Goal: Information Seeking & Learning: Learn about a topic

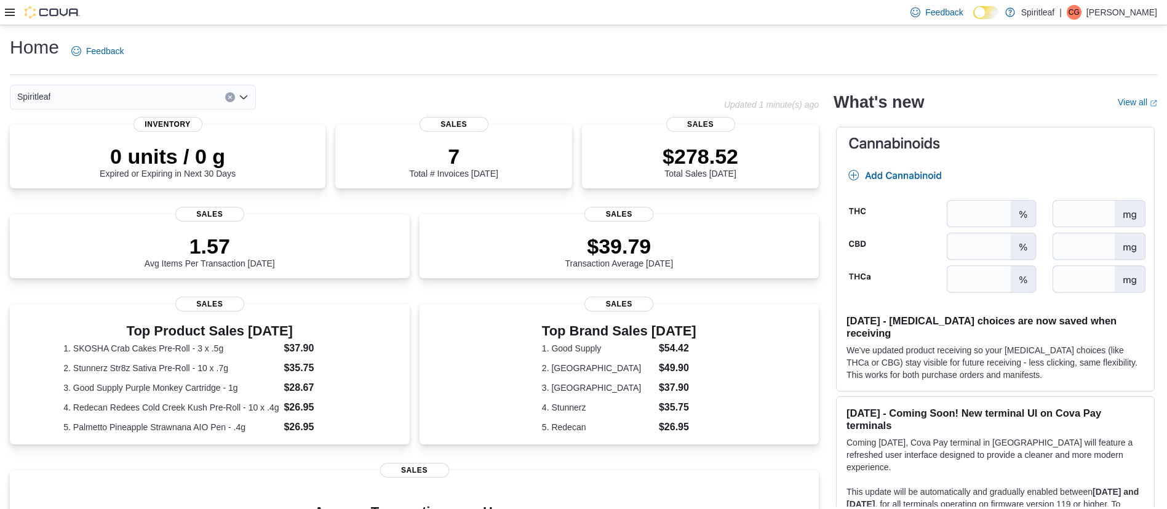
click at [11, 12] on icon at bounding box center [10, 12] width 10 height 7
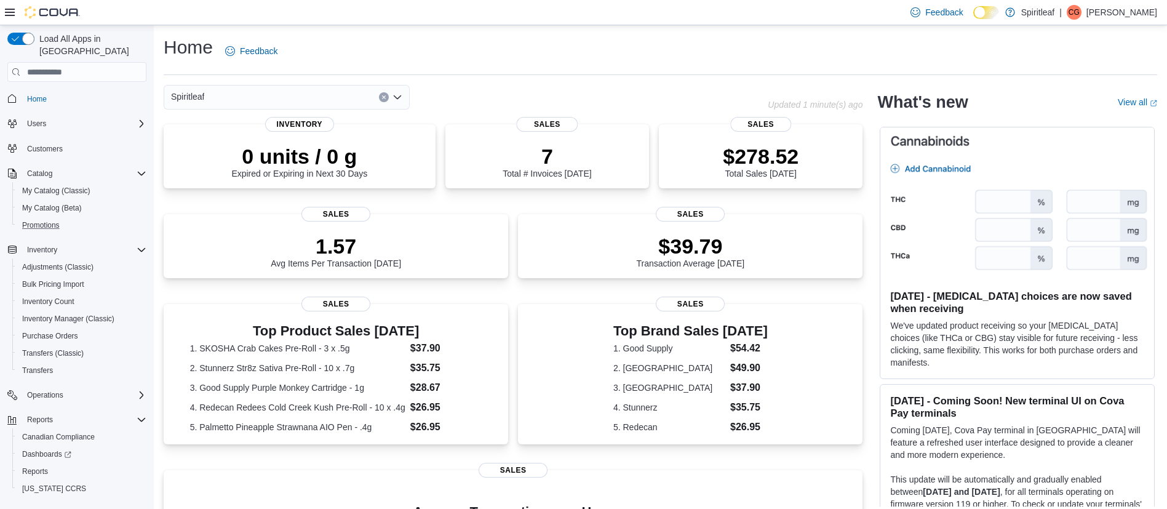
scroll to position [17, 0]
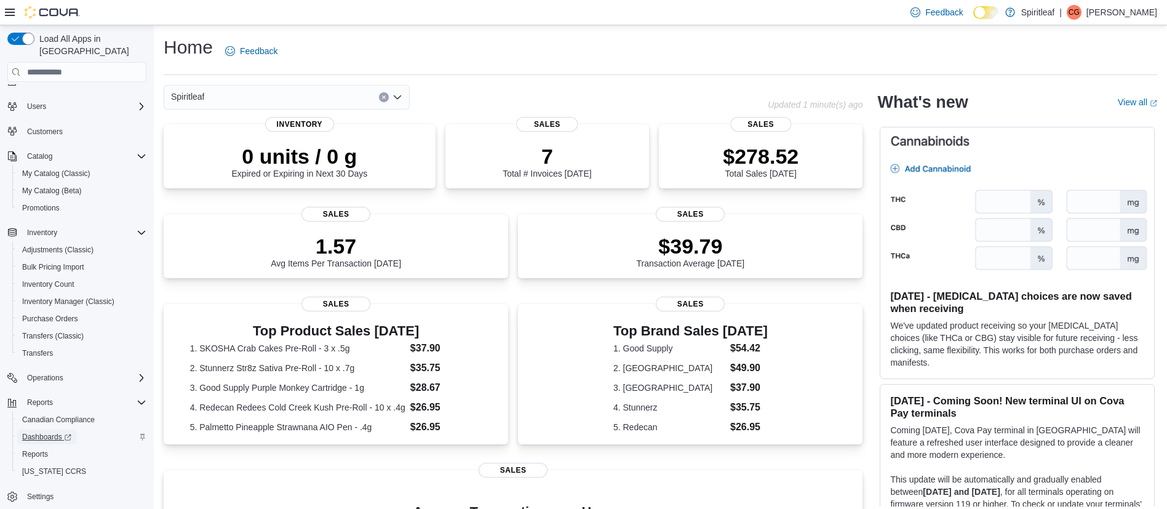
click at [57, 432] on span "Dashboards" at bounding box center [46, 437] width 49 height 10
click at [143, 396] on div "Reports" at bounding box center [84, 402] width 124 height 15
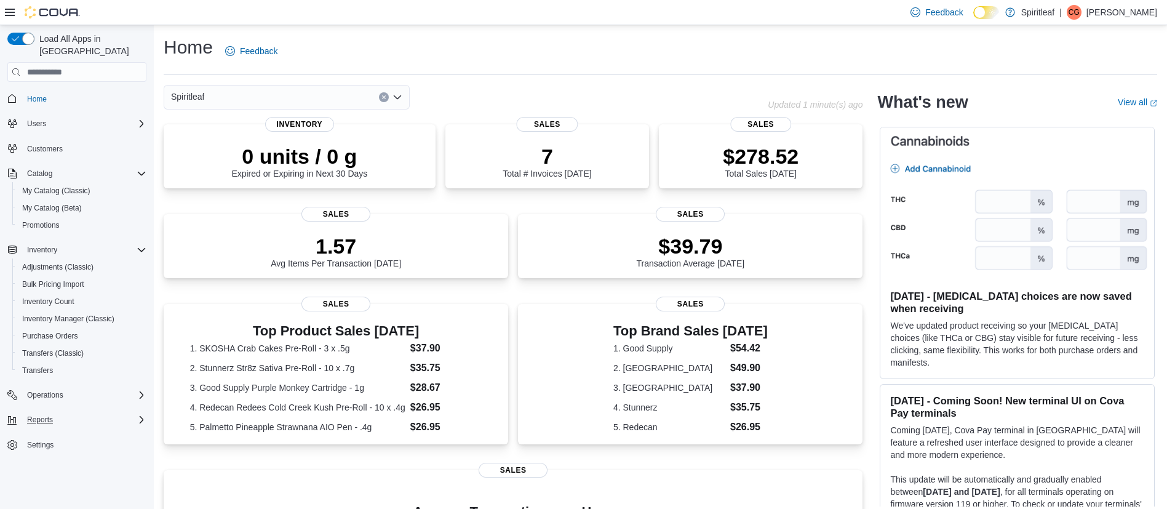
scroll to position [0, 0]
click at [140, 413] on div "Reports" at bounding box center [84, 419] width 124 height 15
click at [32, 466] on span "Reports" at bounding box center [35, 471] width 26 height 10
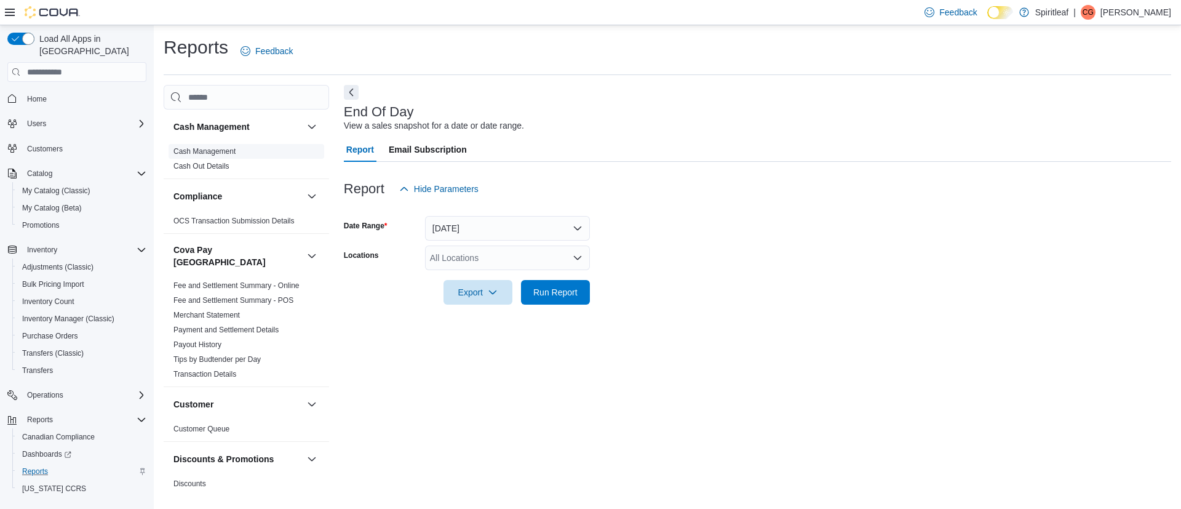
click at [202, 145] on span "Cash Management" at bounding box center [247, 151] width 156 height 15
click at [202, 151] on link "Cash Management" at bounding box center [205, 151] width 62 height 9
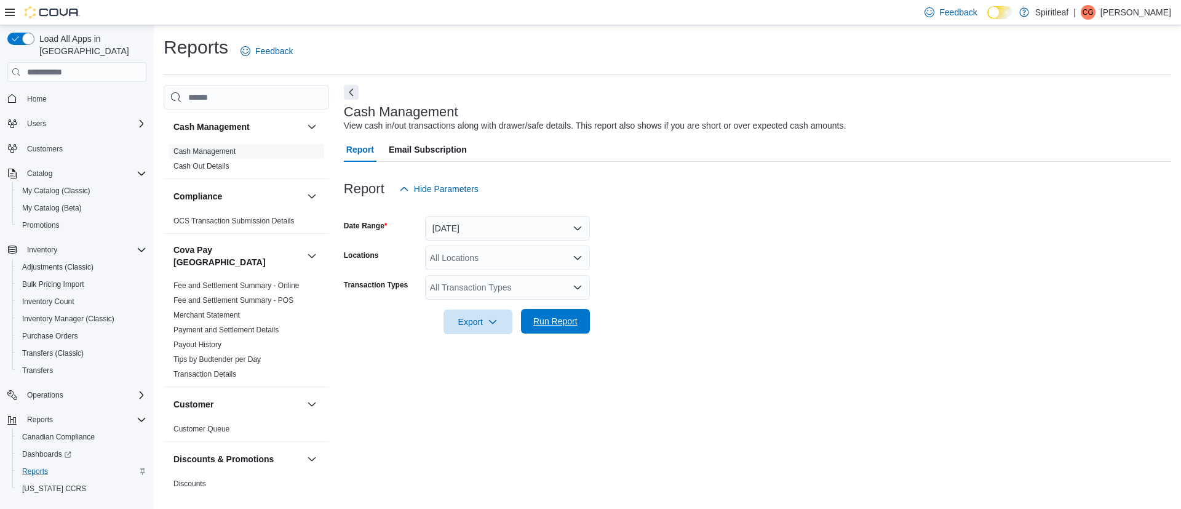
click at [546, 322] on span "Run Report" at bounding box center [556, 321] width 44 height 12
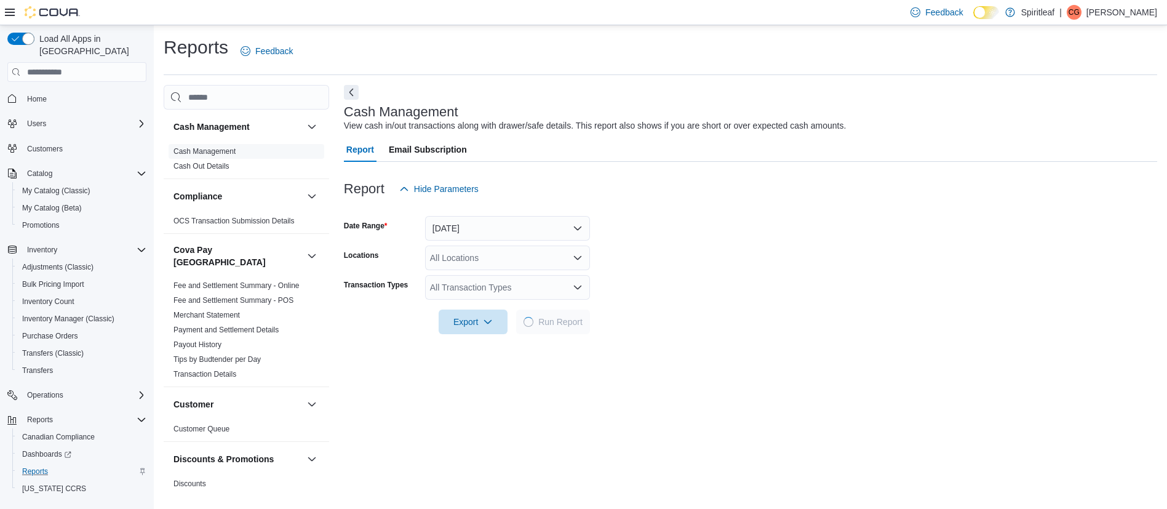
click at [10, 12] on icon at bounding box center [10, 12] width 10 height 7
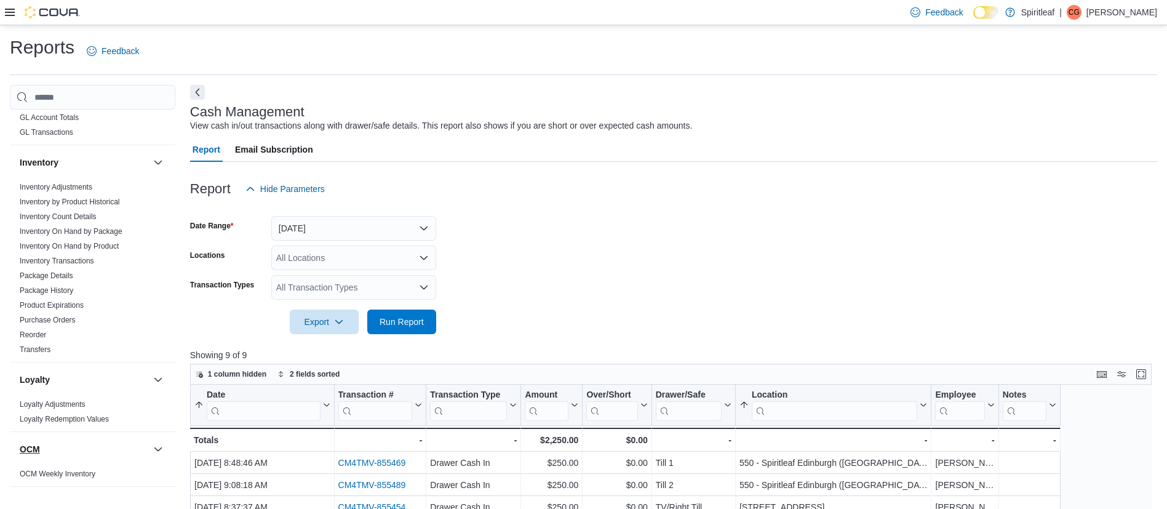
scroll to position [450, 0]
click at [70, 242] on link "Inventory On Hand by Product" at bounding box center [69, 246] width 99 height 9
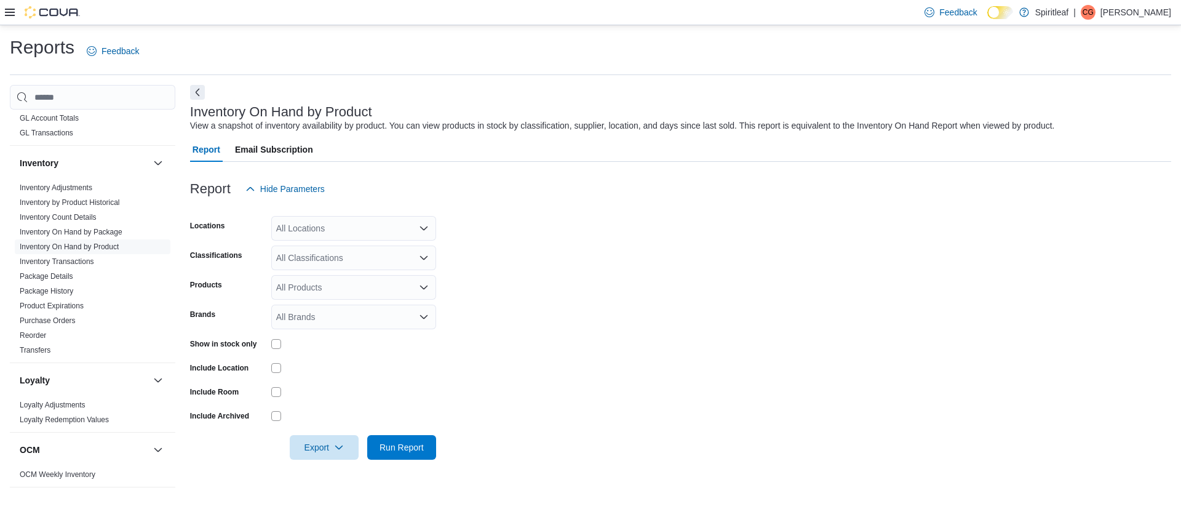
click at [327, 229] on div "All Locations" at bounding box center [353, 228] width 165 height 25
type input "***"
click at [324, 246] on span "567 - Spiritleaf Park Place Blvd (Barrie)" at bounding box center [405, 249] width 178 height 12
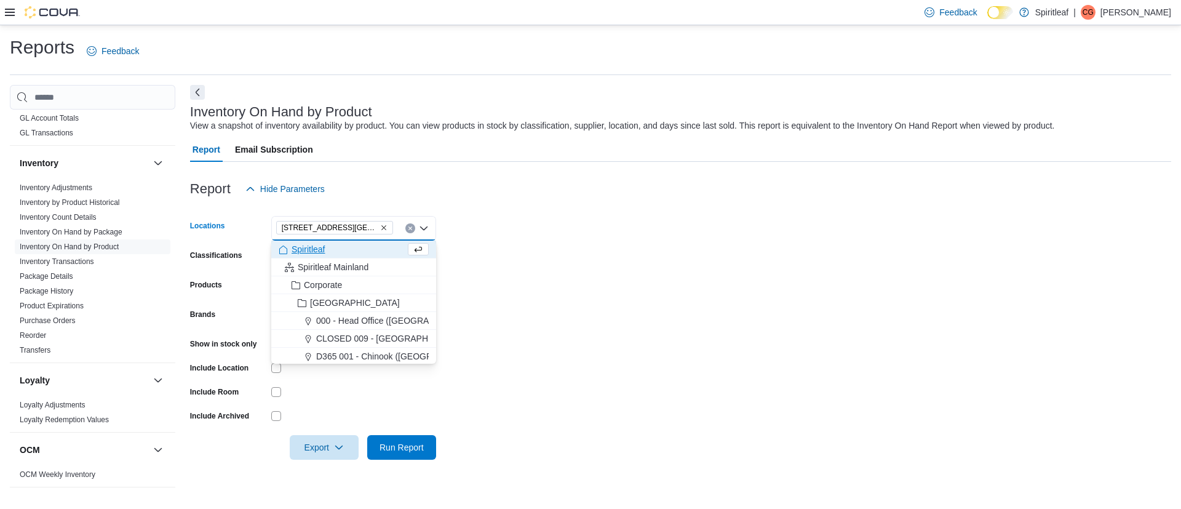
click at [519, 255] on form "Locations 567 - Spiritleaf Park Place Blvd (Barrie) Combo box. Selected. 567 - …" at bounding box center [680, 330] width 981 height 258
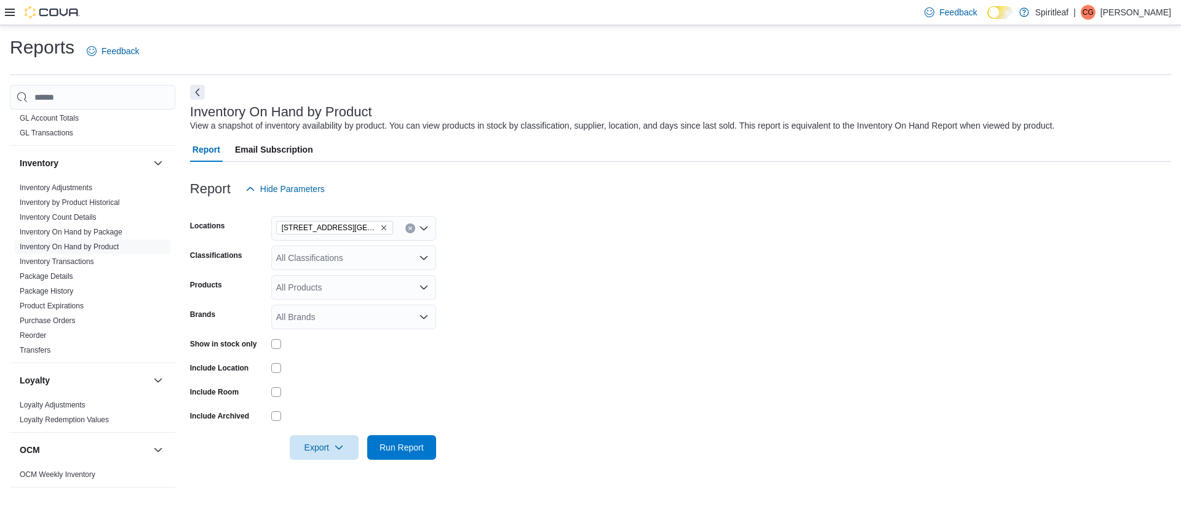
click at [342, 255] on div "All Classifications" at bounding box center [353, 258] width 165 height 25
type input "****"
click at [341, 276] on span "Vapour Single Use" at bounding box center [333, 279] width 71 height 12
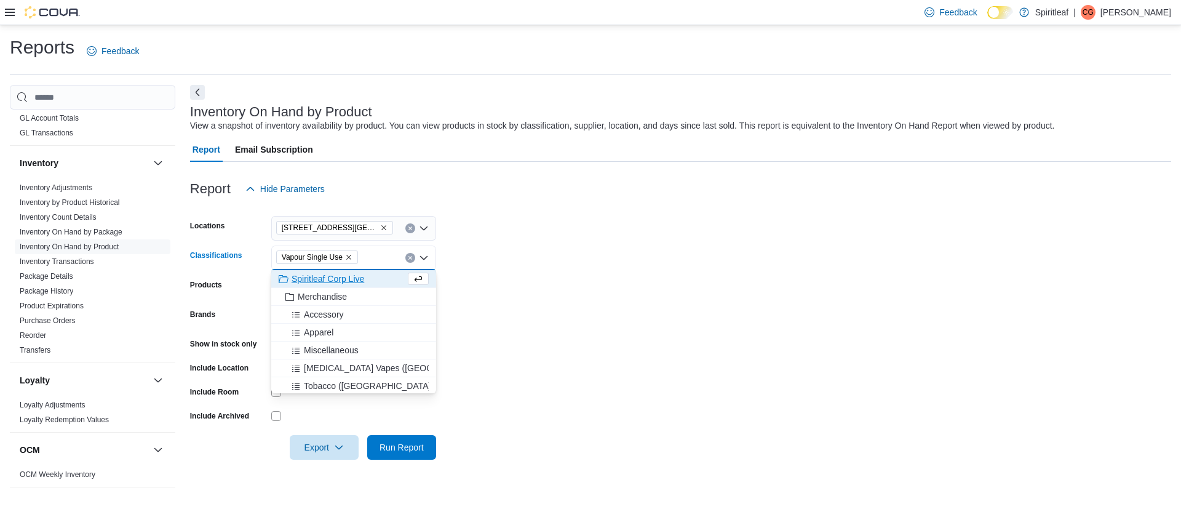
click at [561, 333] on form "Locations 567 - Spiritleaf Park Place Blvd (Barrie) Classifications Vapour Sing…" at bounding box center [680, 330] width 981 height 258
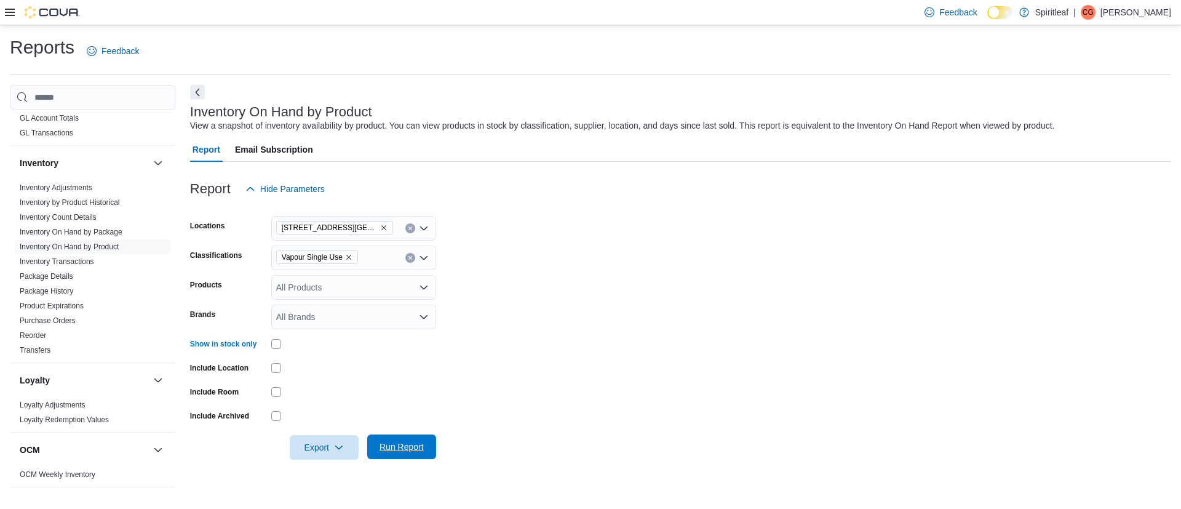
click at [431, 446] on button "Run Report" at bounding box center [401, 446] width 69 height 25
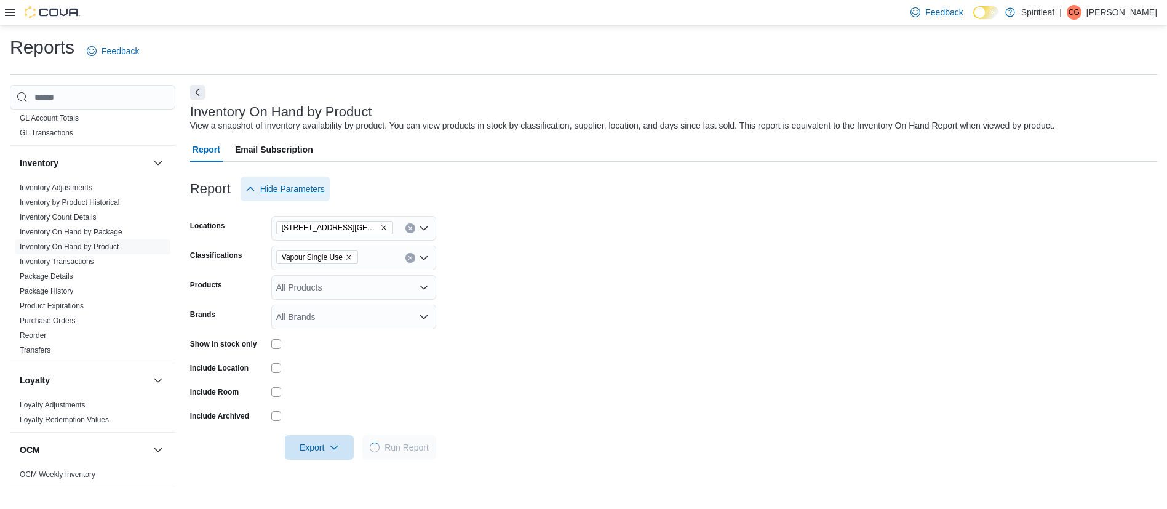
click at [268, 190] on span "Hide Parameters" at bounding box center [292, 189] width 65 height 12
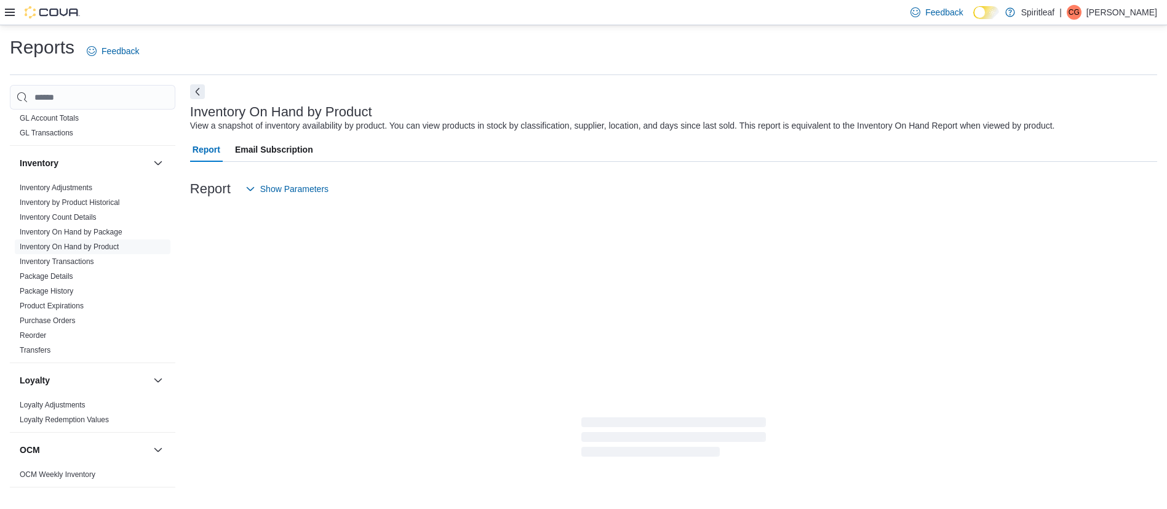
click at [199, 98] on button "Next" at bounding box center [197, 91] width 15 height 15
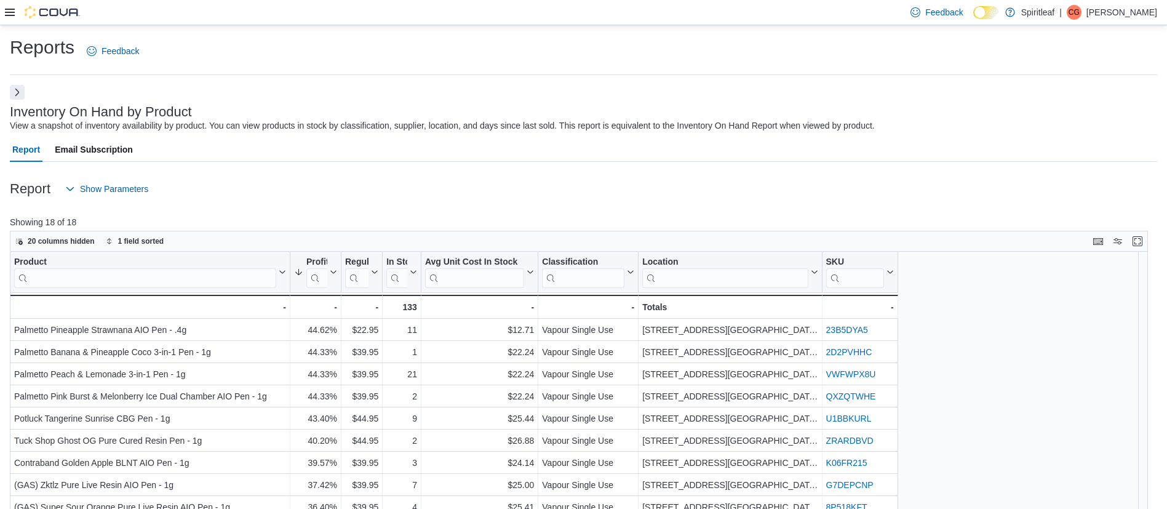
drag, startPoint x: 22, startPoint y: 89, endPoint x: 27, endPoint y: 23, distance: 66.1
click at [22, 89] on button "Next" at bounding box center [17, 92] width 15 height 15
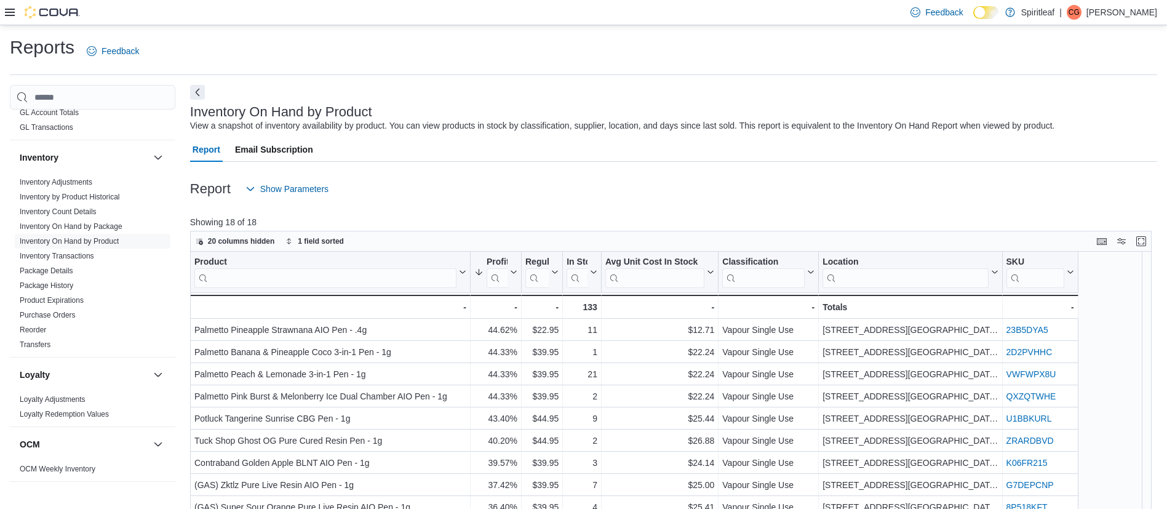
scroll to position [459, 0]
click at [290, 186] on span "Show Parameters" at bounding box center [294, 189] width 68 height 12
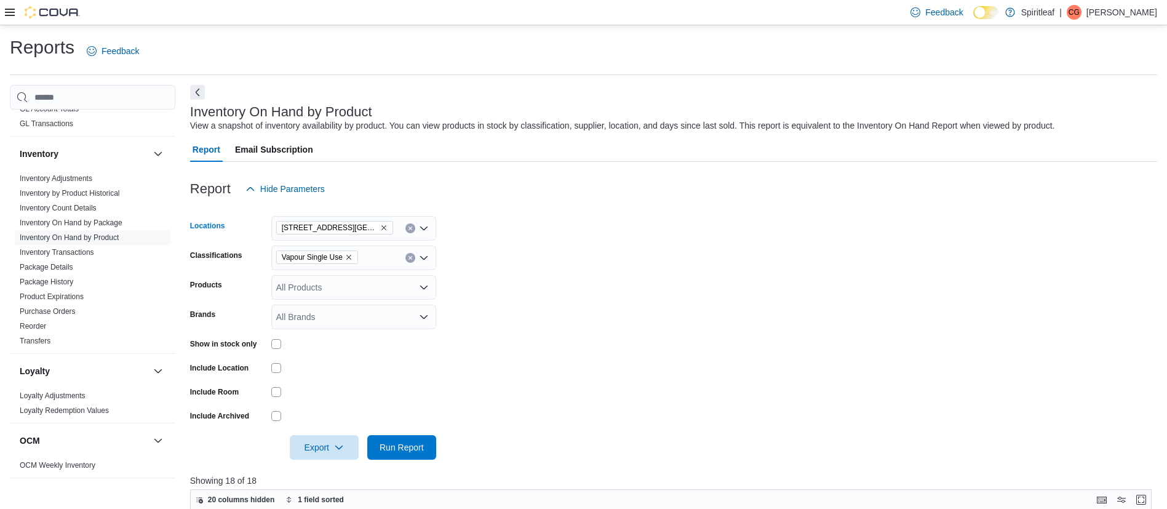
click at [383, 229] on icon "Remove 567 - Spiritleaf Park Place Blvd (Barrie) from selection in this group" at bounding box center [384, 228] width 5 height 5
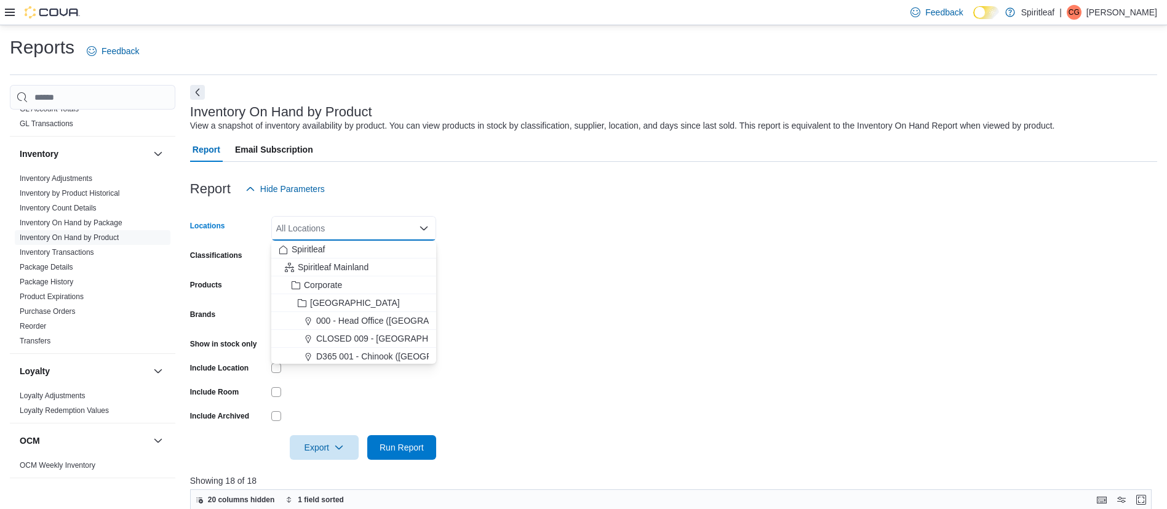
click at [510, 236] on form "Locations All Locations Combo box. Selected. Combo box input. All Locations. Ty…" at bounding box center [673, 330] width 967 height 258
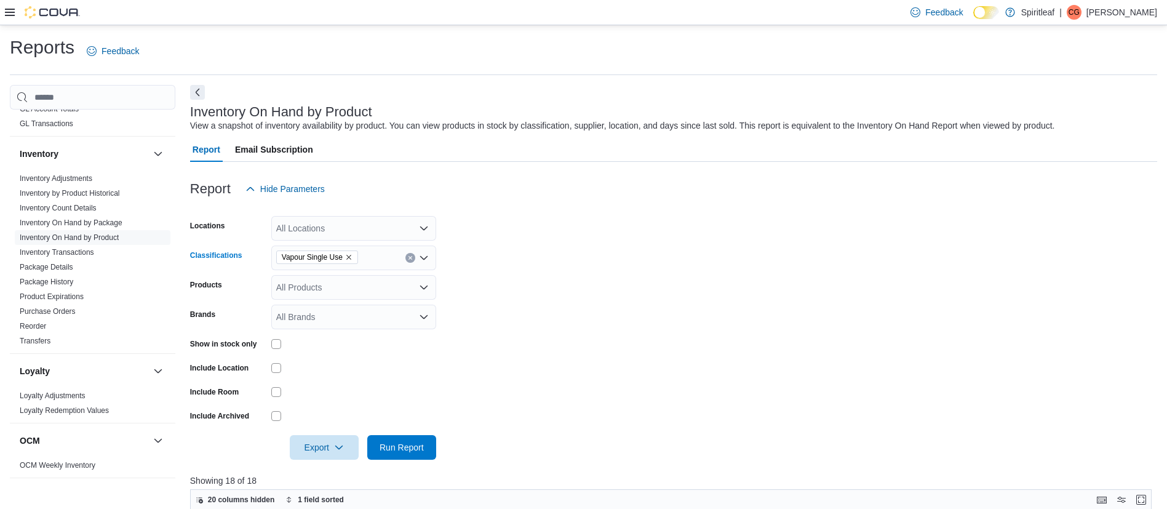
click at [348, 256] on icon "Remove Vapour Single Use from selection in this group" at bounding box center [348, 257] width 5 height 5
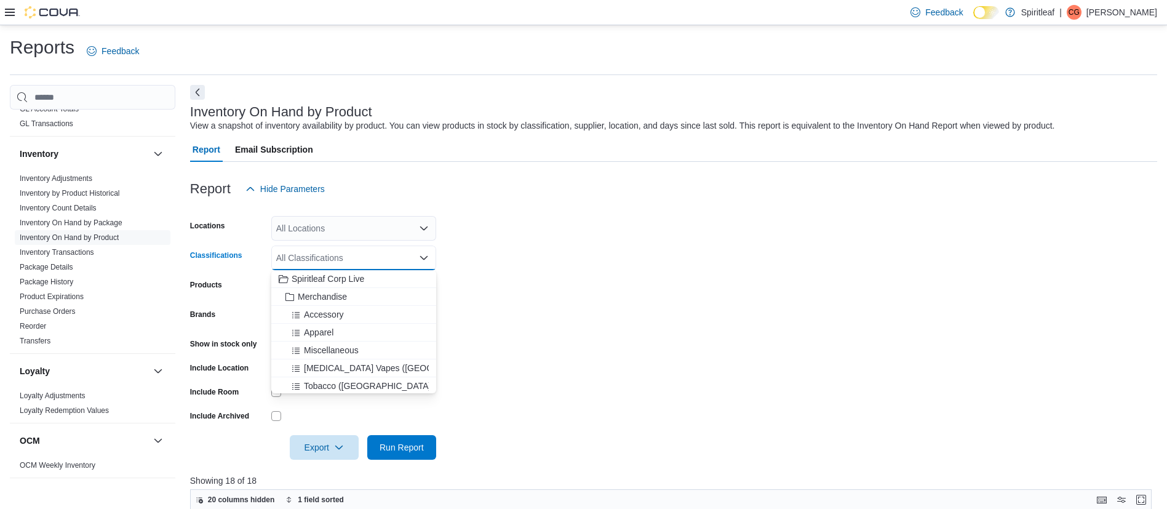
click at [319, 223] on div "All Locations" at bounding box center [353, 228] width 165 height 25
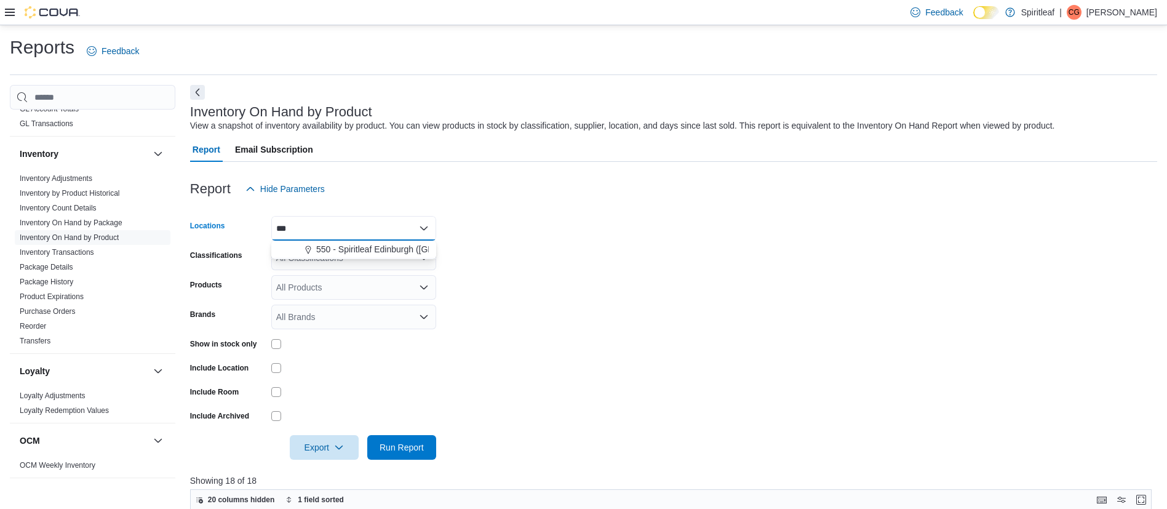
click at [348, 169] on div at bounding box center [673, 169] width 967 height 15
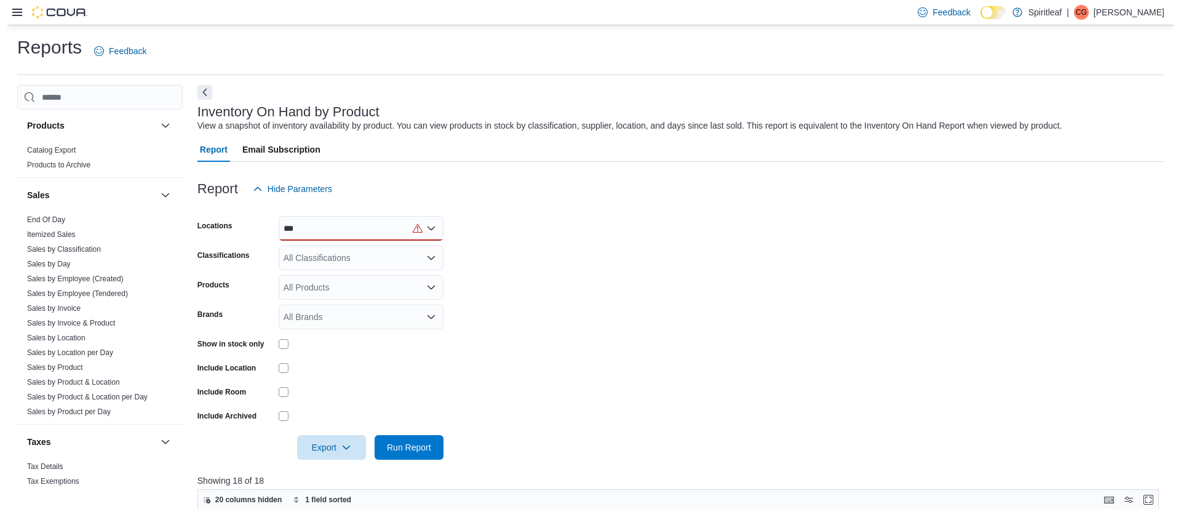
scroll to position [884, 0]
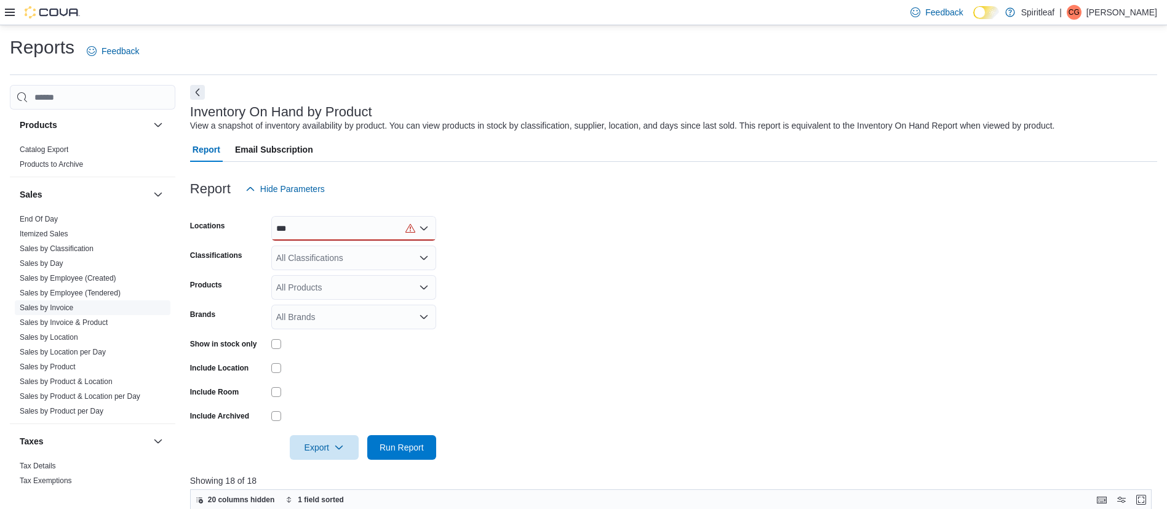
click at [26, 300] on span "Sales by Invoice" at bounding box center [93, 307] width 156 height 15
click at [378, 223] on div "***" at bounding box center [353, 228] width 165 height 25
type input "*"
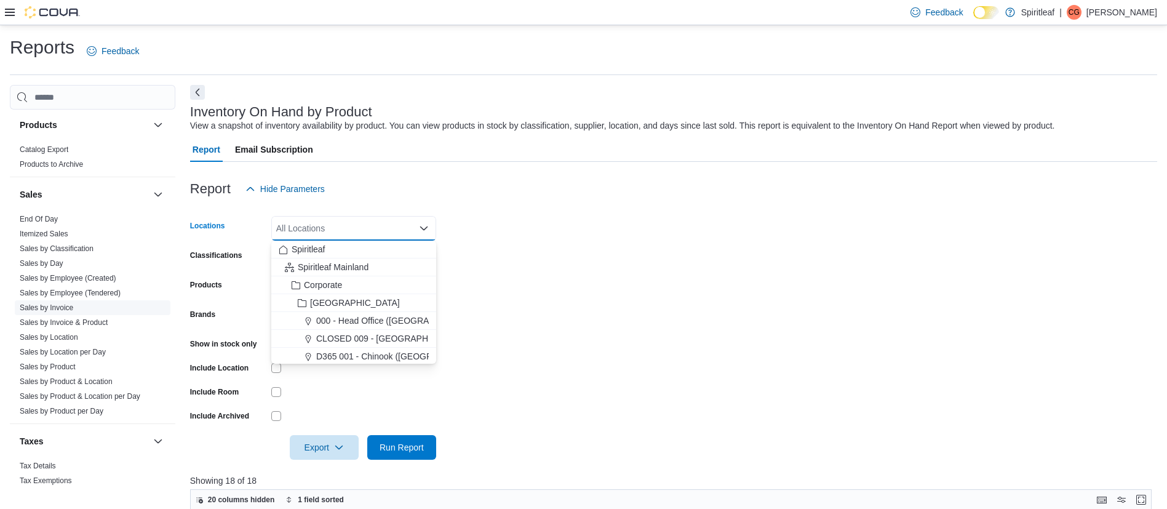
click at [27, 303] on span "Sales by Invoice" at bounding box center [47, 308] width 54 height 10
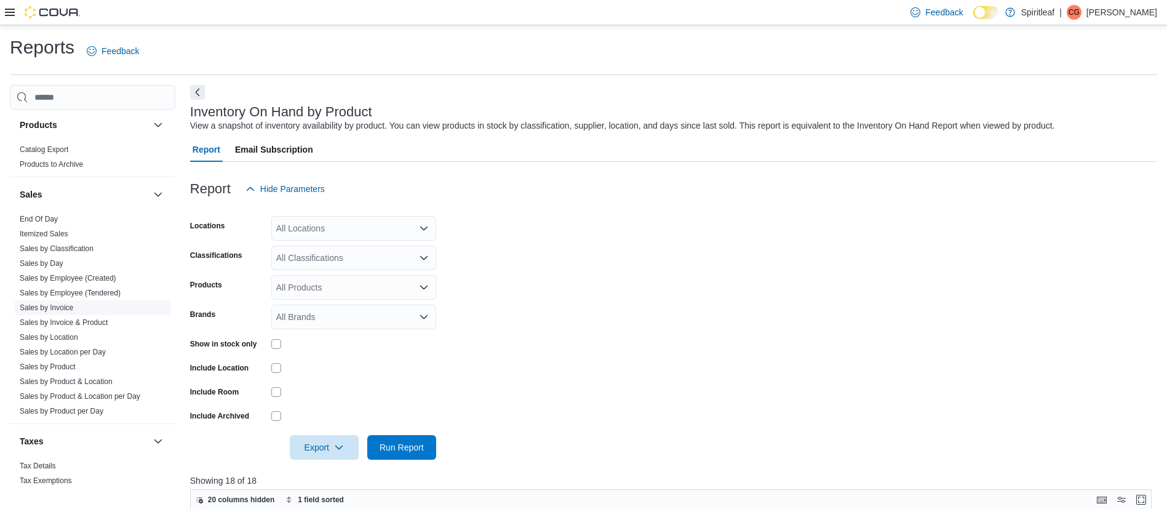
click at [27, 303] on link "Sales by Invoice" at bounding box center [47, 307] width 54 height 9
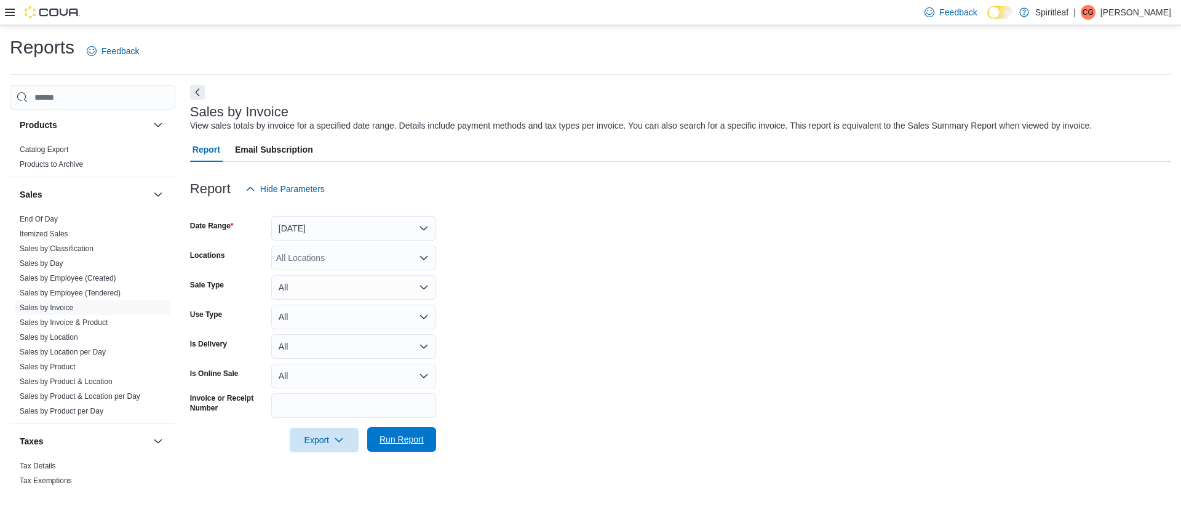
click at [399, 441] on span "Run Report" at bounding box center [402, 439] width 44 height 12
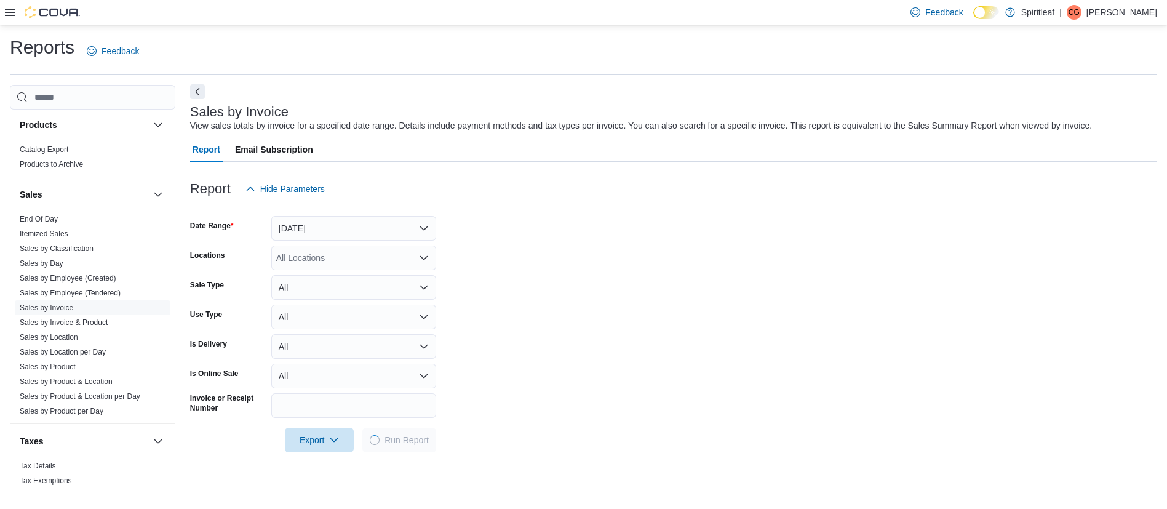
click at [198, 92] on button "Next" at bounding box center [197, 91] width 15 height 15
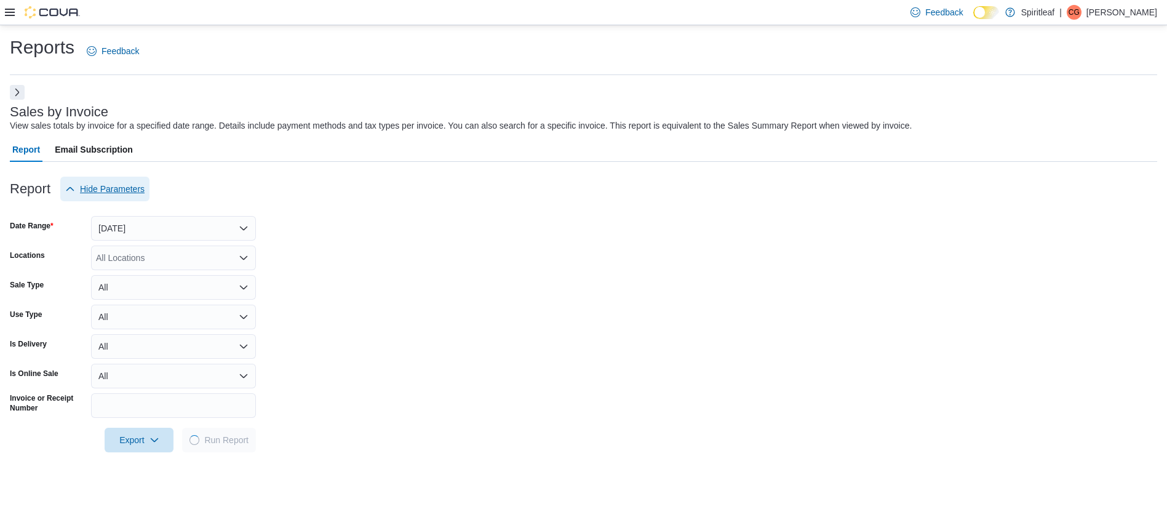
click at [110, 190] on span "Hide Parameters" at bounding box center [112, 189] width 65 height 12
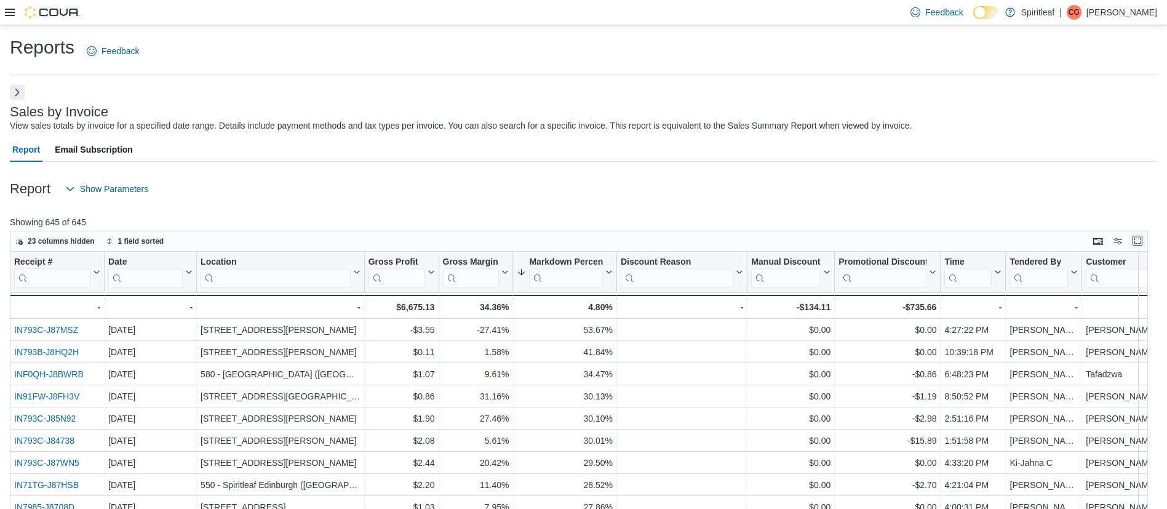
click at [1145, 242] on button "Enter fullscreen" at bounding box center [1137, 240] width 15 height 15
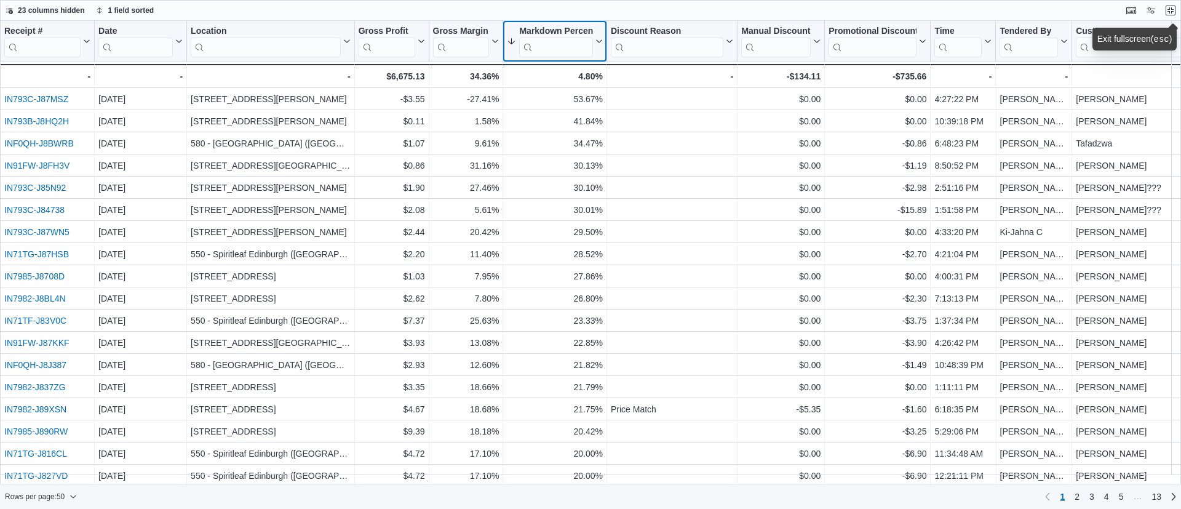
click at [598, 43] on icon at bounding box center [598, 41] width 10 height 7
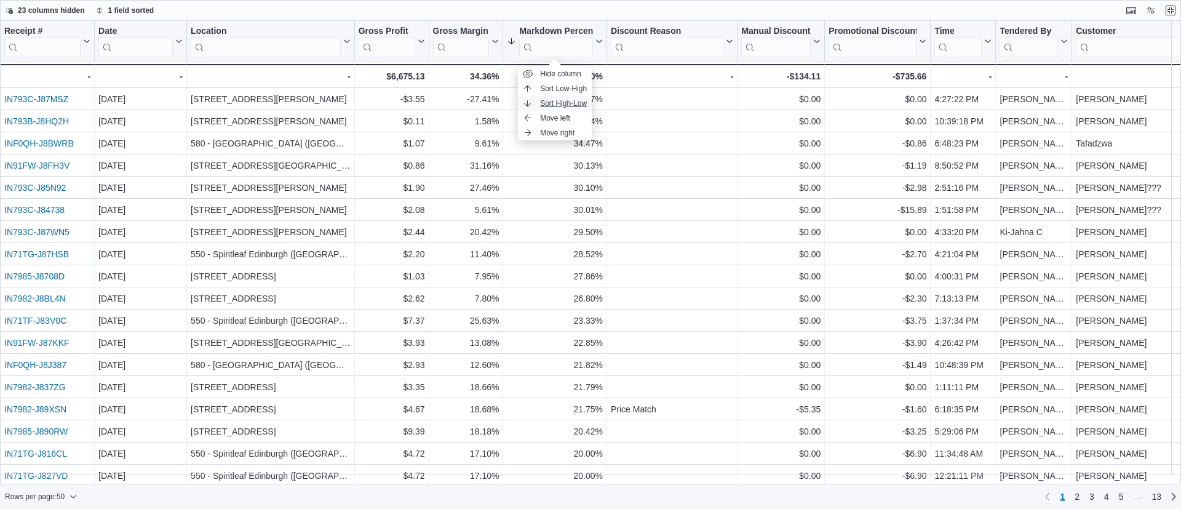
click at [558, 102] on span "Sort High-Low" at bounding box center [563, 103] width 47 height 10
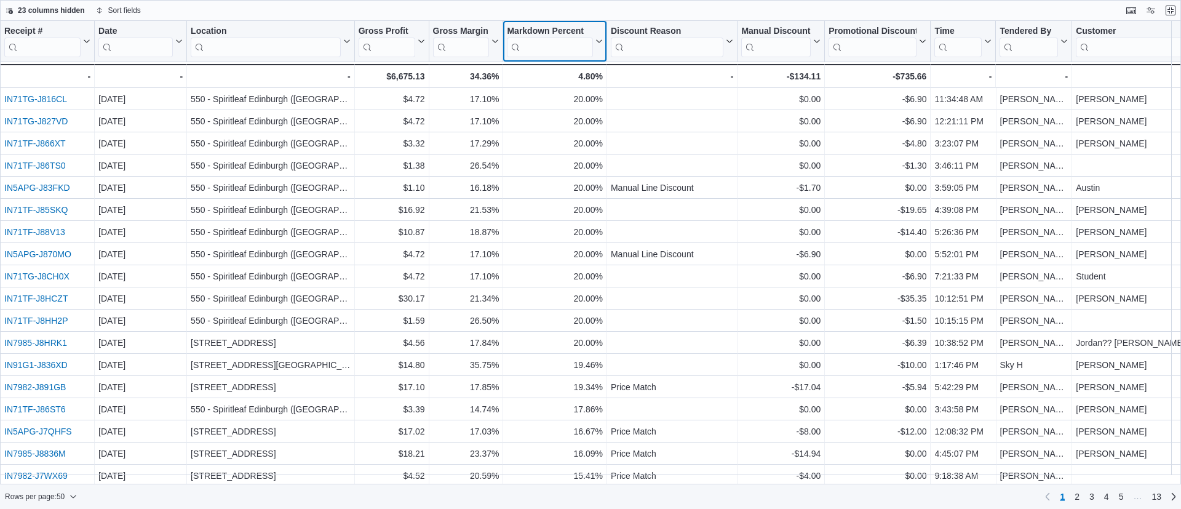
scroll to position [360, 0]
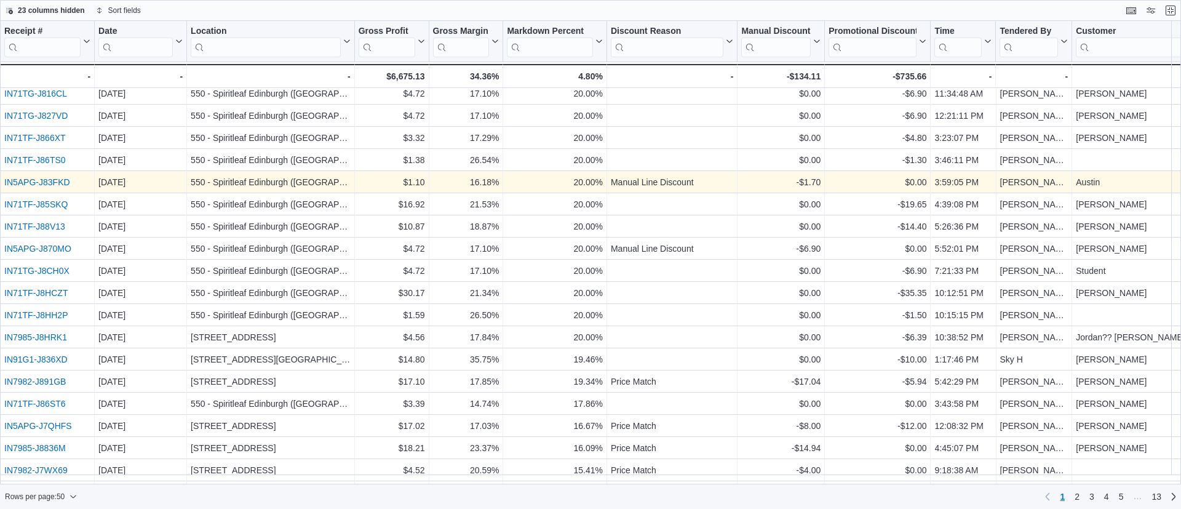
click at [43, 180] on link "IN5APG-J83FKD" at bounding box center [37, 182] width 66 height 10
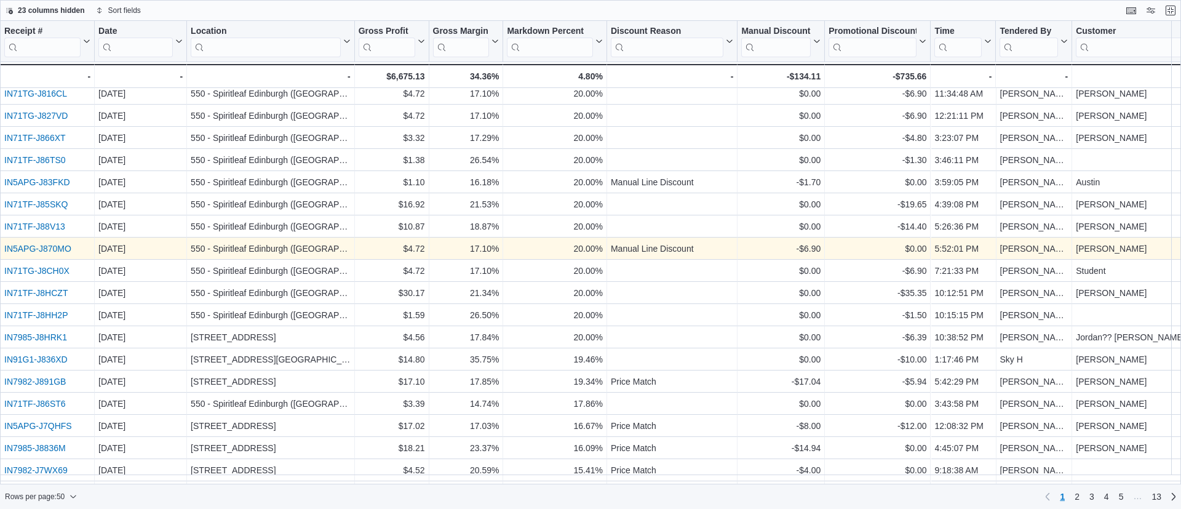
click at [40, 244] on link "IN5APG-J870MO" at bounding box center [37, 249] width 67 height 10
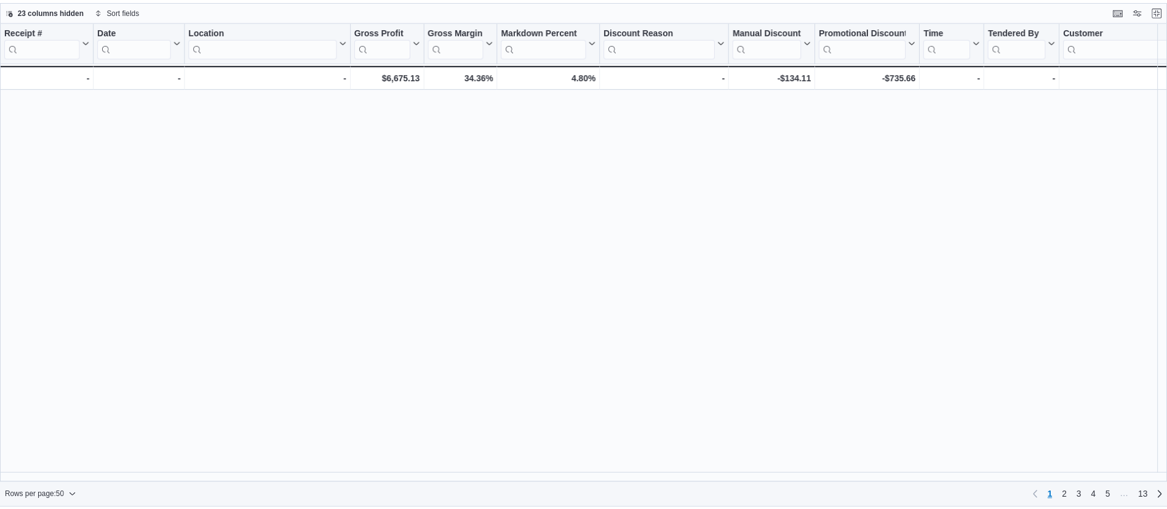
scroll to position [0, 0]
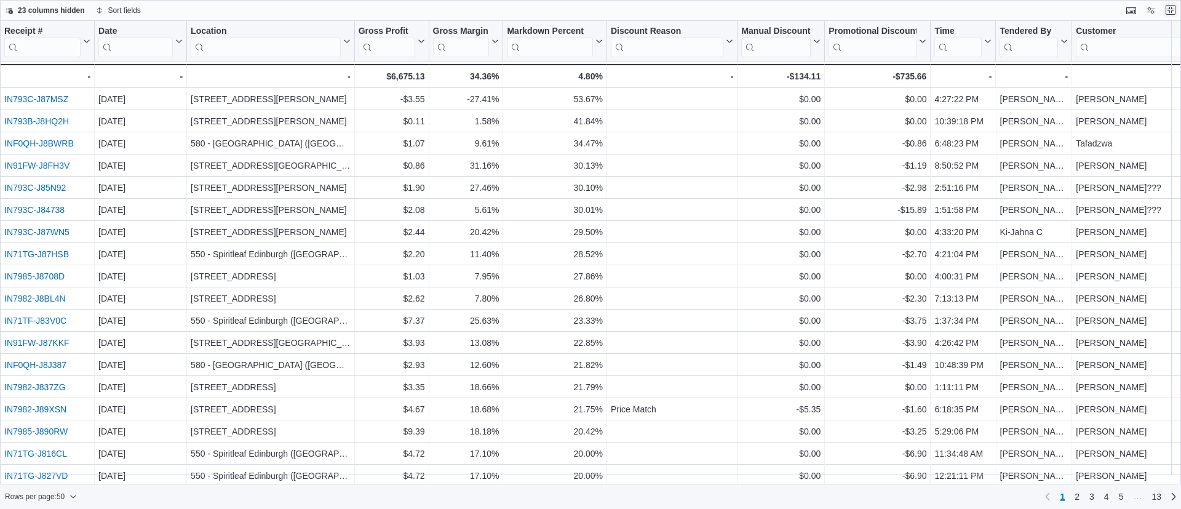
click at [1167, 11] on button "Exit fullscreen" at bounding box center [1171, 9] width 15 height 15
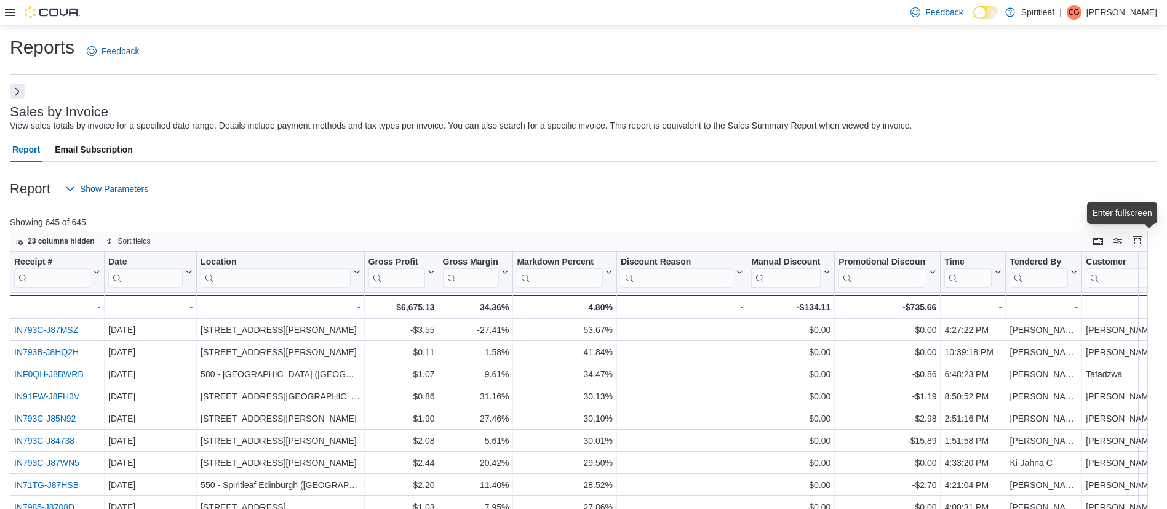
click at [17, 87] on button "Next" at bounding box center [17, 91] width 15 height 15
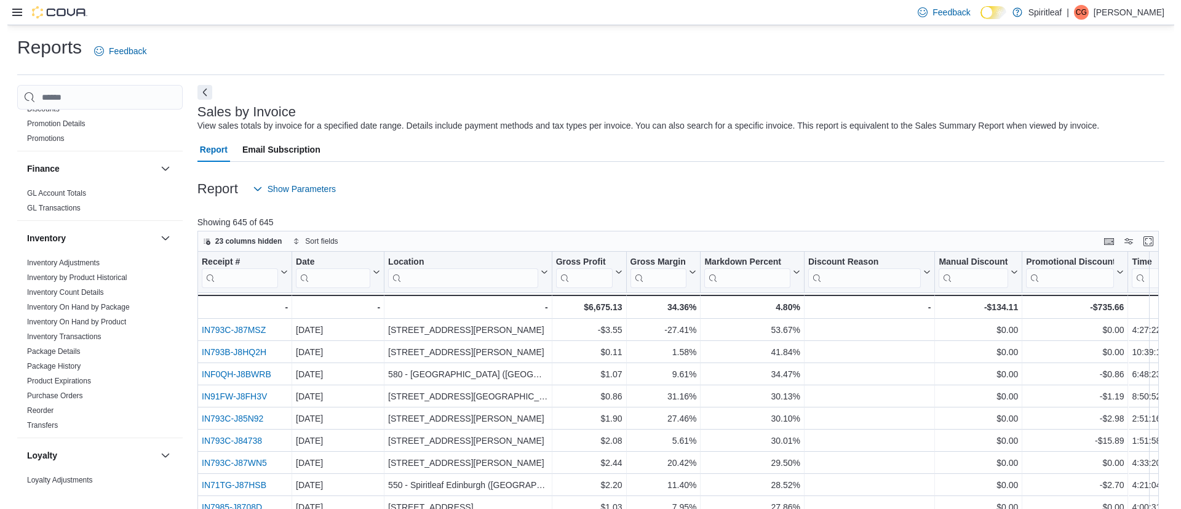
scroll to position [376, 0]
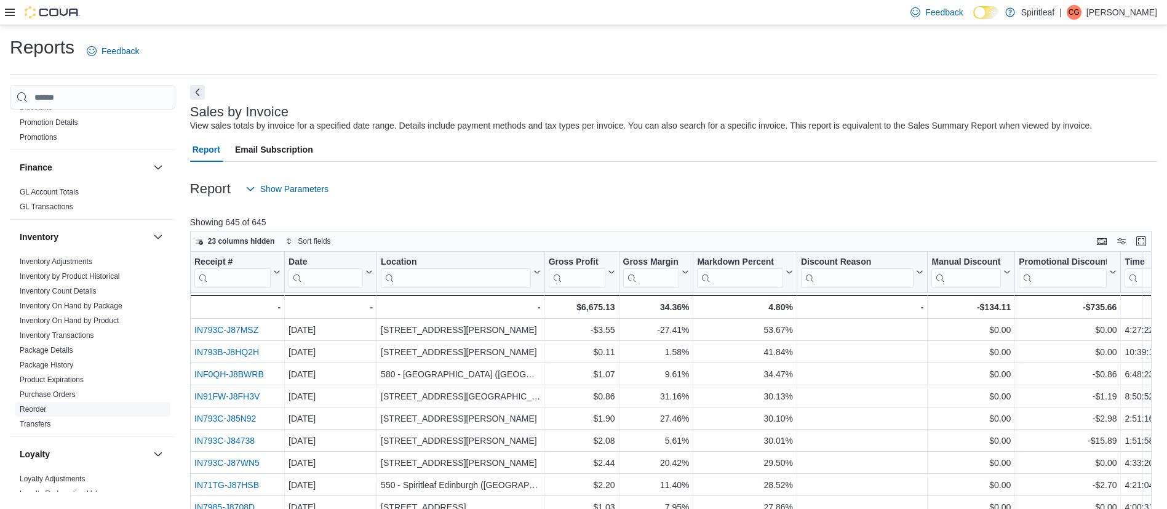
click at [26, 405] on link "Reorder" at bounding box center [33, 409] width 26 height 9
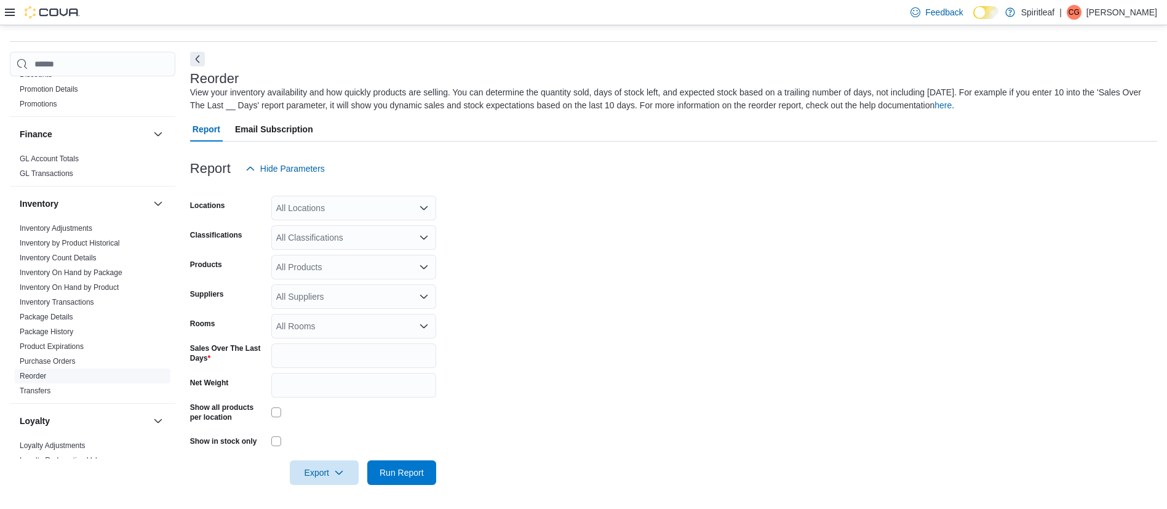
scroll to position [34, 0]
click at [201, 58] on button "Next" at bounding box center [197, 57] width 15 height 15
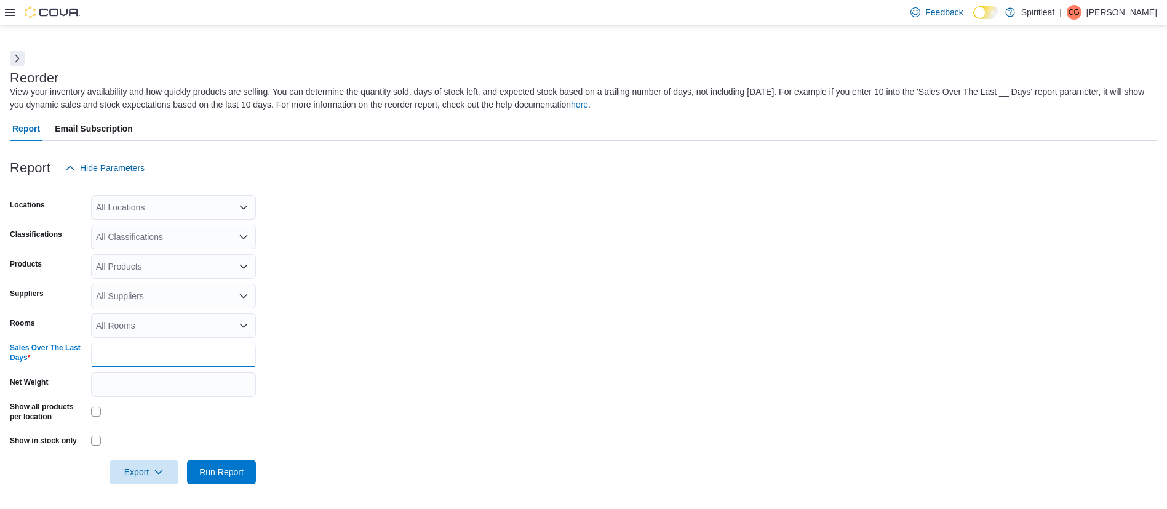
click at [112, 359] on input "*" at bounding box center [173, 355] width 165 height 25
type input "**"
click at [125, 206] on div "All Locations" at bounding box center [173, 207] width 165 height 25
type input "***"
click at [165, 228] on span "567 - Spiritleaf Park Place Blvd (Barrie)" at bounding box center [225, 228] width 178 height 12
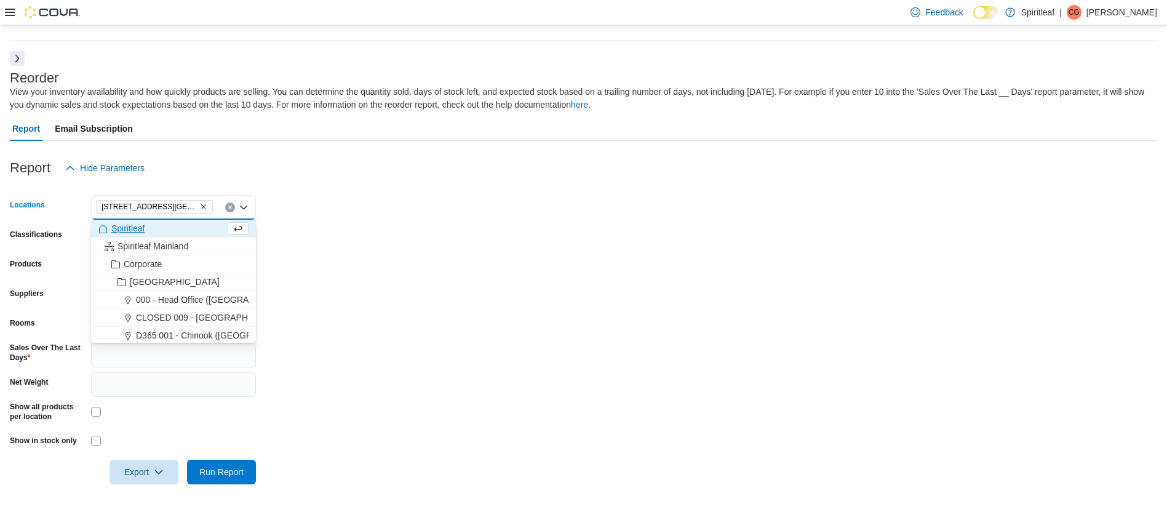
click at [414, 336] on form "Locations 567 - Spiritleaf Park Place Blvd (Barrie) Combo box. Selected. 567 - …" at bounding box center [584, 332] width 1148 height 304
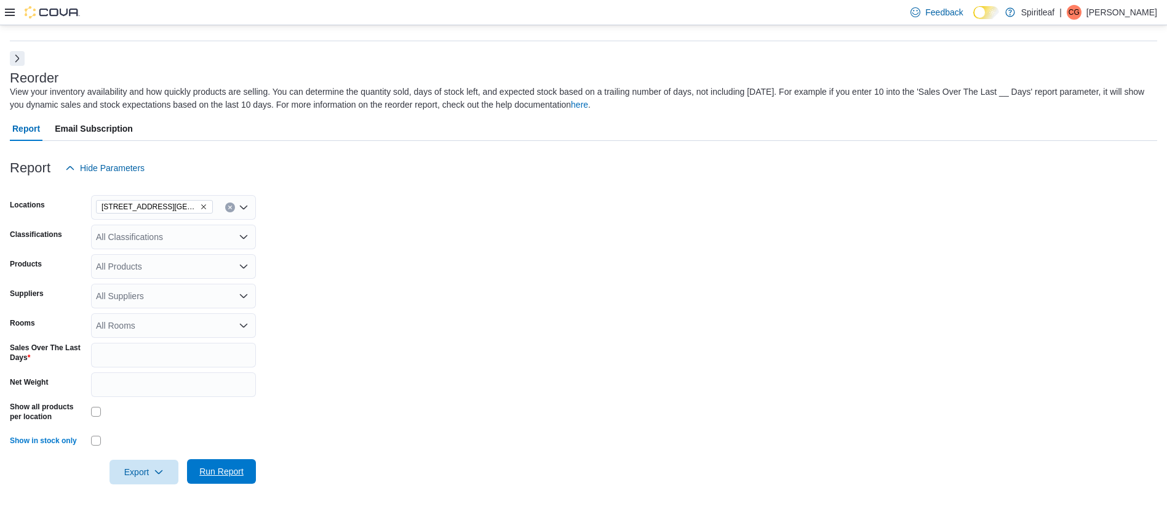
click at [212, 466] on span "Run Report" at bounding box center [221, 471] width 44 height 12
drag, startPoint x: 212, startPoint y: 466, endPoint x: 582, endPoint y: 180, distance: 467.5
click at [582, 180] on div "Report Hide Parameters" at bounding box center [584, 168] width 1148 height 25
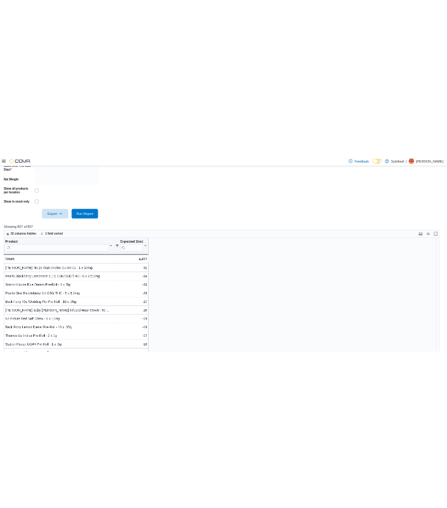
scroll to position [359, 0]
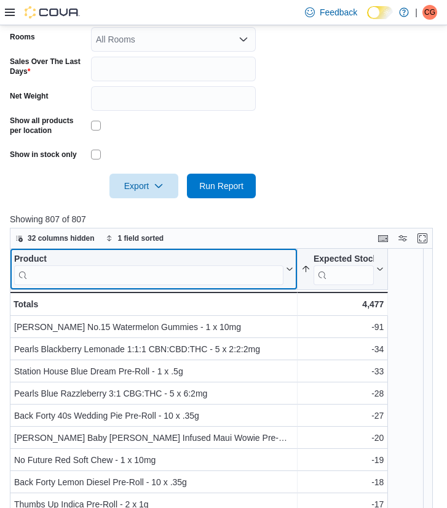
click at [205, 265] on input "search" at bounding box center [149, 275] width 270 height 20
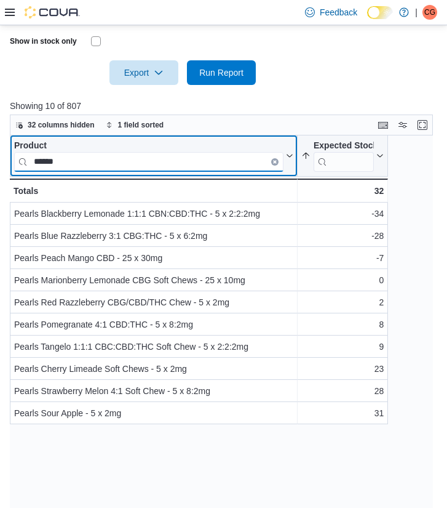
scroll to position [419, 0]
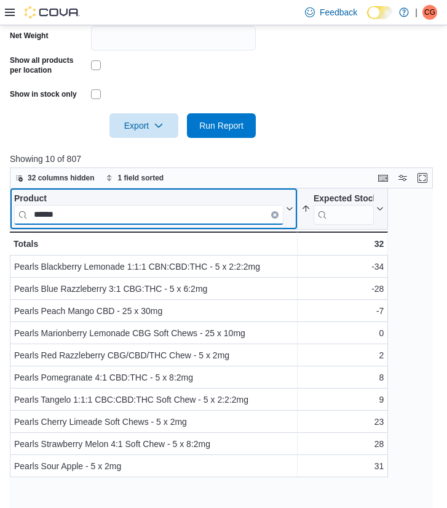
type input "******"
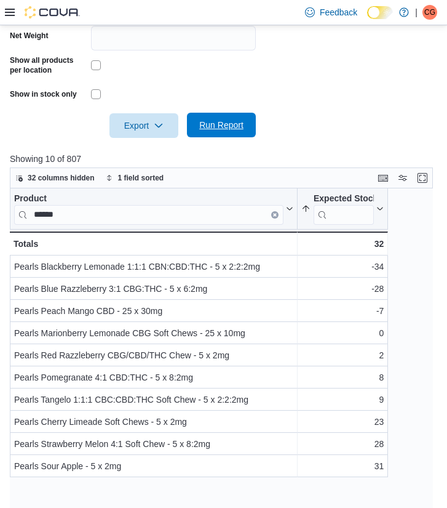
click at [236, 119] on span "Run Report" at bounding box center [221, 125] width 44 height 12
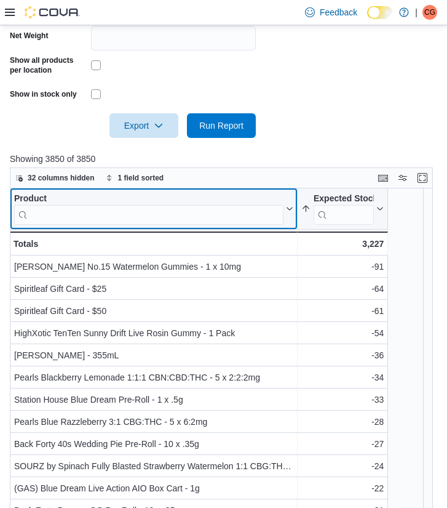
click at [97, 205] on input "search" at bounding box center [149, 215] width 270 height 20
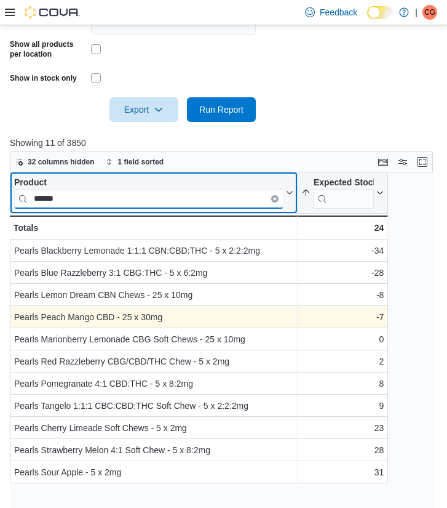
scroll to position [436, 0]
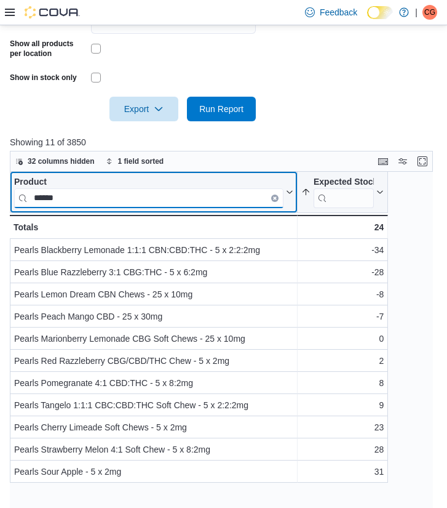
click at [119, 188] on input "******" at bounding box center [149, 198] width 270 height 20
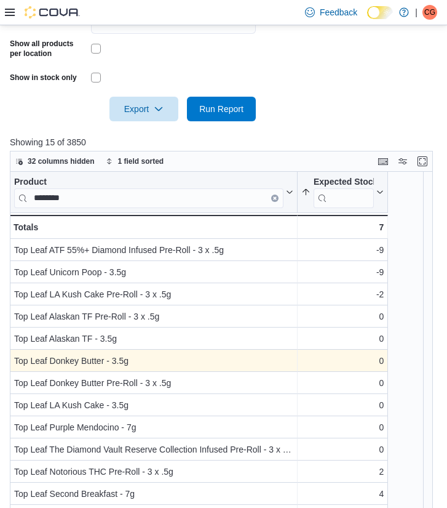
scroll to position [14, 0]
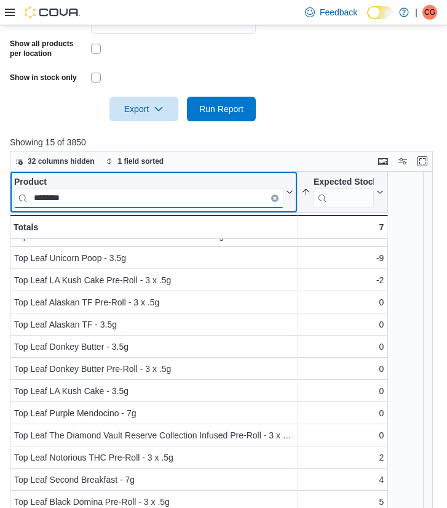
click at [158, 188] on input "********" at bounding box center [149, 198] width 270 height 20
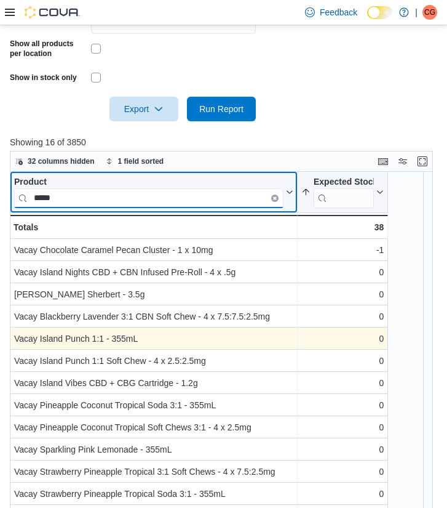
scroll to position [36, 0]
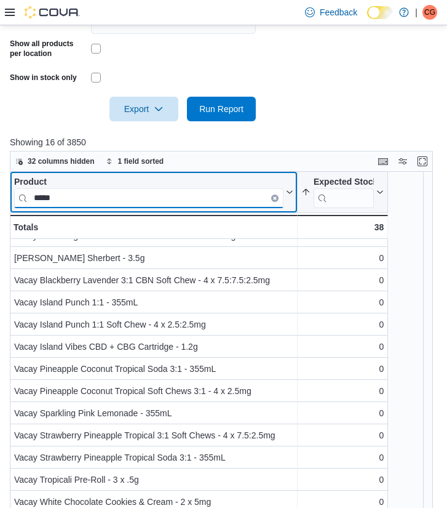
type input "*****"
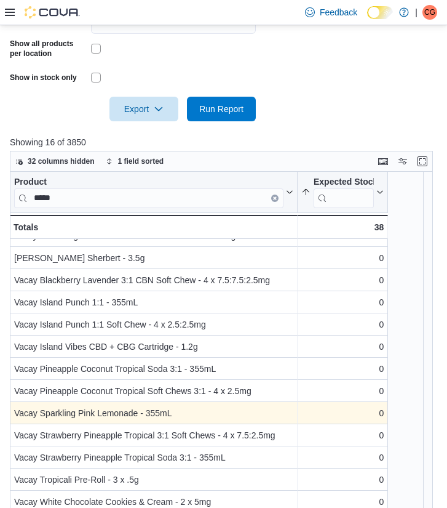
scroll to position [482, 0]
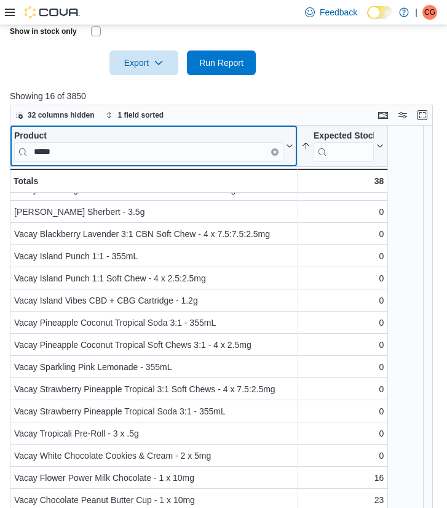
click at [274, 151] on icon "Clear input" at bounding box center [275, 152] width 2 height 2
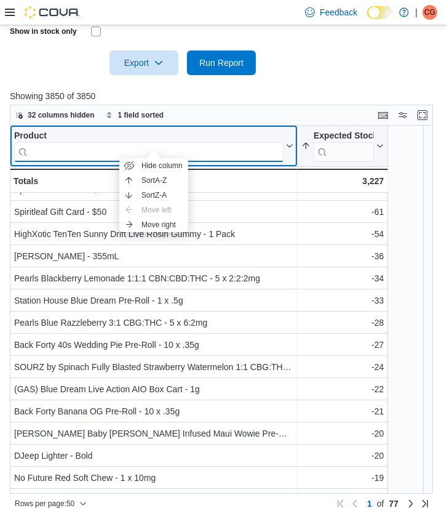
click at [258, 142] on input "search" at bounding box center [149, 152] width 270 height 20
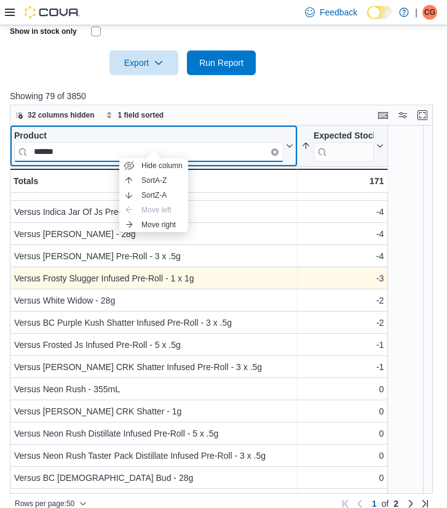
scroll to position [0, 0]
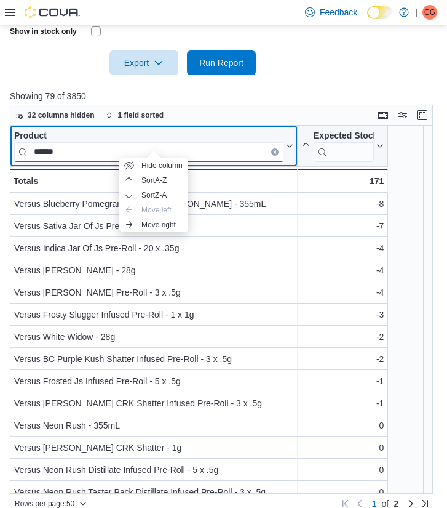
type input "******"
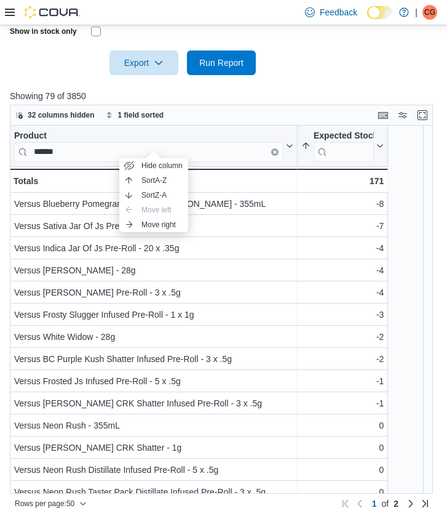
click at [412, 170] on div "Product ****** Click to view column header actions Expected Stock (23 Days) Sor…" at bounding box center [229, 310] width 438 height 368
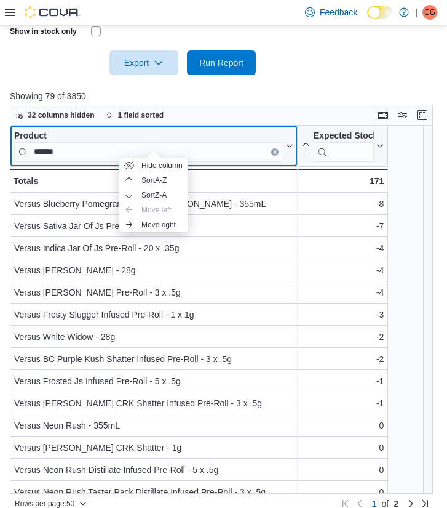
click at [260, 130] on div "Product" at bounding box center [149, 136] width 270 height 12
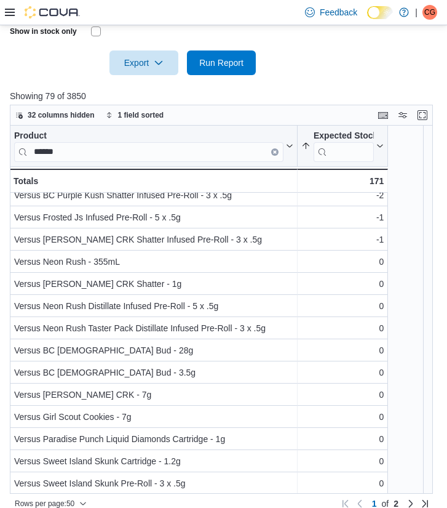
scroll to position [166, 0]
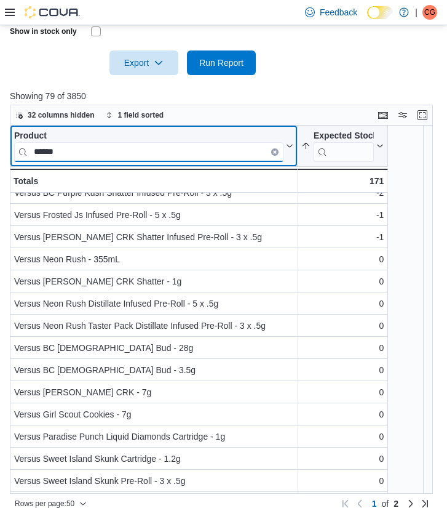
click at [279, 142] on input "******" at bounding box center [149, 152] width 270 height 20
click at [276, 148] on button "Clear input" at bounding box center [274, 151] width 7 height 7
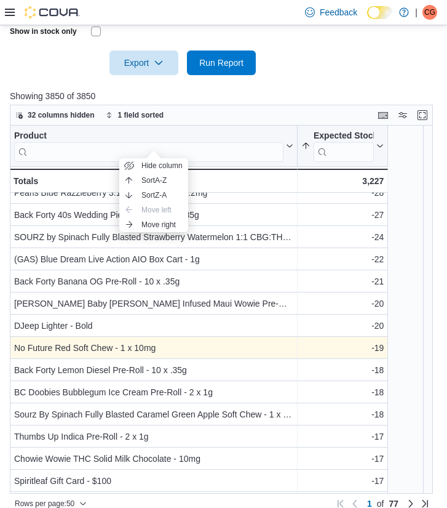
scroll to position [0, 0]
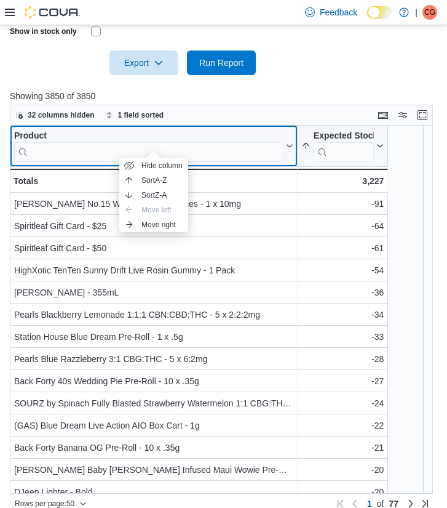
click at [229, 126] on div "Product Click to view column header actions" at bounding box center [154, 146] width 288 height 41
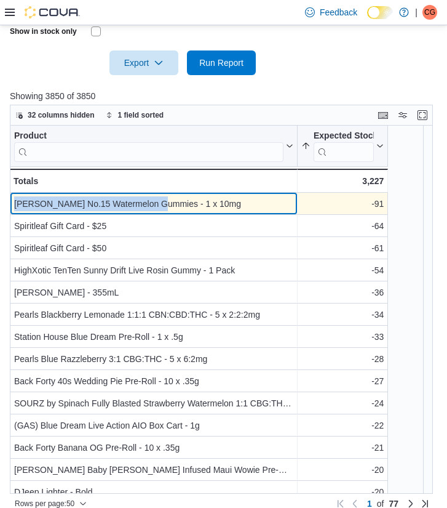
drag, startPoint x: 156, startPoint y: 189, endPoint x: 13, endPoint y: 192, distance: 143.4
click at [13, 193] on div "Glenn's No.15 Watermelon Gummies - 1 x 10mg - Product, column 1, row 1" at bounding box center [154, 204] width 288 height 22
copy div "Glenn's No.15 Watermelon Gummies"
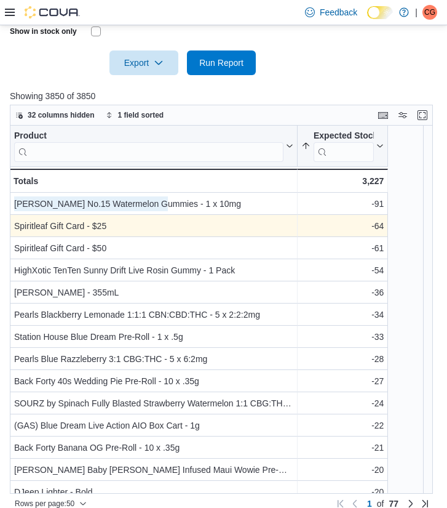
scroll to position [13, 0]
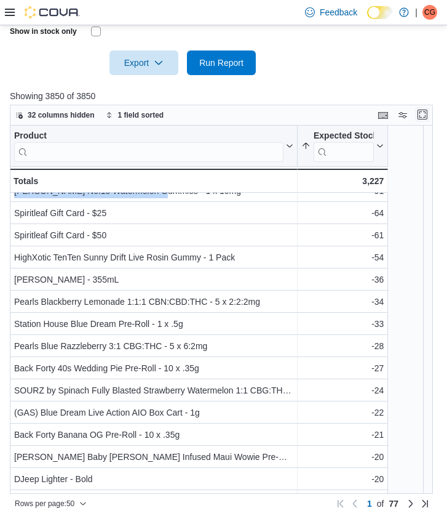
click at [430, 107] on button "Enter fullscreen" at bounding box center [422, 114] width 15 height 15
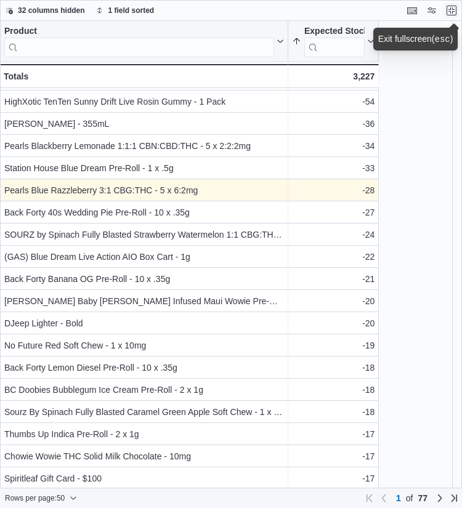
scroll to position [65, 0]
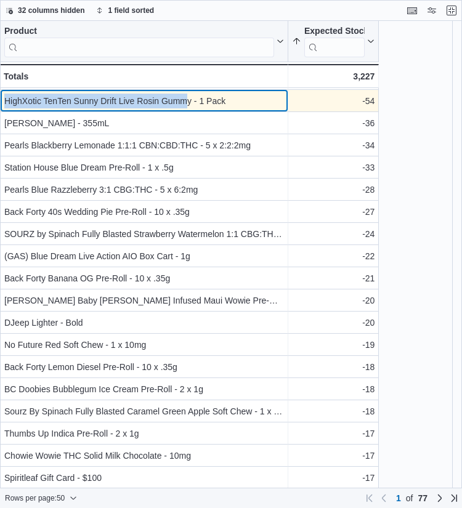
drag, startPoint x: 188, startPoint y: 101, endPoint x: 1, endPoint y: 100, distance: 187.1
click at [1, 100] on div "HighXotic TenTen Sunny Drift Live Rosin Gummy - 1 Pack - Product, column 1, row…" at bounding box center [144, 101] width 288 height 22
copy div "HighXotic TenTen Sunny Drift Live Rosin Gumm"
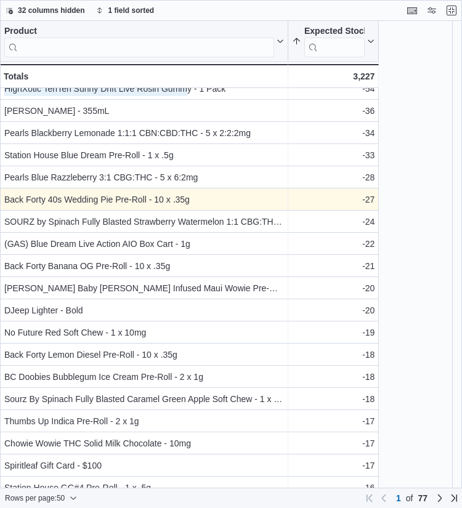
scroll to position [79, 0]
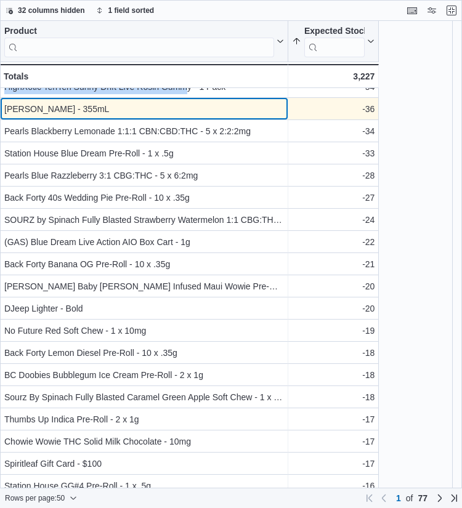
drag, startPoint x: 84, startPoint y: 106, endPoint x: 4, endPoint y: 108, distance: 80.0
click at [4, 108] on div "Mollo Orchard Chill'r - 355mL - Product, column 1, row 5" at bounding box center [144, 109] width 288 height 22
copy div "Mollo Orchard Chill'r"
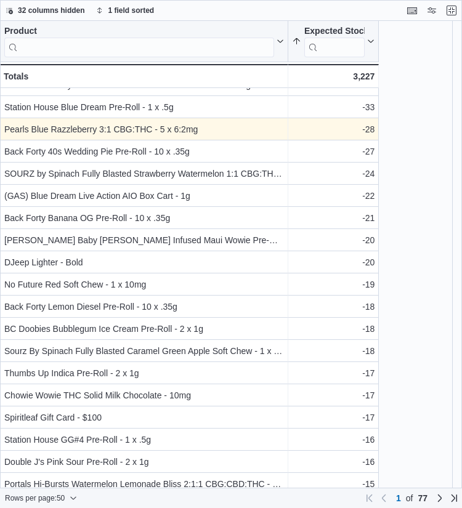
scroll to position [126, 0]
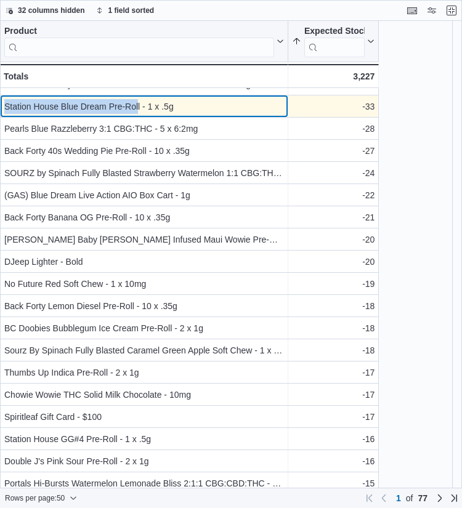
drag, startPoint x: 137, startPoint y: 104, endPoint x: 4, endPoint y: 108, distance: 133.0
click at [4, 108] on div "Station House Blue Dream Pre-Roll - 1 x .5g" at bounding box center [143, 106] width 279 height 15
copy div "Station House Blue Dream Pre-Rol"
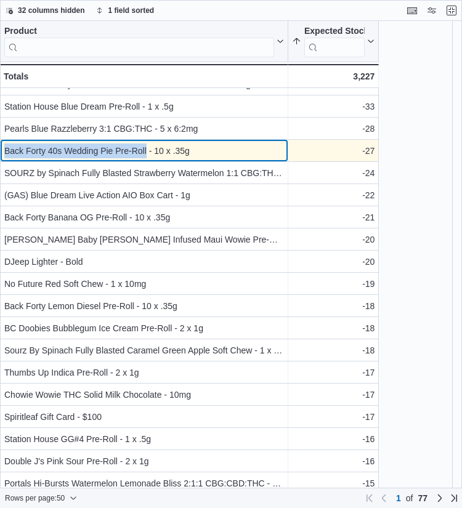
drag, startPoint x: 2, startPoint y: 151, endPoint x: 146, endPoint y: 154, distance: 144.0
click at [146, 154] on div "Back Forty 40s Wedding Pie Pre-Roll - 10 x .35g - Product, column 1, row 9" at bounding box center [144, 151] width 288 height 22
copy div "Back Forty 40s Wedding Pie Pre-Roll"
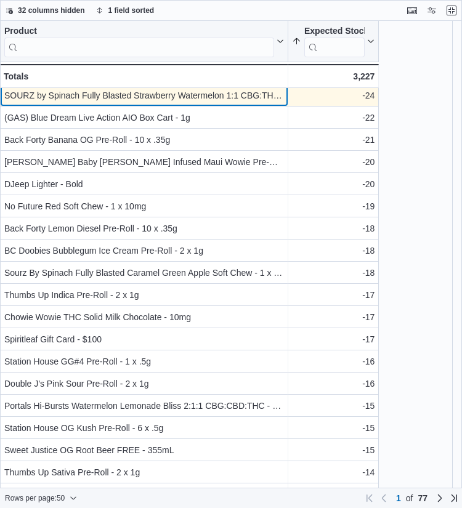
scroll to position [199, 0]
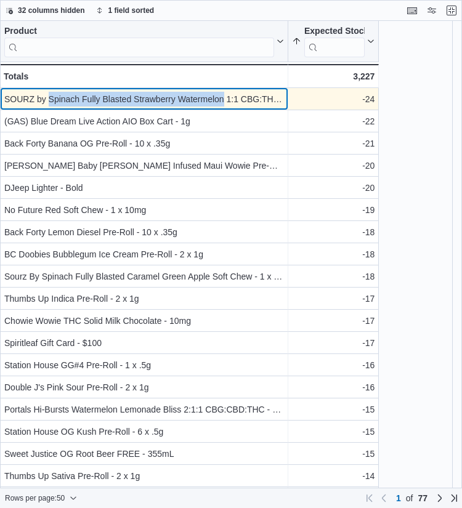
drag, startPoint x: 222, startPoint y: 93, endPoint x: 48, endPoint y: 98, distance: 173.6
click at [48, 98] on div "SOURZ by Spinach Fully Blasted Strawberry Watermelon 1:1 CBG:THC Soft Chew - 1 …" at bounding box center [143, 99] width 279 height 15
copy div "Spinach Fully Blasted Strawberry Watermelon"
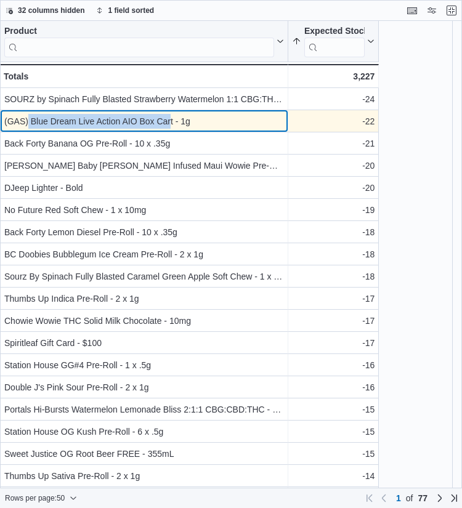
drag, startPoint x: 170, startPoint y: 121, endPoint x: 28, endPoint y: 124, distance: 142.8
click at [28, 124] on div "(GAS) Blue Dream Live Action AIO Box Cart - 1g" at bounding box center [143, 121] width 279 height 15
copy div "Blue Dream Live Action AIO Box Car"
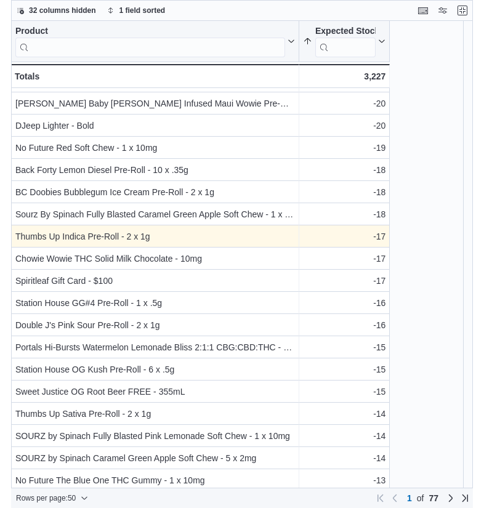
scroll to position [263, 0]
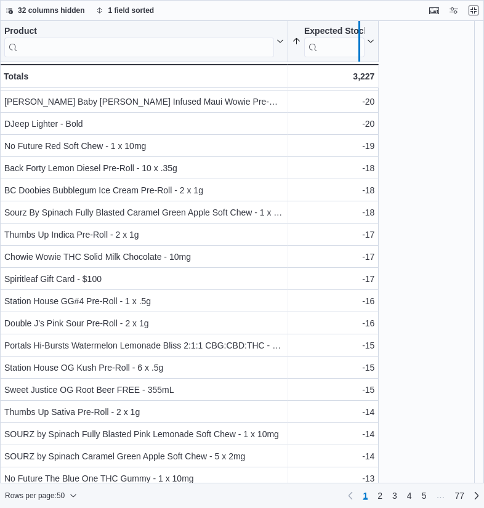
drag, startPoint x: 287, startPoint y: 31, endPoint x: 358, endPoint y: 31, distance: 71.4
click at [358, 31] on div at bounding box center [359, 41] width 10 height 41
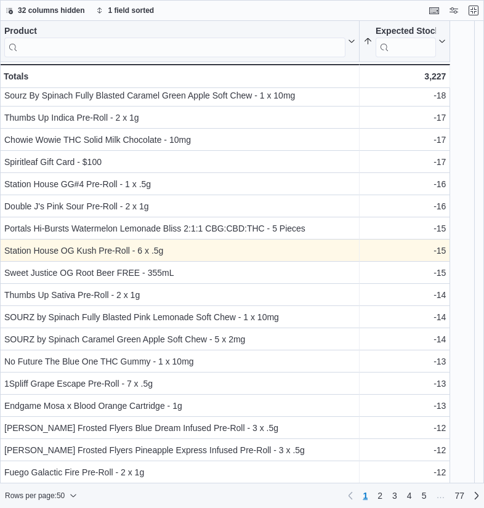
scroll to position [382, 0]
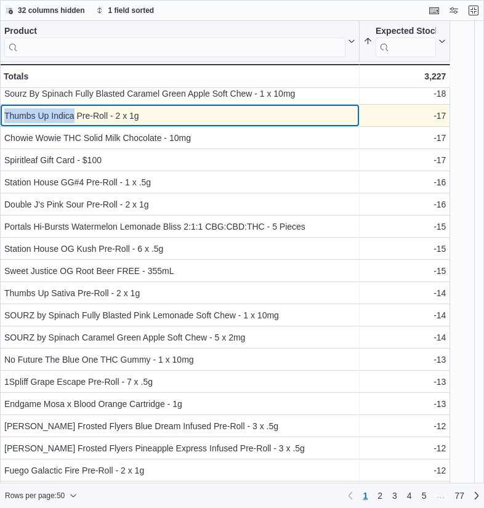
drag, startPoint x: 74, startPoint y: 114, endPoint x: 6, endPoint y: 115, distance: 68.3
click at [6, 115] on div "Thumbs Up Indica Pre-Roll - 2 x 1g" at bounding box center [179, 115] width 351 height 15
copy div "Thumbs Up Indica"
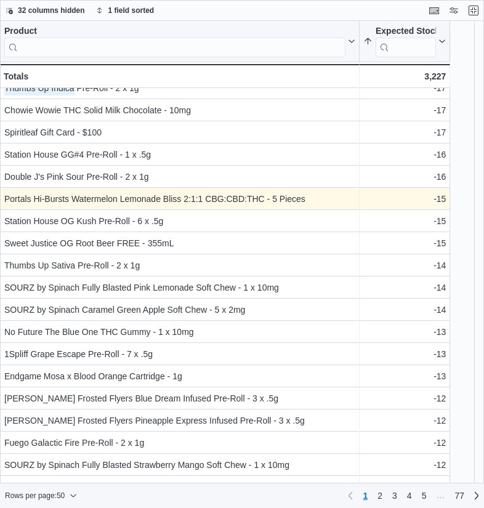
scroll to position [415, 0]
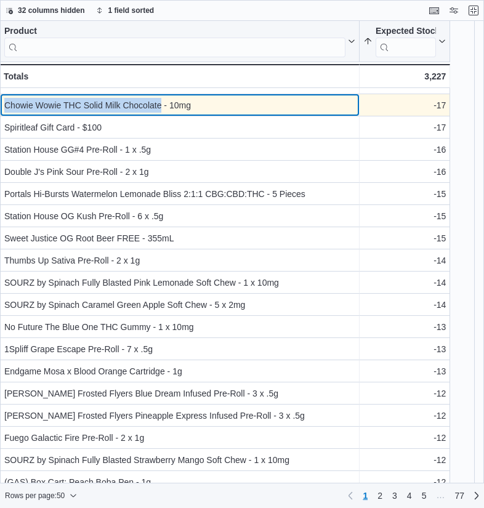
drag, startPoint x: 161, startPoint y: 106, endPoint x: 7, endPoint y: 103, distance: 153.9
click at [7, 103] on div "Chowie Wowie THC Solid Milk Chocolate - 10mg" at bounding box center [179, 105] width 351 height 15
copy div "Chowie Wowie THC Solid Milk Chocolate"
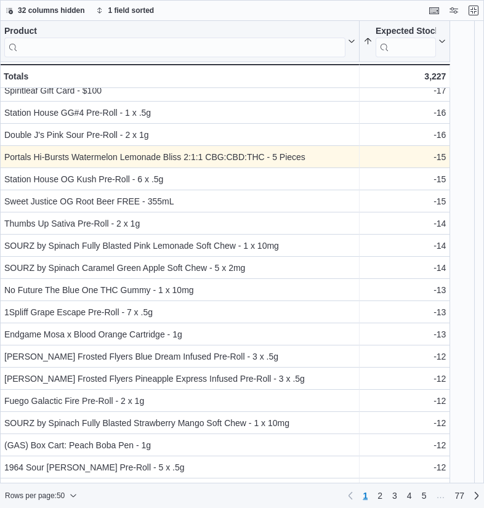
scroll to position [452, 0]
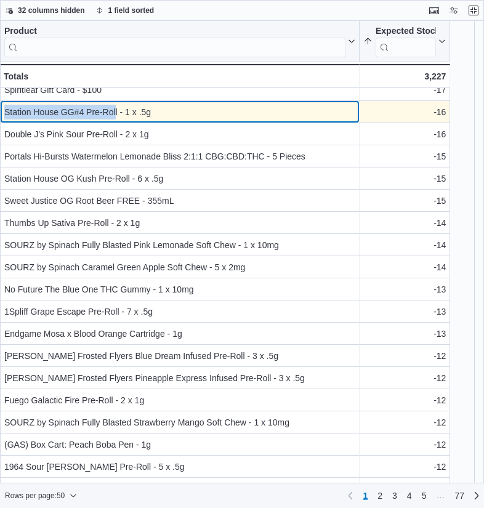
drag, startPoint x: 116, startPoint y: 108, endPoint x: 4, endPoint y: 113, distance: 112.1
click at [4, 113] on div "Station House GG#4 Pre-Roll - 1 x .5g - Product, column 1, row 22" at bounding box center [179, 112] width 359 height 22
copy div "Station House GG#4 Pre-Rol"
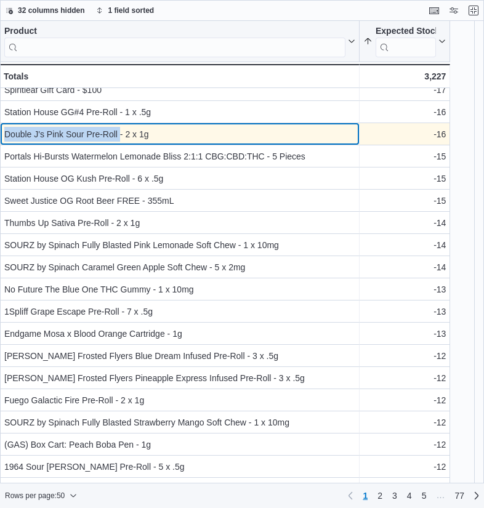
drag, startPoint x: 120, startPoint y: 134, endPoint x: 4, endPoint y: 134, distance: 115.7
click at [4, 134] on div "Double J's Pink Sour Pre-Roll - 2 x 1g" at bounding box center [179, 134] width 351 height 15
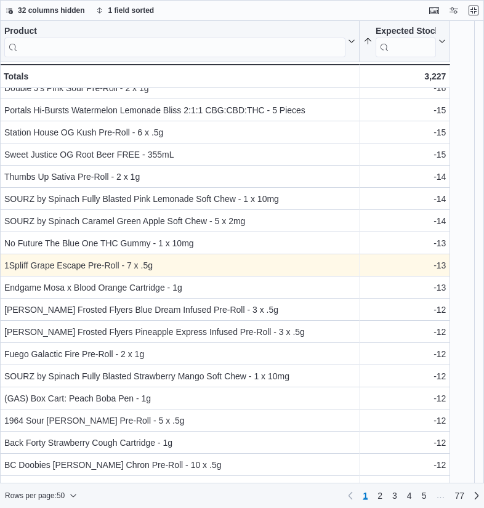
scroll to position [500, 0]
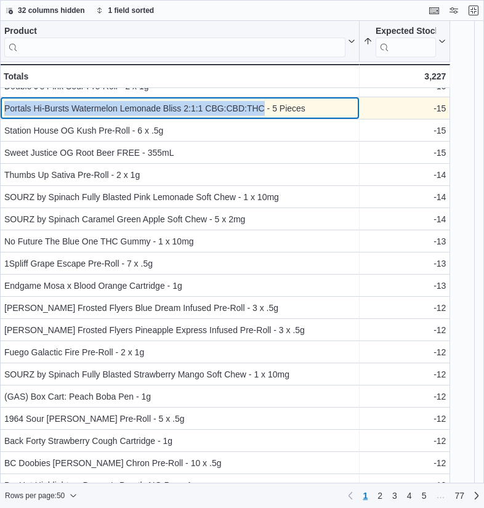
drag, startPoint x: 263, startPoint y: 108, endPoint x: 2, endPoint y: 113, distance: 260.9
click at [2, 113] on div "Portals Hi-Bursts Watermelon Lemonade Bliss 2:1:1 CBG:CBD:THC - 5 Pieces - Prod…" at bounding box center [179, 108] width 359 height 22
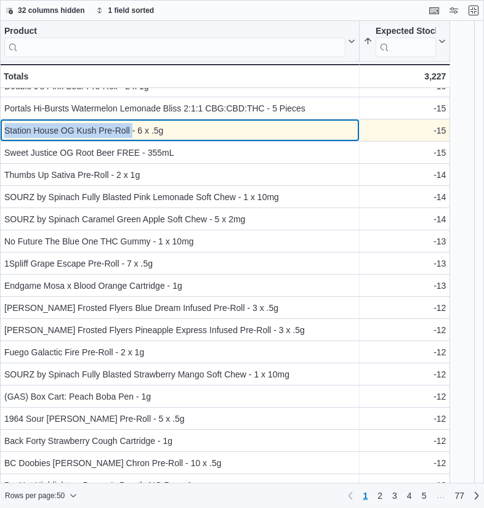
drag, startPoint x: 131, startPoint y: 129, endPoint x: 4, endPoint y: 134, distance: 126.8
click at [4, 134] on div "Station House OG Kush Pre-Roll - 6 x .5g" at bounding box center [179, 130] width 351 height 15
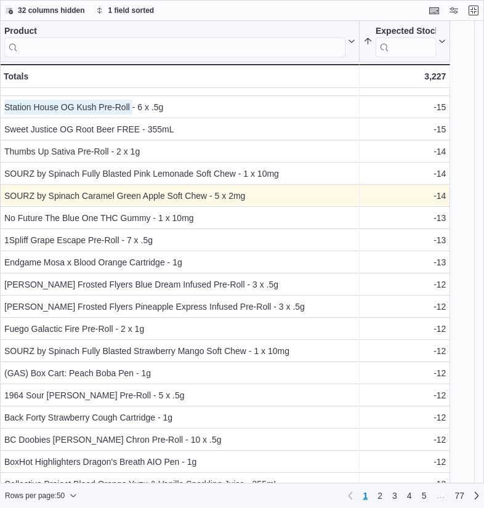
scroll to position [529, 0]
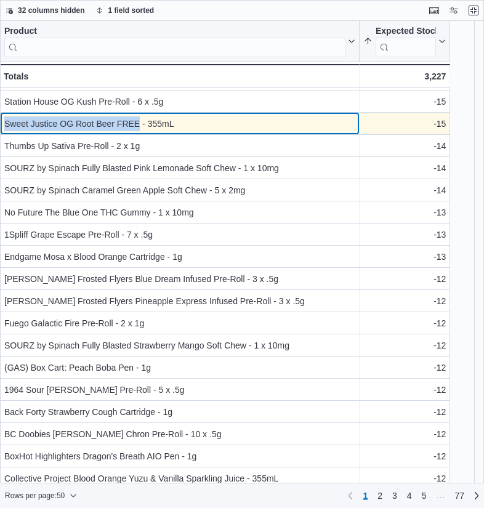
drag, startPoint x: 138, startPoint y: 120, endPoint x: 4, endPoint y: 124, distance: 133.6
click at [4, 124] on div "Sweet Justice OG Root Beer FREE - 355mL" at bounding box center [179, 123] width 351 height 15
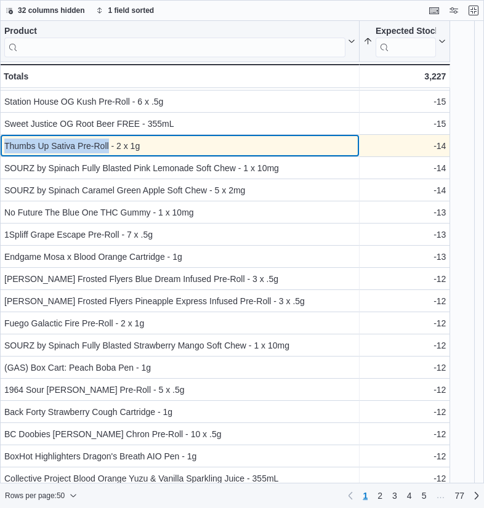
drag, startPoint x: 109, startPoint y: 148, endPoint x: 4, endPoint y: 146, distance: 104.6
click at [4, 146] on div "Thumbs Up Sativa Pre-Roll - 2 x 1g" at bounding box center [179, 145] width 351 height 15
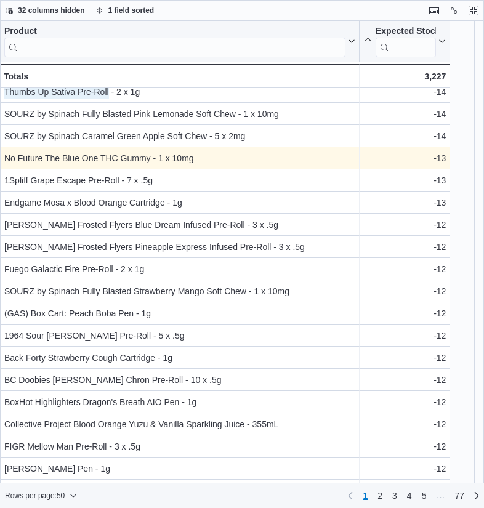
scroll to position [586, 0]
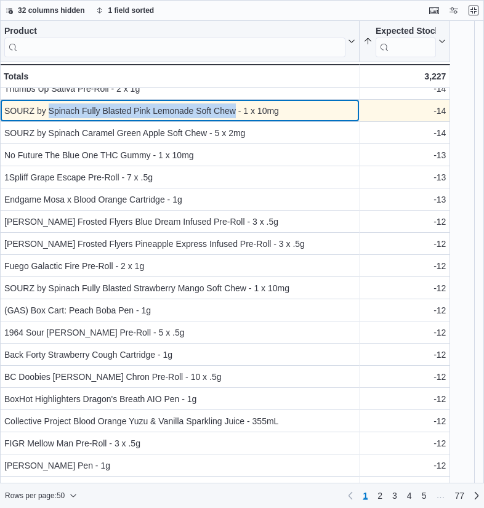
drag, startPoint x: 233, startPoint y: 110, endPoint x: 47, endPoint y: 108, distance: 185.2
click at [47, 108] on div "SOURZ by Spinach Fully Blasted Pink Lemonade Soft Chew - 1 x 10mg" at bounding box center [179, 110] width 351 height 15
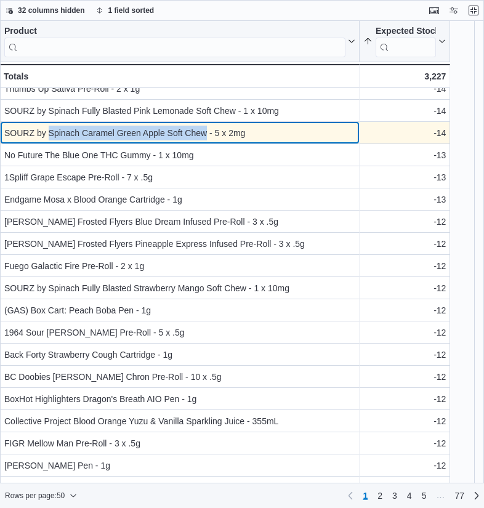
drag, startPoint x: 208, startPoint y: 132, endPoint x: 47, endPoint y: 133, distance: 160.6
click at [47, 133] on div "SOURZ by Spinach Caramel Green Apple Soft Chew - 5 x 2mg" at bounding box center [179, 133] width 351 height 15
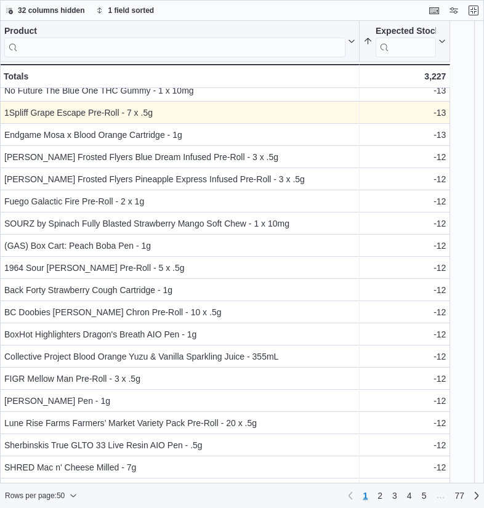
scroll to position [655, 0]
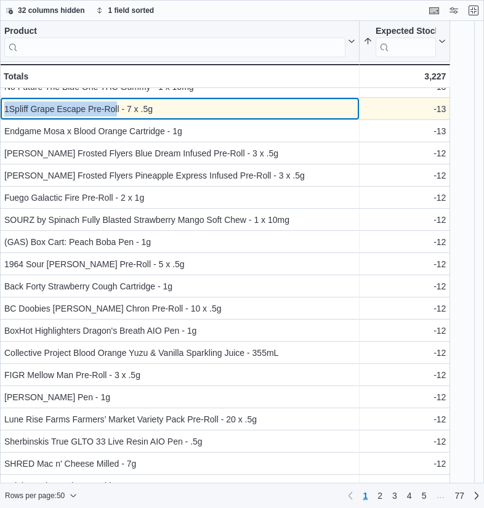
drag, startPoint x: 118, startPoint y: 108, endPoint x: 2, endPoint y: 108, distance: 115.7
click at [2, 108] on div "1Spliff Grape Escape Pre-Roll - 7 x .5g - Product, column 1, row 31" at bounding box center [179, 109] width 359 height 22
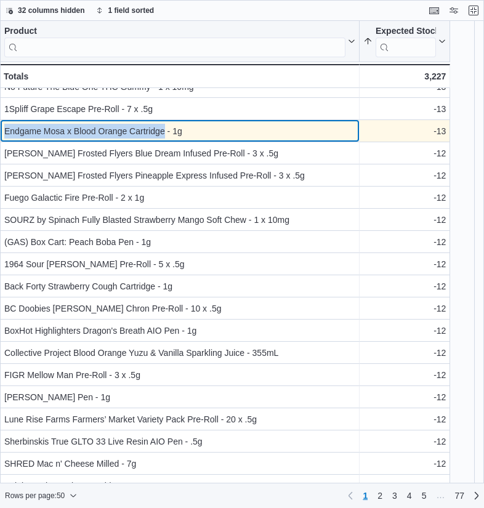
drag, startPoint x: 164, startPoint y: 130, endPoint x: 2, endPoint y: 134, distance: 161.9
click at [2, 134] on div "Endgame Mosa x Blood Orange Cartridge - 1g - Product, column 1, row 32" at bounding box center [179, 131] width 359 height 22
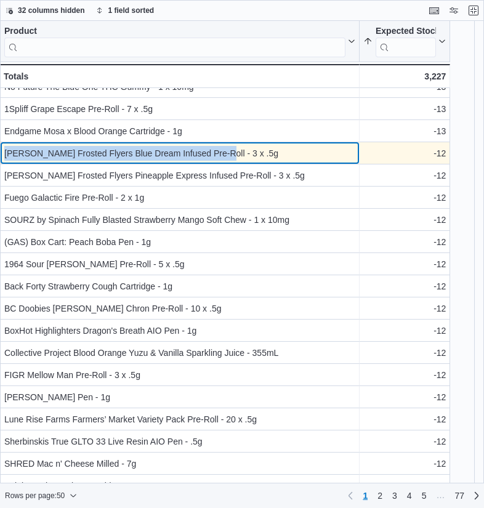
drag, startPoint x: 218, startPoint y: 154, endPoint x: 4, endPoint y: 153, distance: 213.5
click at [4, 153] on div "Claybourne Frosted Flyers Blue Dream Infused Pre-Roll - 3 x .5g" at bounding box center [179, 153] width 351 height 15
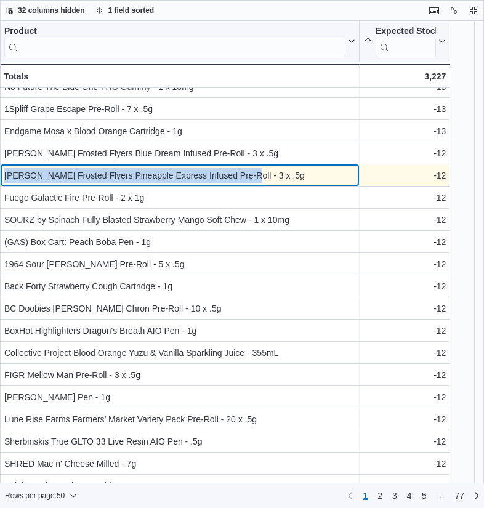
drag, startPoint x: 244, startPoint y: 174, endPoint x: 4, endPoint y: 174, distance: 240.0
click at [4, 174] on div "Claybourne Frosted Flyers Pineapple Express Infused Pre-Roll - 3 x .5g - Produc…" at bounding box center [179, 175] width 359 height 22
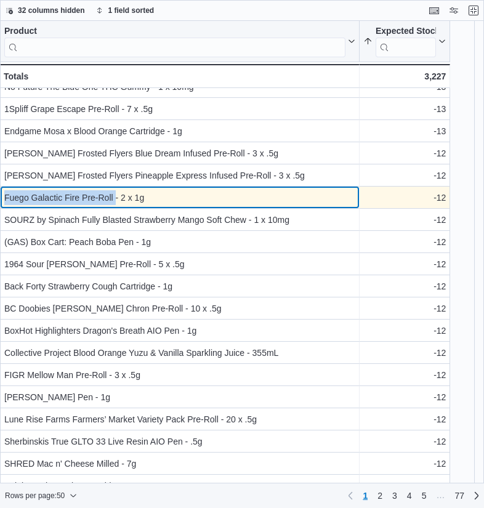
drag, startPoint x: 114, startPoint y: 199, endPoint x: 6, endPoint y: 199, distance: 108.9
click at [6, 199] on div "Fuego Galactic Fire Pre-Roll - 2 x 1g" at bounding box center [179, 197] width 351 height 15
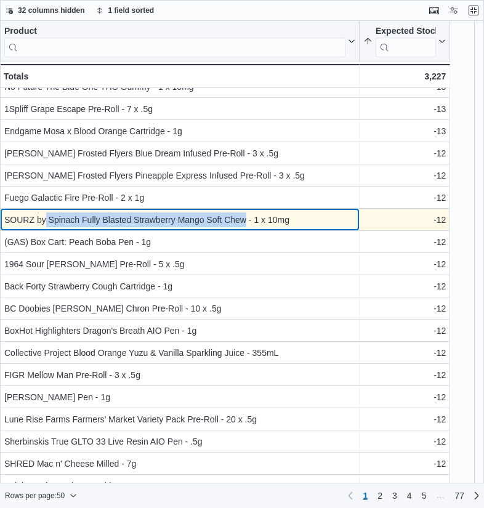
drag, startPoint x: 244, startPoint y: 215, endPoint x: 47, endPoint y: 223, distance: 197.1
click at [47, 223] on div "SOURZ by Spinach Fully Blasted Strawberry Mango Soft Chew - 1 x 10mg" at bounding box center [179, 219] width 351 height 15
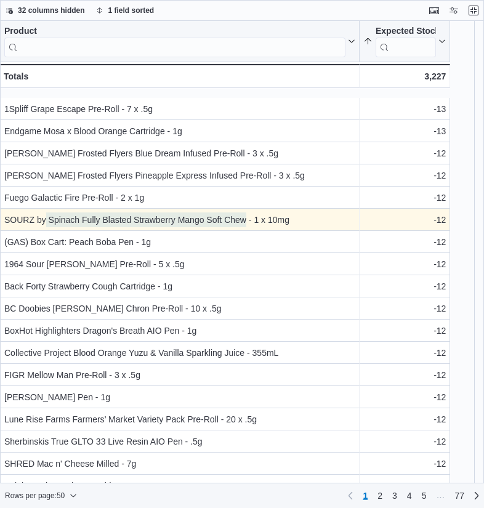
scroll to position [713, 0]
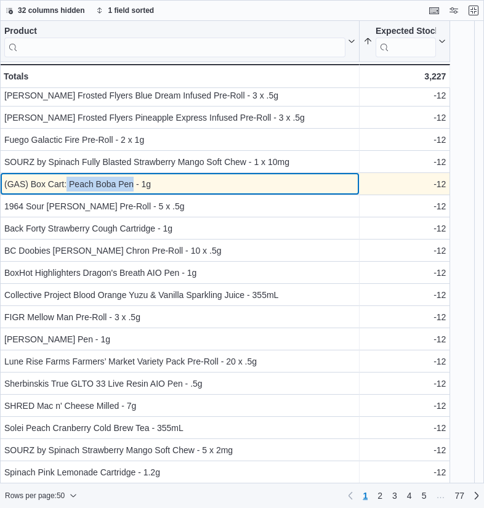
drag, startPoint x: 133, startPoint y: 184, endPoint x: 68, endPoint y: 184, distance: 65.2
click at [68, 184] on div "(GAS) Box Cart: Peach Boba Pen - 1g" at bounding box center [179, 184] width 351 height 15
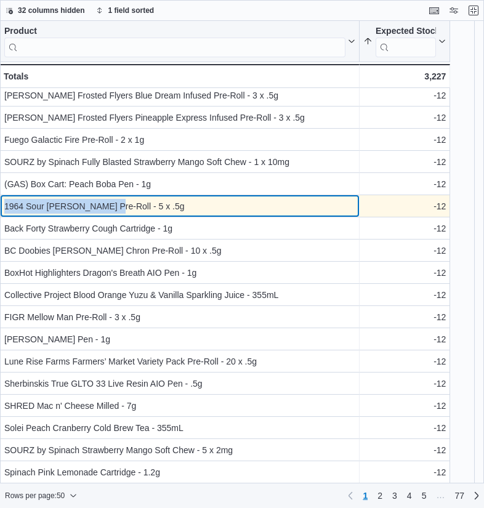
drag, startPoint x: 105, startPoint y: 202, endPoint x: 4, endPoint y: 204, distance: 100.9
click at [4, 204] on div "1964 Sour Tangie Pre-Roll - 5 x .5g - Product, column 1, row 38" at bounding box center [179, 206] width 359 height 22
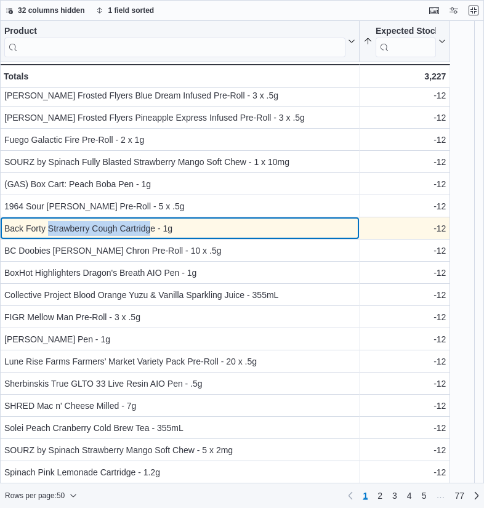
drag, startPoint x: 153, startPoint y: 228, endPoint x: 47, endPoint y: 225, distance: 105.3
click at [47, 225] on div "Back Forty Strawberry Cough Cartridge - 1g" at bounding box center [179, 228] width 351 height 15
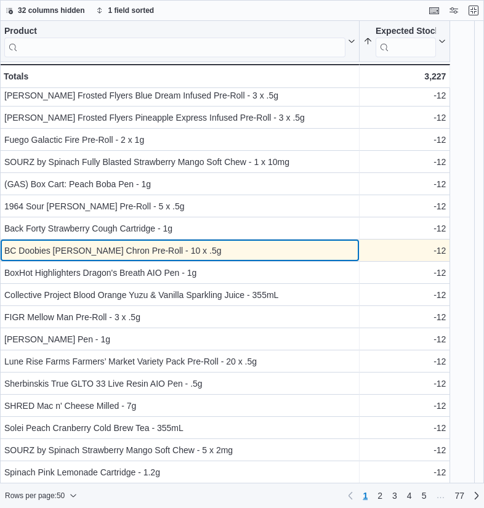
drag, startPoint x: 481, startPoint y: 82, endPoint x: 145, endPoint y: 247, distance: 374.3
click at [145, 247] on div "BC Doobies Genghis Chron Pre-Roll - 10 x .5g" at bounding box center [179, 250] width 351 height 15
drag, startPoint x: 145, startPoint y: 247, endPoint x: 7, endPoint y: 250, distance: 138.5
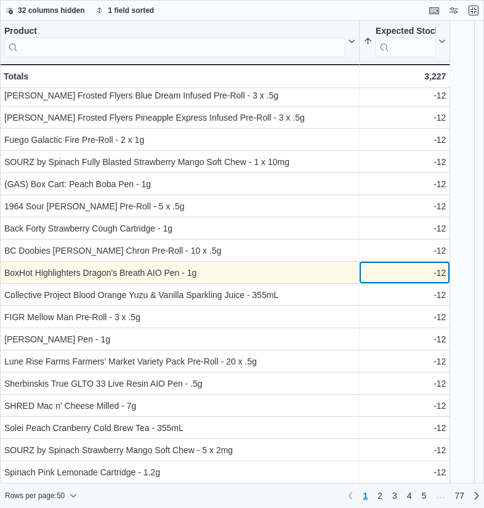
drag, startPoint x: 7, startPoint y: 250, endPoint x: 394, endPoint y: 273, distance: 388.3
click at [394, 273] on div "-12" at bounding box center [404, 272] width 82 height 15
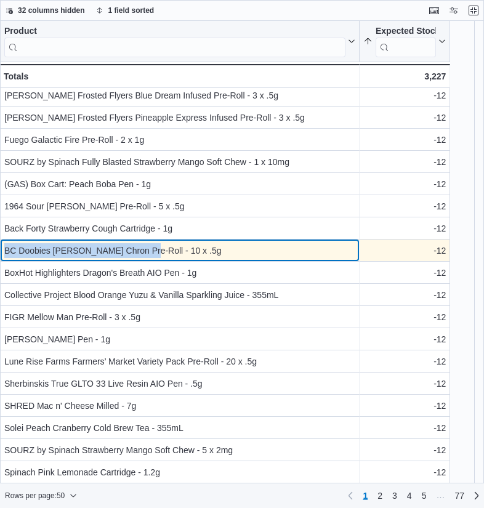
drag, startPoint x: 143, startPoint y: 253, endPoint x: 1, endPoint y: 249, distance: 142.2
click at [1, 249] on div "BC Doobies Genghis Chron Pre-Roll - 10 x .5g - Product, column 1, row 40" at bounding box center [179, 250] width 359 height 22
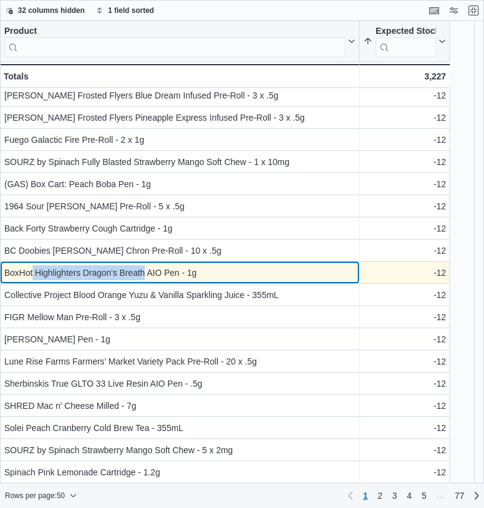
drag, startPoint x: 144, startPoint y: 270, endPoint x: 32, endPoint y: 273, distance: 112.0
click at [32, 273] on div "BoxHot Highlighters Dragon's Breath AIO Pen - 1g" at bounding box center [179, 272] width 351 height 15
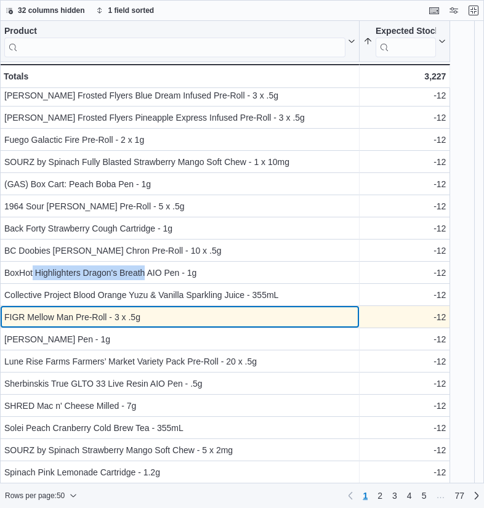
click at [173, 306] on div "FIGR Mellow Man Pre-Roll - 3 x .5g - Product, column 1, row 43" at bounding box center [179, 317] width 359 height 22
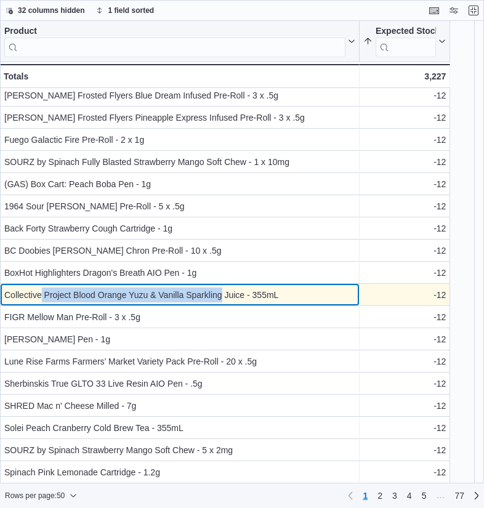
drag, startPoint x: 222, startPoint y: 292, endPoint x: 43, endPoint y: 294, distance: 179.1
click at [43, 294] on div "Collective Project Blood Orange Yuzu & Vanilla Sparkling Juice - 355mL" at bounding box center [179, 294] width 351 height 15
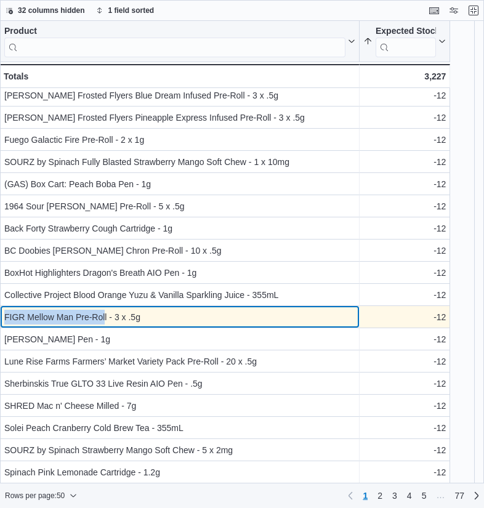
drag, startPoint x: 105, startPoint y: 313, endPoint x: 4, endPoint y: 318, distance: 100.4
click at [4, 318] on div "FIGR Mellow Man Pre-Roll - 3 x .5g" at bounding box center [179, 317] width 351 height 15
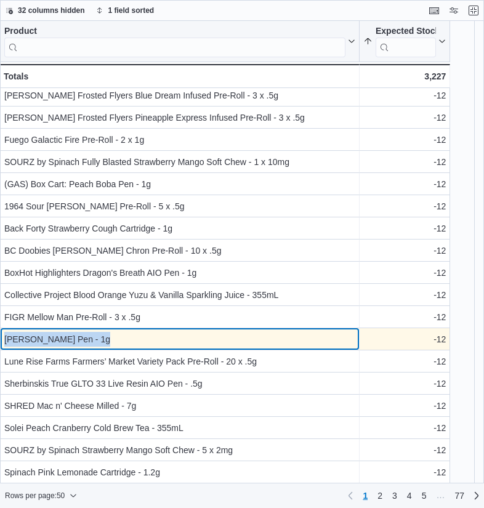
drag, startPoint x: 102, startPoint y: 338, endPoint x: 1, endPoint y: 339, distance: 100.9
click at [1, 339] on div "Kazoo Melon Monroe Pen - 1g - Product, column 1, row 44" at bounding box center [179, 339] width 359 height 22
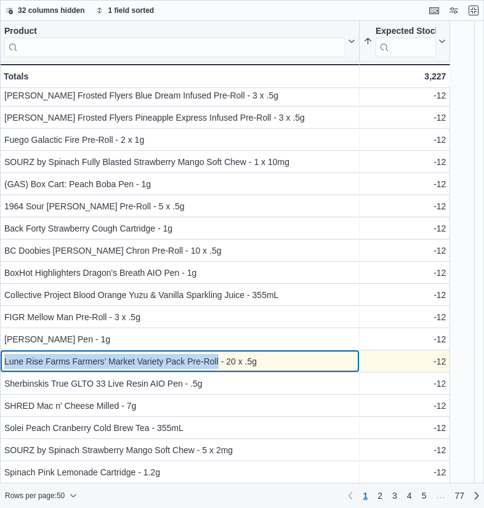
drag, startPoint x: 217, startPoint y: 359, endPoint x: 2, endPoint y: 361, distance: 214.8
click at [2, 361] on div "Lune Rise Farms Farmers’ Market Variety Pack Pre-Roll - 20 x .5g - Product, col…" at bounding box center [179, 361] width 359 height 22
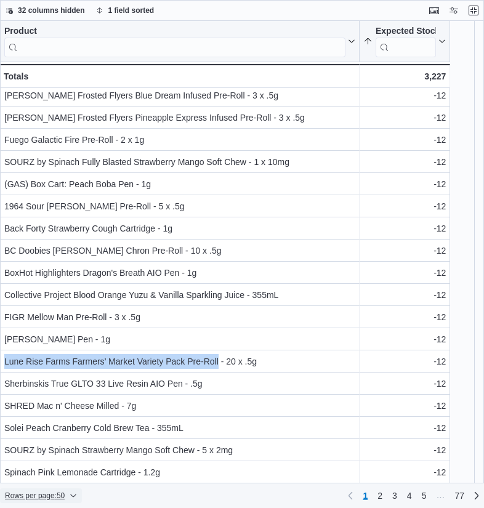
click at [33, 498] on span "Rows per page : 50" at bounding box center [35, 495] width 60 height 10
click at [60, 468] on span "100 rows" at bounding box center [57, 471] width 39 height 10
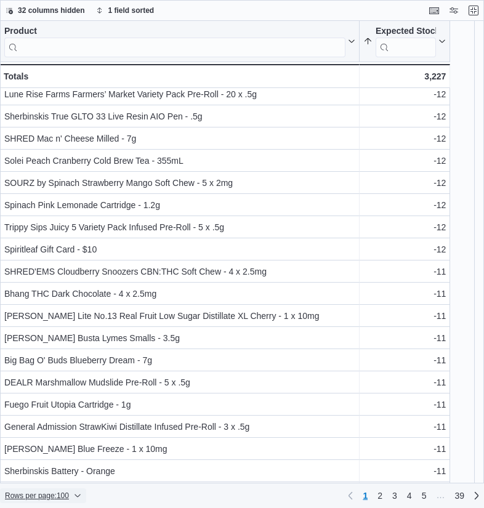
scroll to position [980, 0]
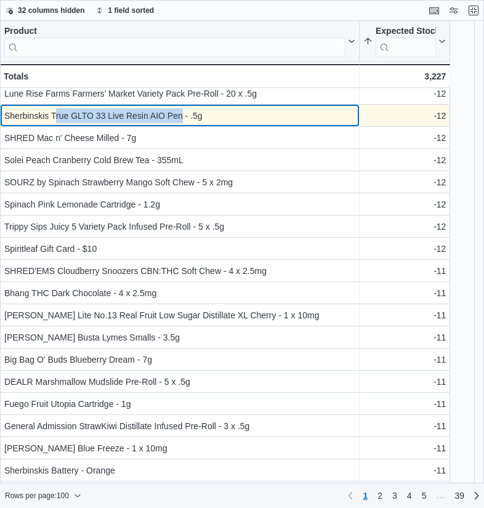
drag, startPoint x: 181, startPoint y: 116, endPoint x: 55, endPoint y: 116, distance: 126.1
click at [55, 116] on div "Sherbinskis True GLTO 33 Live Resin AIO Pen - .5g" at bounding box center [179, 115] width 351 height 15
click at [52, 113] on div "Sherbinskis True GLTO 33 Live Resin AIO Pen - .5g" at bounding box center [179, 115] width 351 height 15
drag, startPoint x: 51, startPoint y: 113, endPoint x: 148, endPoint y: 114, distance: 96.6
click at [148, 114] on div "Sherbinskis True GLTO 33 Live Resin AIO Pen - .5g" at bounding box center [179, 115] width 351 height 15
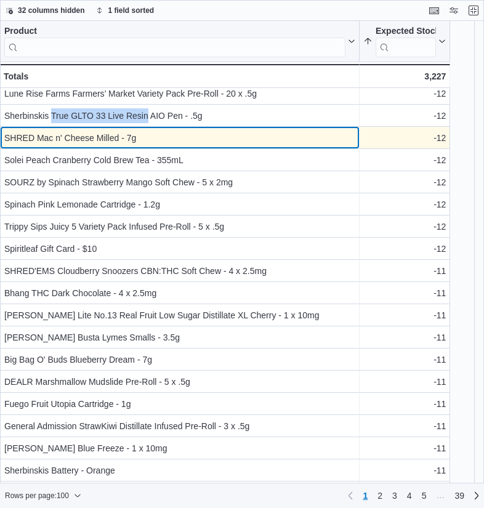
click at [110, 128] on div "SHRED Mac n' Cheese Milled - 7g - Product, column 1, row 47" at bounding box center [179, 138] width 359 height 22
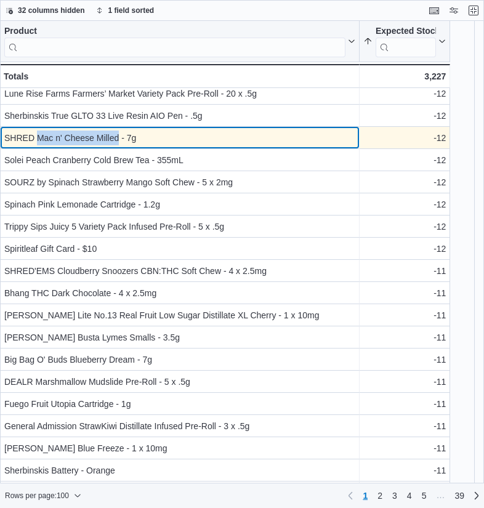
drag, startPoint x: 118, startPoint y: 136, endPoint x: 38, endPoint y: 143, distance: 80.9
click at [38, 143] on div "SHRED Mac n' Cheese Milled - 7g" at bounding box center [179, 137] width 351 height 15
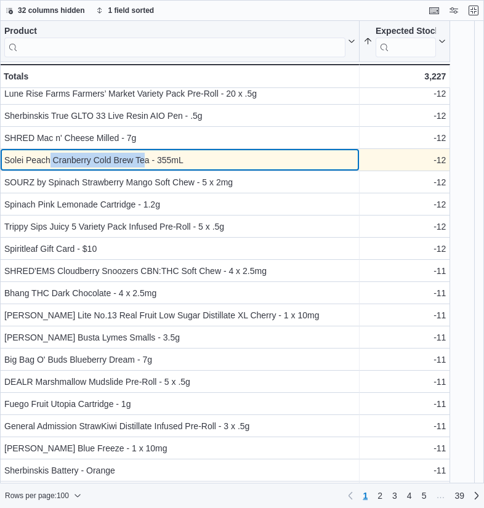
drag, startPoint x: 146, startPoint y: 162, endPoint x: 52, endPoint y: 165, distance: 94.8
click at [52, 165] on div "Solei Peach Cranberry Cold Brew Tea - 355mL" at bounding box center [179, 160] width 351 height 15
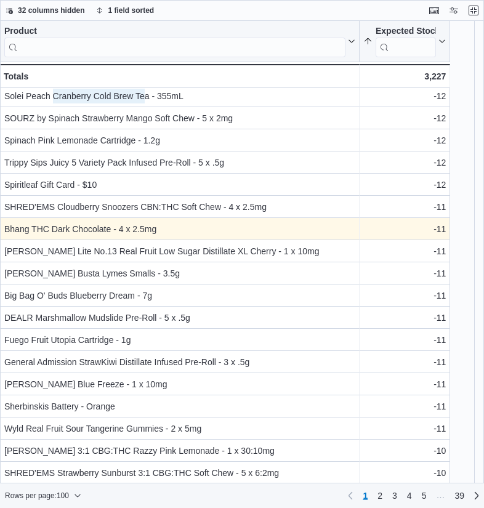
scroll to position [1053, 0]
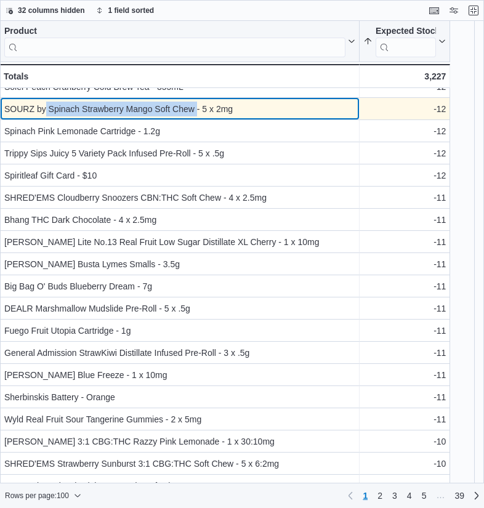
drag, startPoint x: 196, startPoint y: 110, endPoint x: 45, endPoint y: 111, distance: 151.4
click at [45, 111] on div "SOURZ by Spinach Strawberry Mango Soft Chew - 5 x 2mg" at bounding box center [179, 109] width 351 height 15
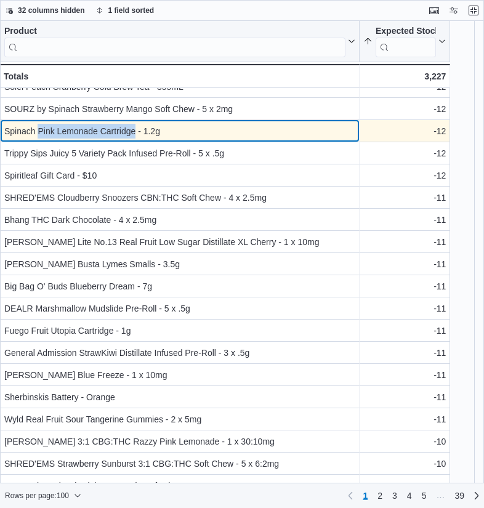
drag, startPoint x: 134, startPoint y: 131, endPoint x: 39, endPoint y: 131, distance: 94.1
click at [39, 131] on div "Spinach Pink Lemonade Cartridge - 1.2g" at bounding box center [179, 131] width 351 height 15
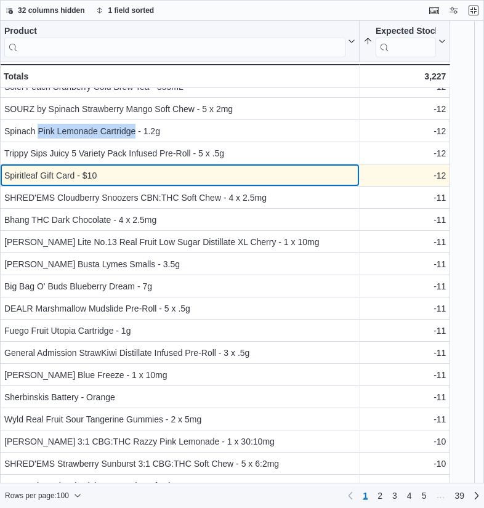
click at [93, 174] on div "Spiritleaf Gift Card - $10" at bounding box center [179, 175] width 351 height 15
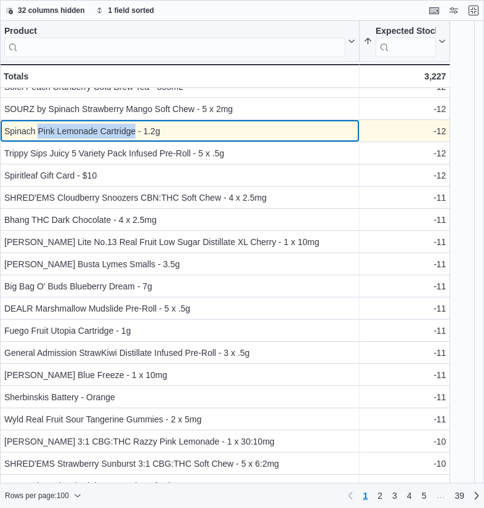
drag, startPoint x: 37, startPoint y: 129, endPoint x: 137, endPoint y: 127, distance: 99.7
click at [137, 127] on div "Spinach Pink Lemonade Cartridge - 1.2g" at bounding box center [179, 131] width 351 height 15
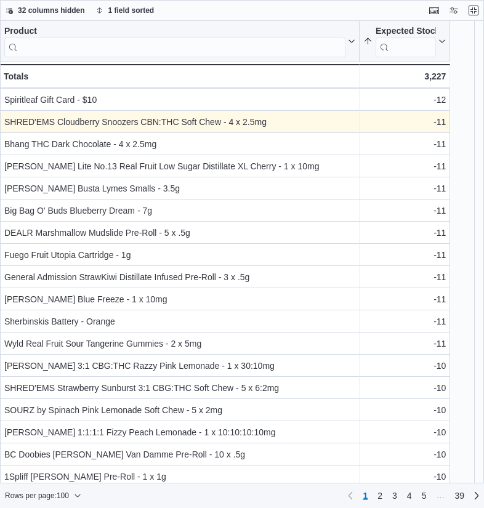
scroll to position [1135, 0]
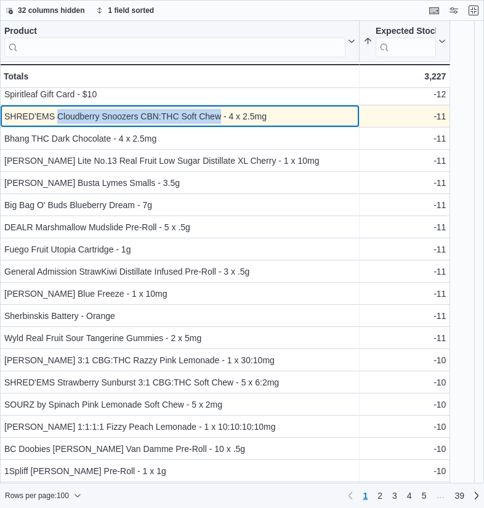
drag, startPoint x: 220, startPoint y: 116, endPoint x: 58, endPoint y: 118, distance: 162.5
click at [58, 118] on div "SHRED'EMS Cloudberry Snoozers CBN:THC Soft Chew - 4 x 2.5mg" at bounding box center [179, 116] width 351 height 15
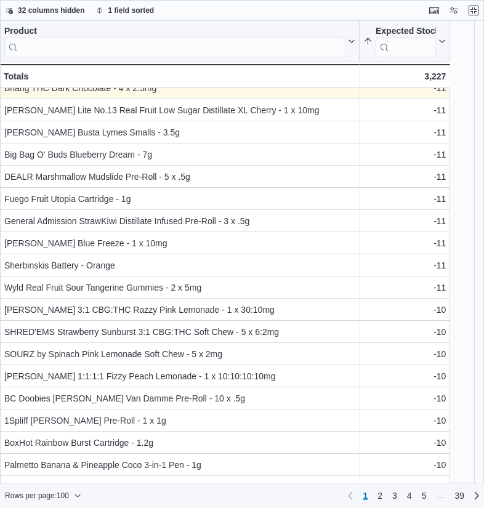
scroll to position [1186, 0]
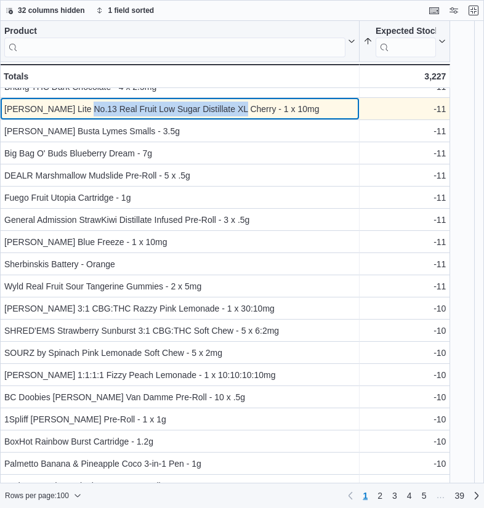
drag, startPoint x: 77, startPoint y: 109, endPoint x: 231, endPoint y: 108, distance: 154.5
click at [231, 108] on div "Glenn's Lite No.13 Real Fruit Low Sugar Distillate XL Cherry - 1 x 10mg" at bounding box center [179, 109] width 351 height 15
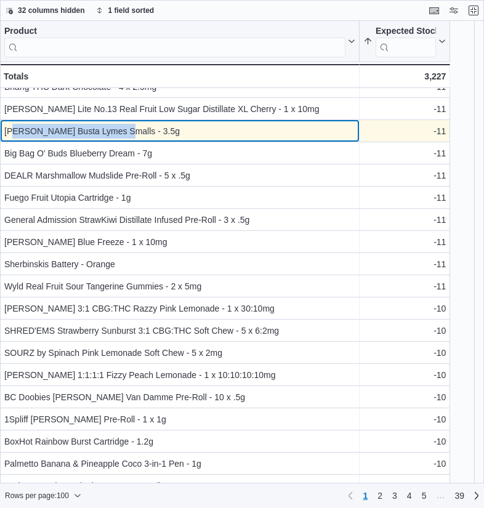
drag, startPoint x: 121, startPoint y: 132, endPoint x: 15, endPoint y: 130, distance: 105.9
click at [15, 130] on div "BC Smalls Busta Lymes Smalls - 3.5g" at bounding box center [179, 131] width 351 height 15
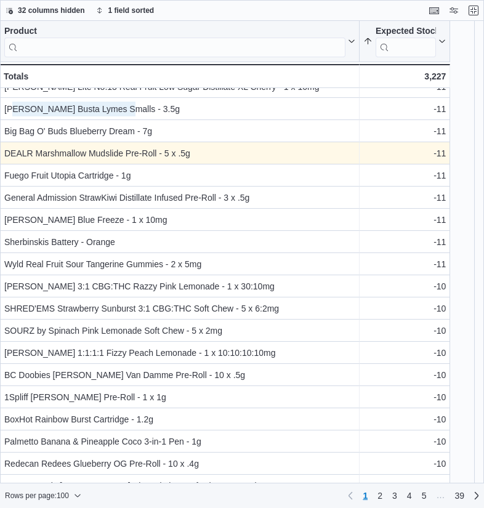
scroll to position [1211, 0]
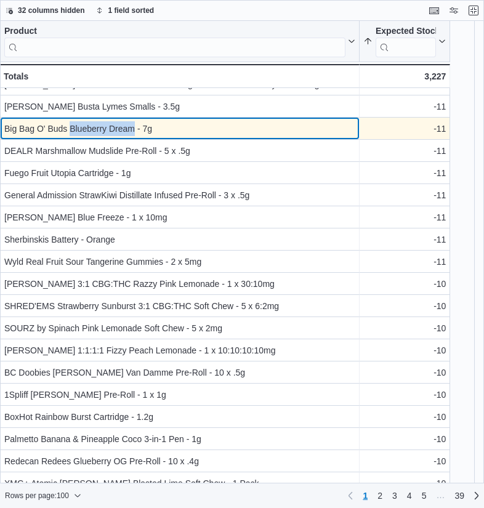
drag, startPoint x: 131, startPoint y: 126, endPoint x: 69, endPoint y: 134, distance: 62.6
click at [69, 134] on div "Big Bag O' Buds Blueberry Dream - 7g" at bounding box center [179, 128] width 351 height 15
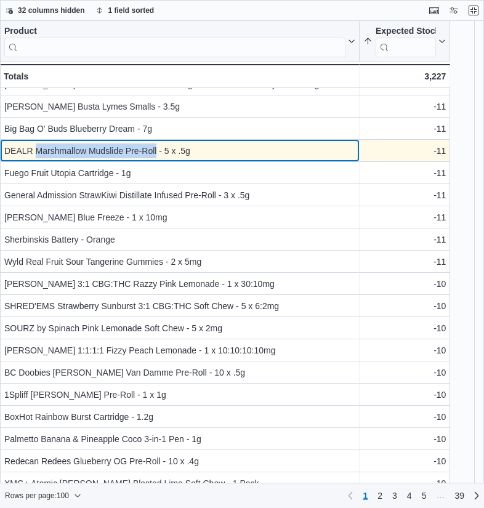
drag, startPoint x: 156, startPoint y: 150, endPoint x: 34, endPoint y: 152, distance: 121.2
click at [34, 152] on div "DEALR Marshmallow Mudslide Pre-Roll - 5 x .5g" at bounding box center [179, 150] width 351 height 15
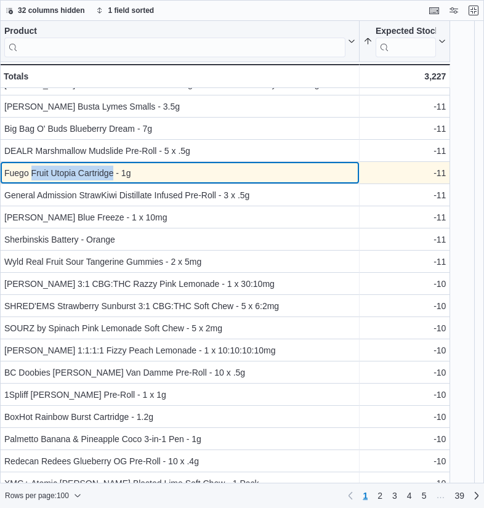
drag, startPoint x: 113, startPoint y: 170, endPoint x: 31, endPoint y: 182, distance: 83.3
click at [31, 182] on div "Fuego Fruit Utopia Cartridge - 1g - Product, column 1, row 59" at bounding box center [179, 173] width 359 height 22
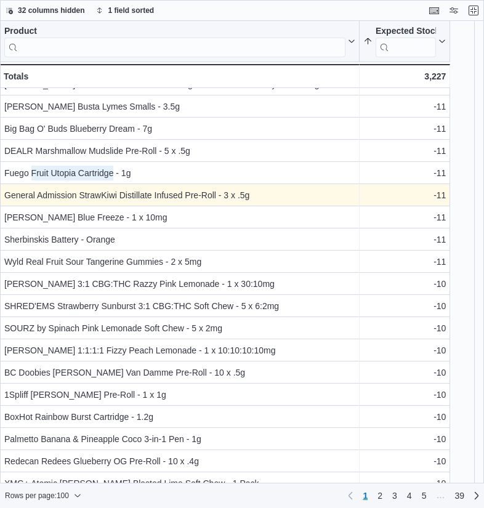
scroll to position [1252, 0]
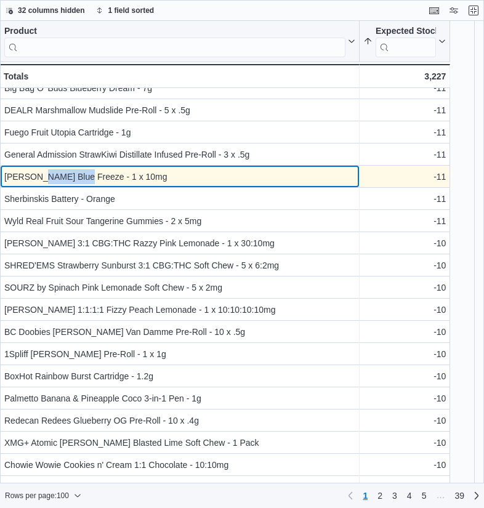
drag, startPoint x: 79, startPoint y: 176, endPoint x: 35, endPoint y: 178, distance: 44.3
click at [35, 178] on div "Glenn's Blue Freeze - 1 x 10mg" at bounding box center [179, 176] width 351 height 15
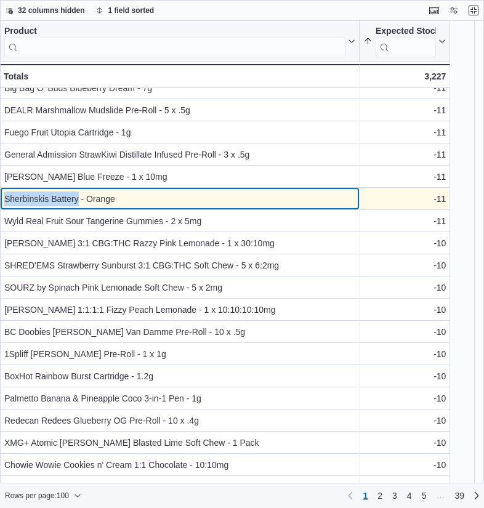
drag, startPoint x: 78, startPoint y: 198, endPoint x: 6, endPoint y: 199, distance: 72.6
click at [6, 199] on div "Sherbinskis Battery - Orange" at bounding box center [179, 198] width 351 height 15
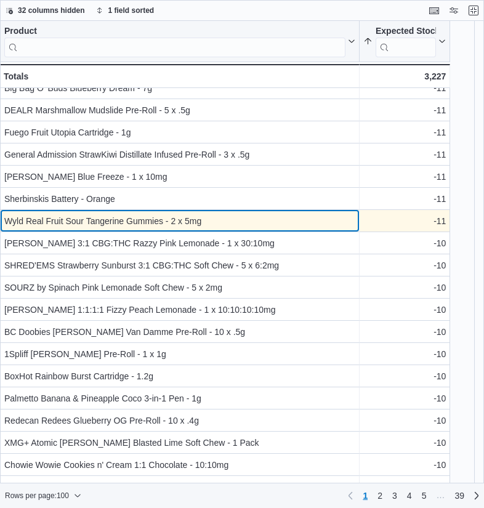
drag, startPoint x: 160, startPoint y: 218, endPoint x: 30, endPoint y: 228, distance: 130.9
drag, startPoint x: 30, startPoint y: 228, endPoint x: 4, endPoint y: 221, distance: 26.3
click at [4, 221] on div "Wyld Real Fruit Sour Tangerine Gummies - 2 x 5mg - Product, column 1, row 63" at bounding box center [179, 221] width 359 height 22
drag, startPoint x: 3, startPoint y: 220, endPoint x: 124, endPoint y: 219, distance: 121.2
click at [124, 219] on div "Wyld Real Fruit Sour Tangerine Gummies - 2 x 5mg - Product, column 1, row 63" at bounding box center [179, 221] width 359 height 22
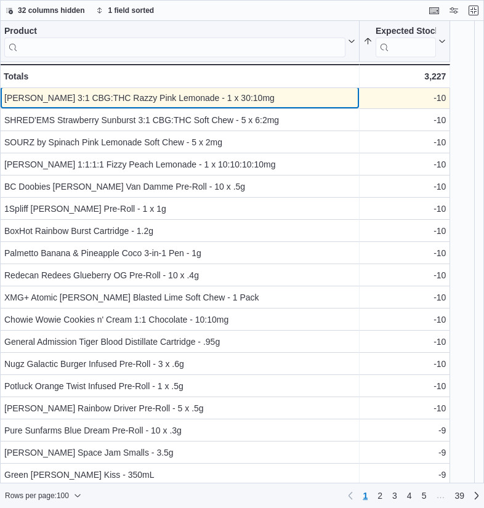
scroll to position [1396, 0]
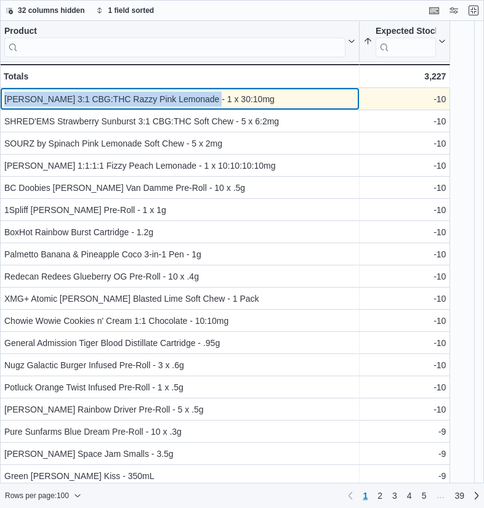
drag, startPoint x: 154, startPoint y: 96, endPoint x: 4, endPoint y: 97, distance: 150.1
click at [4, 97] on div "Olli Stikistix 3:1 CBG:THC Razzy Pink Lemonade - 1 x 30:10mg" at bounding box center [179, 99] width 351 height 15
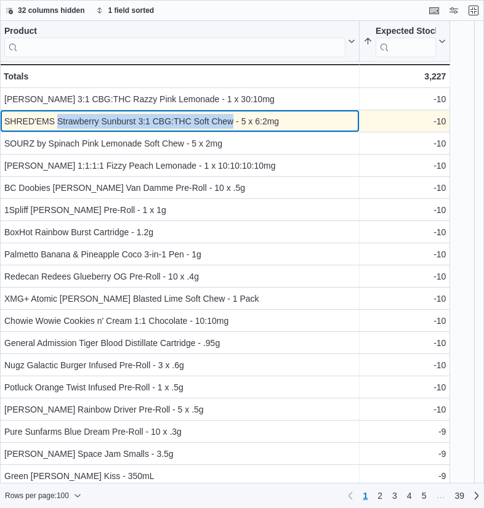
drag, startPoint x: 233, startPoint y: 122, endPoint x: 57, endPoint y: 122, distance: 176.0
click at [57, 122] on div "SHRED'EMS Strawberry Sunburst 3:1 CBG:THC Soft Chew - 5 x 6:2mg" at bounding box center [179, 121] width 351 height 15
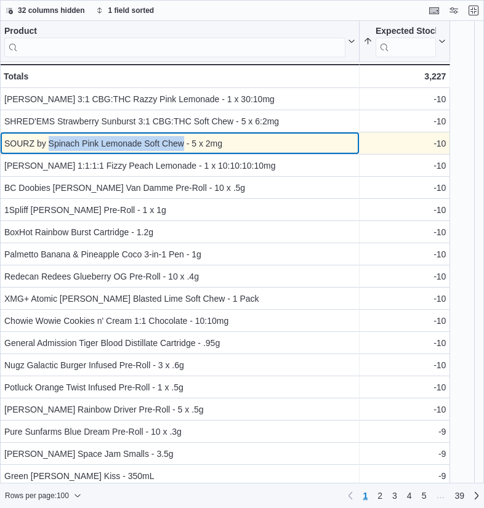
drag, startPoint x: 183, startPoint y: 141, endPoint x: 50, endPoint y: 143, distance: 132.9
click at [50, 143] on div "SOURZ by Spinach Pink Lemonade Soft Chew - 5 x 2mg" at bounding box center [179, 143] width 351 height 15
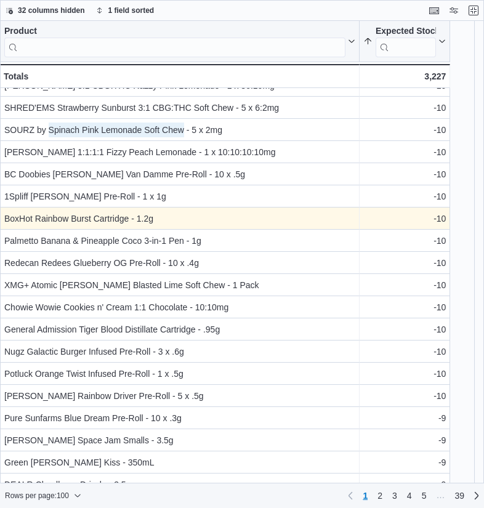
scroll to position [1422, 0]
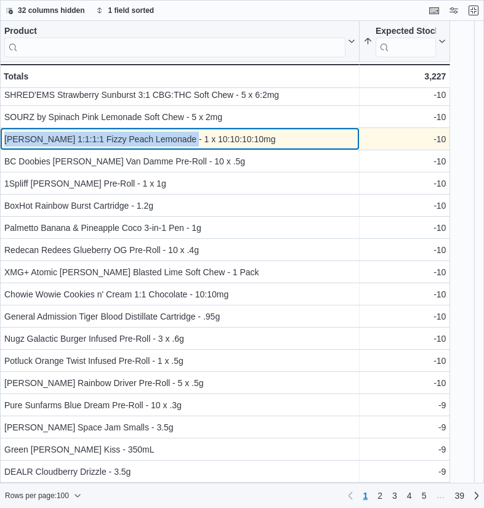
drag, startPoint x: 169, startPoint y: 140, endPoint x: 0, endPoint y: 140, distance: 169.2
click at [0, 140] on div "Olli Stikistix 1:1:1:1 Fizzy Peach Lemonade - 1 x 10:10:10:10mg - Product, colu…" at bounding box center [179, 139] width 359 height 22
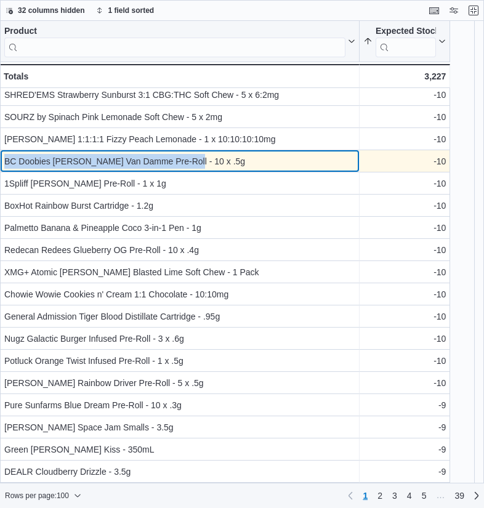
drag, startPoint x: 185, startPoint y: 158, endPoint x: 5, endPoint y: 161, distance: 179.7
click at [5, 161] on div "BC Doobies Jean Clouds Van Damme Pre-Roll - 10 x .5g" at bounding box center [179, 161] width 351 height 15
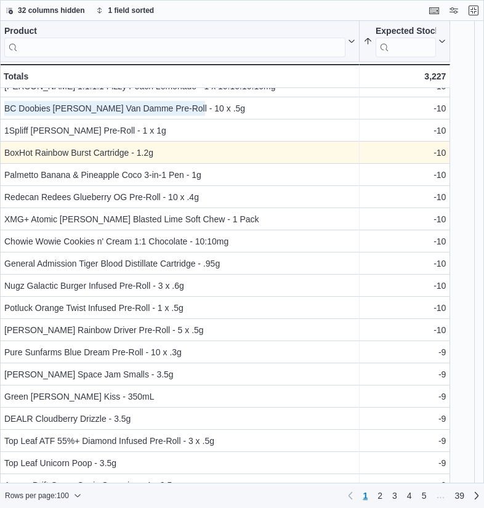
scroll to position [1477, 0]
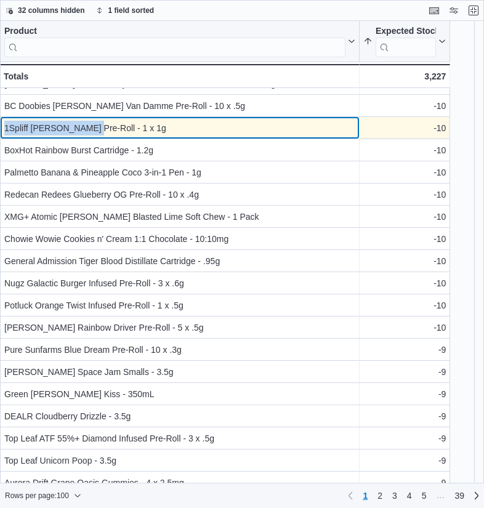
drag, startPoint x: 92, startPoint y: 128, endPoint x: 3, endPoint y: 128, distance: 88.6
click at [3, 128] on div "1Spliff Cannon Pre-Roll - 1 x 1g - Product, column 1, row 69" at bounding box center [179, 128] width 359 height 22
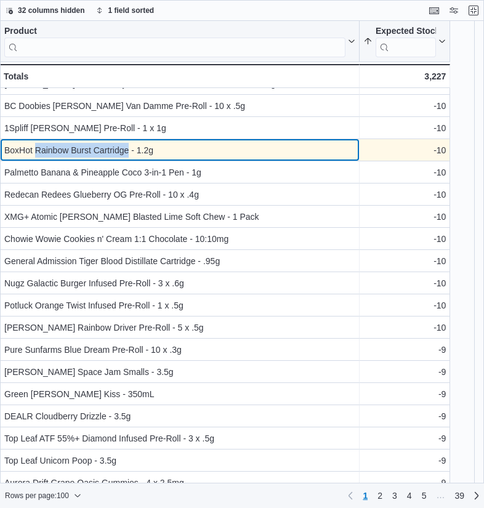
drag, startPoint x: 129, startPoint y: 151, endPoint x: 34, endPoint y: 151, distance: 94.2
click at [34, 151] on div "BoxHot Rainbow Burst Cartridge - 1.2g" at bounding box center [179, 150] width 351 height 15
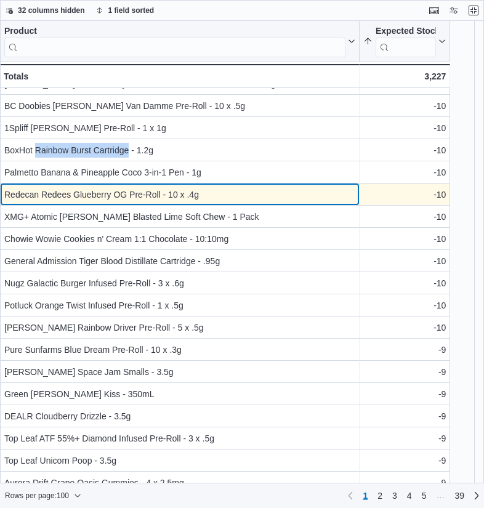
click at [110, 184] on div "Redecan Redees Glueberry OG Pre-Roll - 10 x .4g - Product, column 1, row 72" at bounding box center [179, 194] width 359 height 22
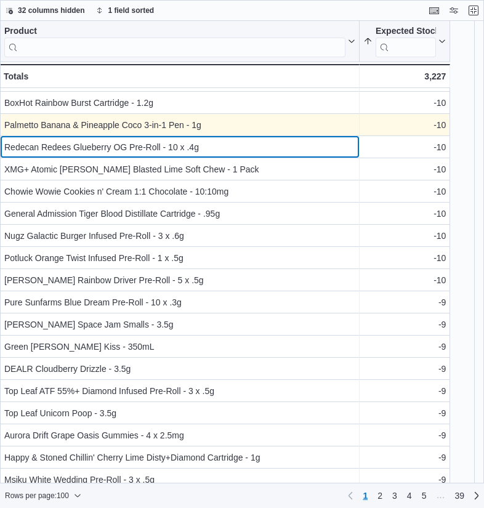
scroll to position [1529, 0]
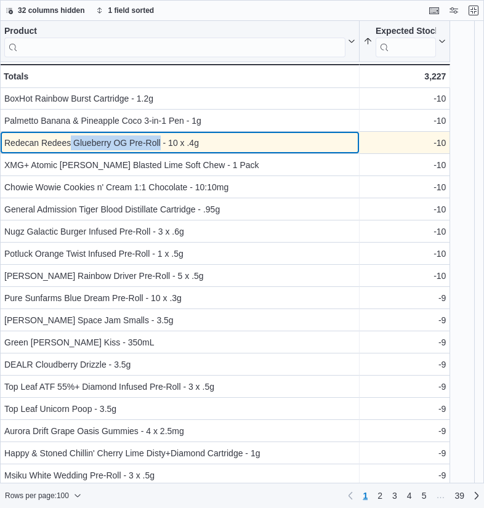
drag, startPoint x: 161, startPoint y: 138, endPoint x: 72, endPoint y: 143, distance: 89.4
click at [72, 143] on div "Redecan Redees Glueberry OG Pre-Roll - 10 x .4g" at bounding box center [179, 142] width 351 height 15
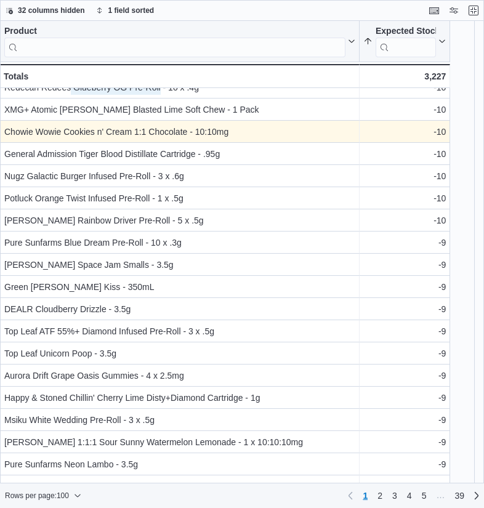
scroll to position [1589, 0]
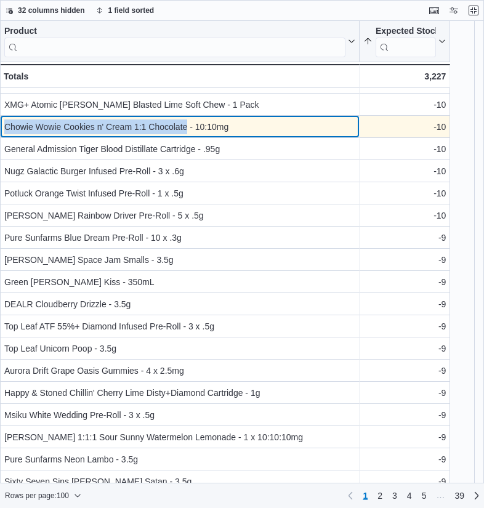
drag, startPoint x: 186, startPoint y: 125, endPoint x: 2, endPoint y: 125, distance: 184.6
click at [2, 125] on div "Chowie Wowie Cookies n' Cream 1:1 Chocolate - 10:10mg - Product, column 1, row …" at bounding box center [179, 127] width 359 height 22
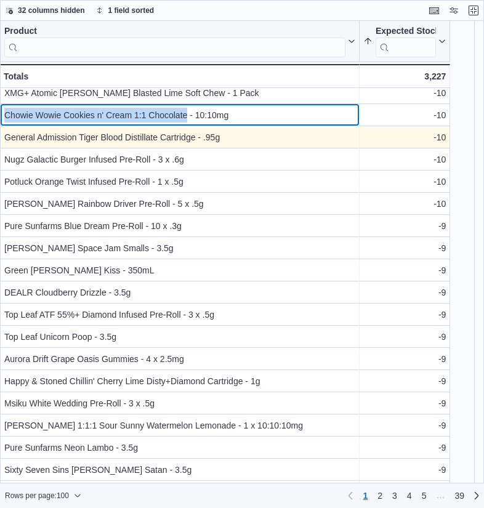
scroll to position [1602, 0]
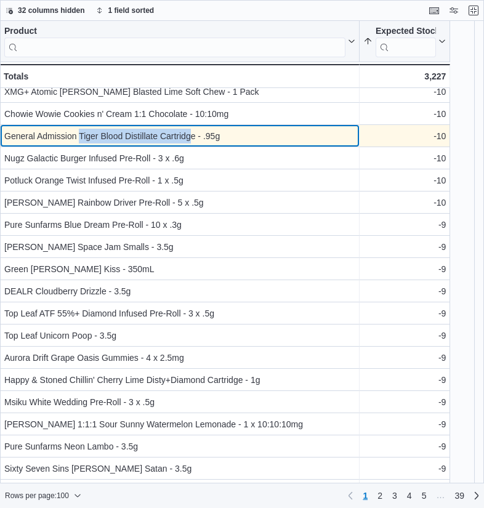
drag, startPoint x: 193, startPoint y: 134, endPoint x: 82, endPoint y: 142, distance: 110.5
click at [82, 142] on div "General Admission Tiger Blood Distillate Cartridge - .95g" at bounding box center [179, 136] width 351 height 15
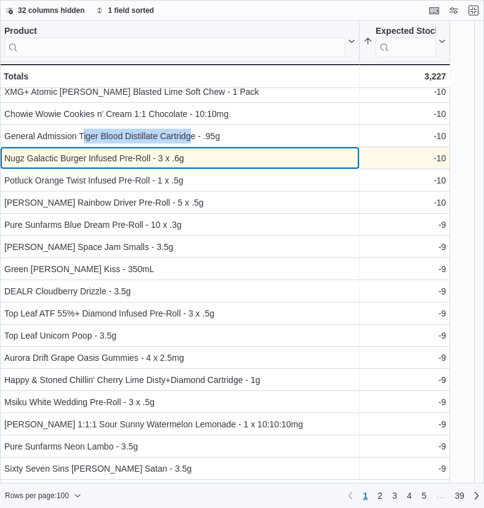
click at [113, 163] on div "Nugz Galactic Burger Infused Pre-Roll - 3 x .6g" at bounding box center [179, 158] width 351 height 15
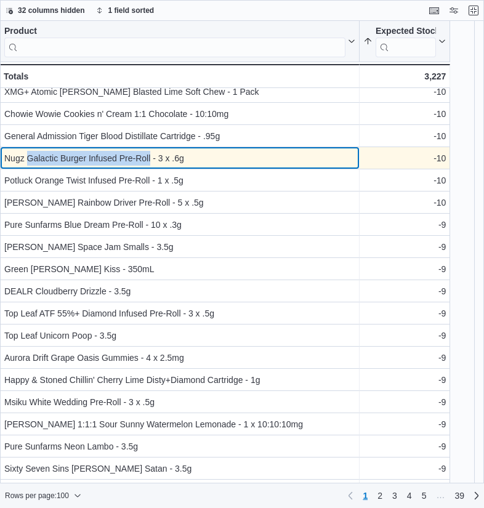
drag, startPoint x: 150, startPoint y: 159, endPoint x: 29, endPoint y: 164, distance: 120.7
click at [29, 164] on div "Nugz Galactic Burger Infused Pre-Roll - 3 x .6g" at bounding box center [179, 158] width 351 height 15
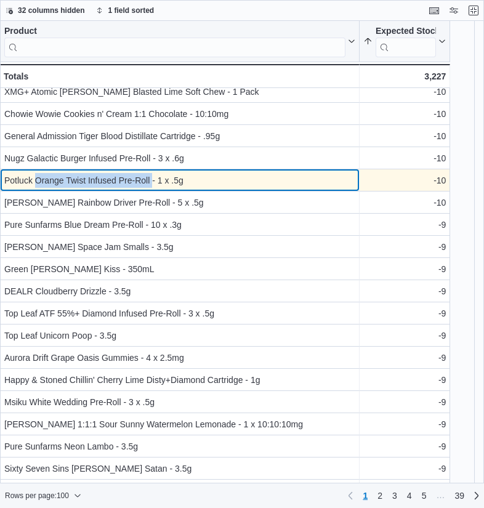
drag, startPoint x: 151, startPoint y: 183, endPoint x: 34, endPoint y: 184, distance: 116.9
click at [34, 184] on div "Potluck Orange Twist Infused Pre-Roll - 1 x .5g" at bounding box center [179, 180] width 351 height 15
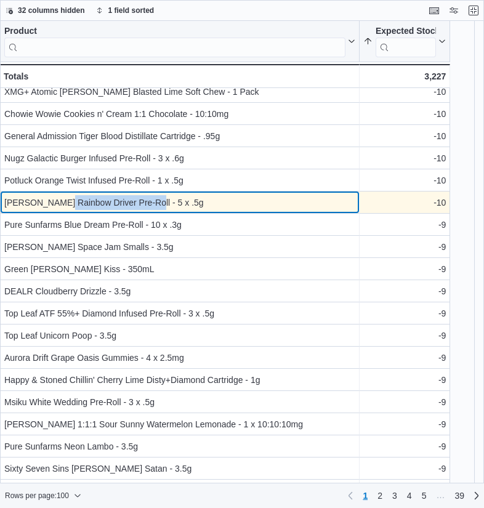
drag, startPoint x: 153, startPoint y: 202, endPoint x: 63, endPoint y: 202, distance: 89.2
click at [63, 202] on div "Woody Nelson Rainbow Driver Pre-Roll - 5 x .5g" at bounding box center [179, 202] width 351 height 15
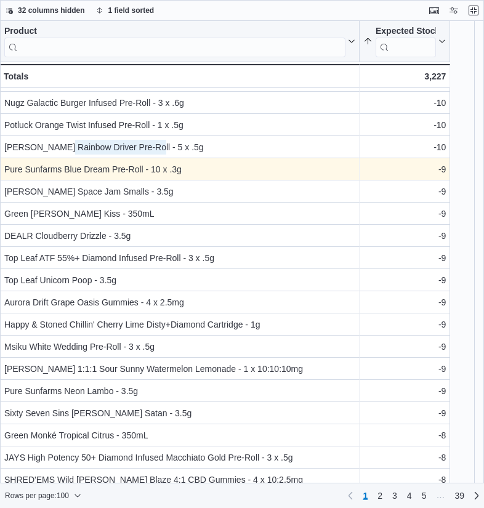
scroll to position [1680, 0]
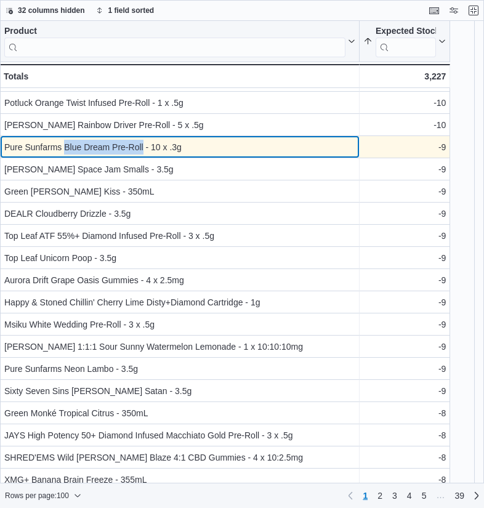
drag, startPoint x: 143, startPoint y: 145, endPoint x: 64, endPoint y: 150, distance: 79.5
click at [64, 150] on div "Pure Sunfarms Blue Dream Pre-Roll - 10 x .3g" at bounding box center [179, 147] width 351 height 15
click at [6, 147] on div "Pure Sunfarms Blue Dream Pre-Roll - 10 x .3g" at bounding box center [179, 147] width 351 height 15
drag, startPoint x: 4, startPoint y: 148, endPoint x: 142, endPoint y: 143, distance: 137.3
click at [142, 143] on div "Pure Sunfarms Blue Dream Pre-Roll - 10 x .3g" at bounding box center [179, 147] width 351 height 15
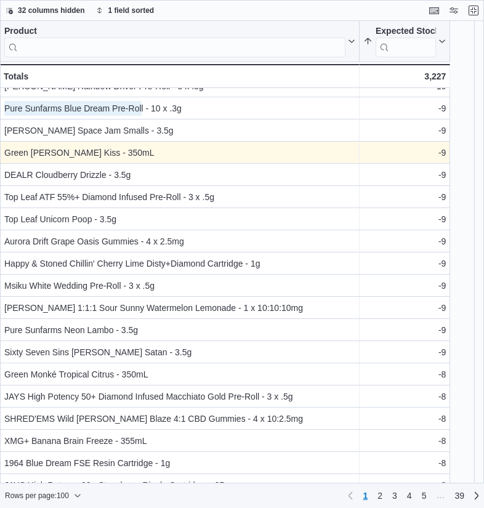
scroll to position [1721, 0]
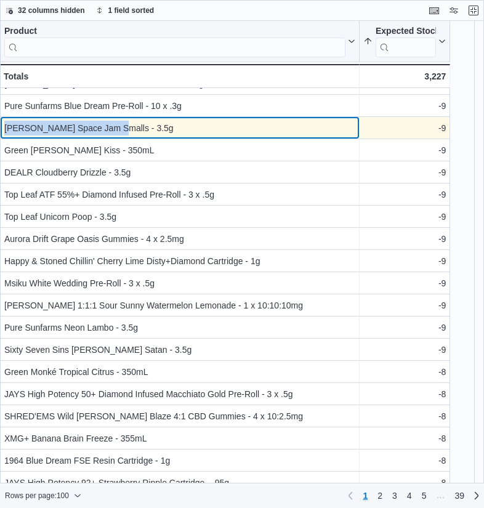
drag, startPoint x: 115, startPoint y: 127, endPoint x: 1, endPoint y: 134, distance: 114.7
click at [1, 134] on div "BC Smalls Space Jam Smalls - 3.5g - Product, column 1, row 80" at bounding box center [179, 128] width 359 height 22
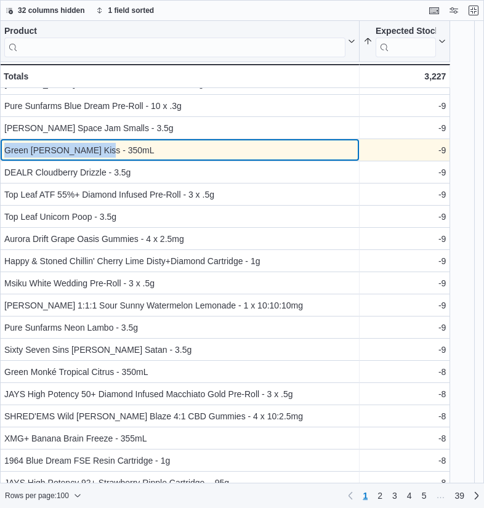
drag, startPoint x: 108, startPoint y: 149, endPoint x: 5, endPoint y: 151, distance: 102.8
click at [5, 151] on div "Green Monké Paloma Kiss - 350mL" at bounding box center [179, 150] width 351 height 15
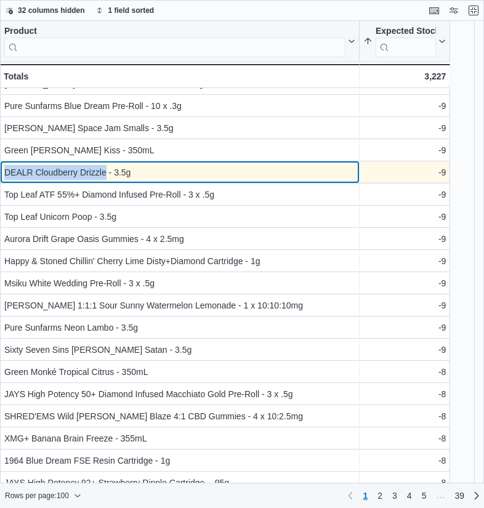
drag, startPoint x: 106, startPoint y: 172, endPoint x: 4, endPoint y: 178, distance: 101.7
click at [4, 178] on div "DEALR Cloudberry Drizzle - 3.5g" at bounding box center [179, 172] width 351 height 15
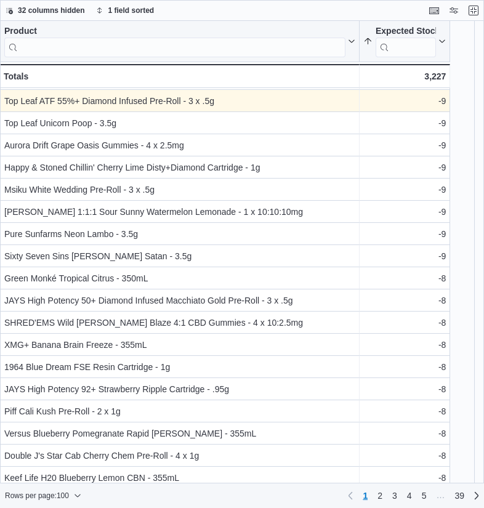
scroll to position [1820, 0]
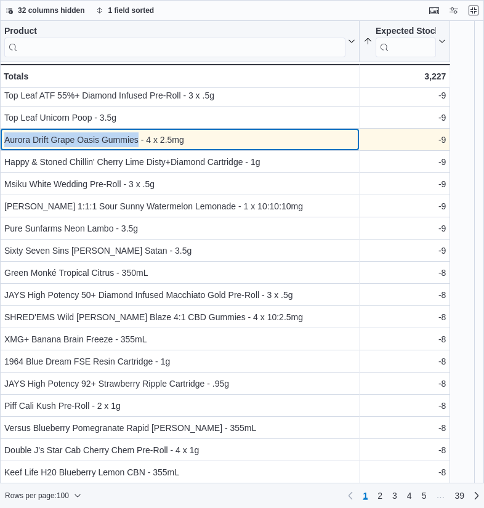
drag, startPoint x: 138, startPoint y: 142, endPoint x: 2, endPoint y: 138, distance: 136.0
click at [2, 138] on div "Aurora Drift Grape Oasis Gummies - 4 x 2.5mg - Product, column 1, row 85" at bounding box center [179, 140] width 359 height 22
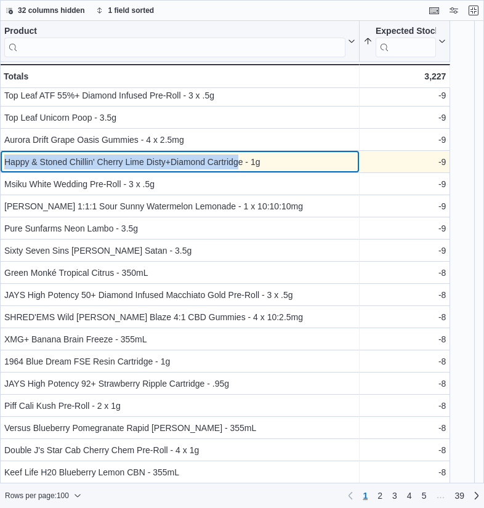
drag, startPoint x: 240, startPoint y: 161, endPoint x: 2, endPoint y: 159, distance: 238.1
click at [2, 159] on div "Happy & Stoned Chillin' Cherry Lime Disty+Diamond Cartridge - 1g - Product, col…" at bounding box center [179, 162] width 359 height 22
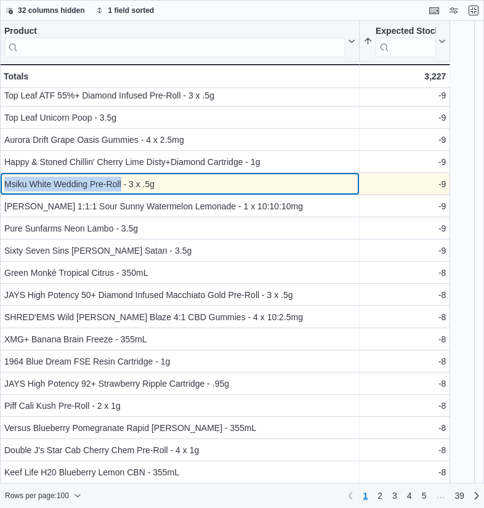
drag, startPoint x: 121, startPoint y: 185, endPoint x: 3, endPoint y: 183, distance: 118.2
click at [3, 183] on div "Msiku White Wedding Pre-Roll - 3 x .5g - Product, column 1, row 87" at bounding box center [179, 184] width 359 height 22
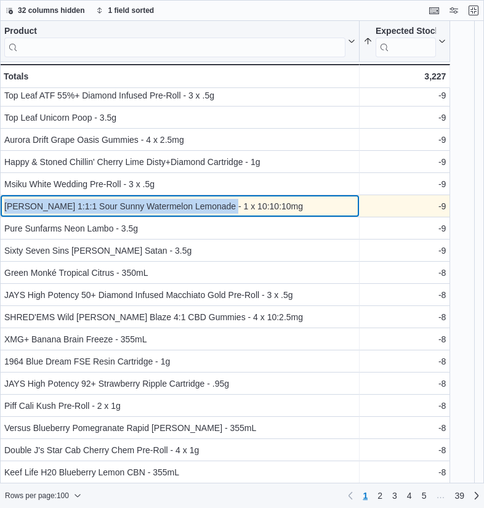
drag, startPoint x: 209, startPoint y: 204, endPoint x: 2, endPoint y: 206, distance: 206.8
click at [2, 206] on div "Olli Stikistix 1:1:1 Sour Sunny Watermelon Lemonade - 1 x 10:10:10mg - Product,…" at bounding box center [179, 206] width 359 height 22
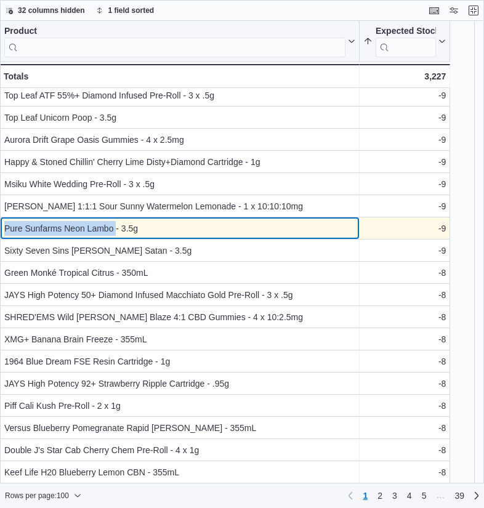
drag, startPoint x: 115, startPoint y: 229, endPoint x: 4, endPoint y: 228, distance: 111.4
click at [4, 228] on div "Pure Sunfarms Neon Lambo - 3.5g - Product, column 1, row 89" at bounding box center [179, 228] width 359 height 22
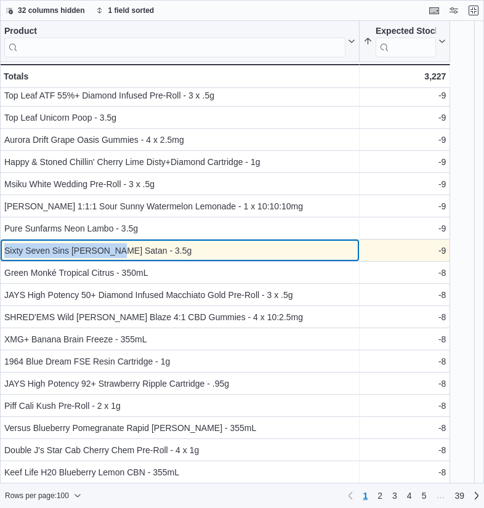
drag, startPoint x: 114, startPoint y: 250, endPoint x: 4, endPoint y: 250, distance: 110.8
click at [4, 250] on div "Sixty Seven Sins Gary Satan - 3.5g - Product, column 1, row 90" at bounding box center [179, 250] width 359 height 22
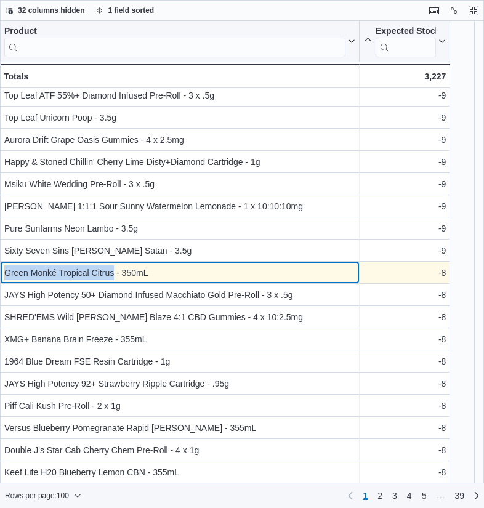
drag, startPoint x: 113, startPoint y: 271, endPoint x: 6, endPoint y: 273, distance: 107.1
click at [6, 273] on div "Green Monké Tropical Citrus - 350mL" at bounding box center [179, 272] width 351 height 15
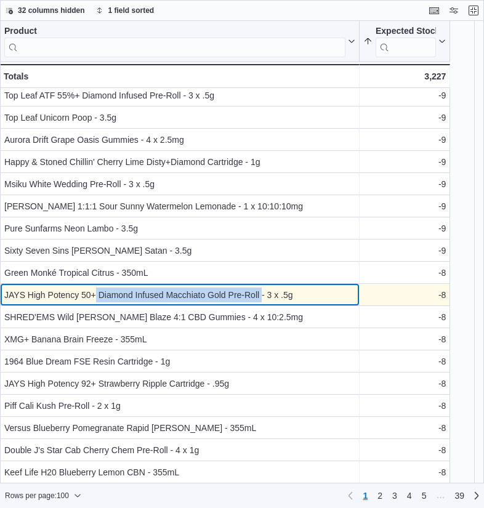
drag, startPoint x: 230, startPoint y: 293, endPoint x: 97, endPoint y: 292, distance: 133.5
click at [97, 292] on div "JAYS High Potency 50+ Diamond Infused Macchiato Gold Pre-Roll - 3 x .5g" at bounding box center [179, 294] width 351 height 15
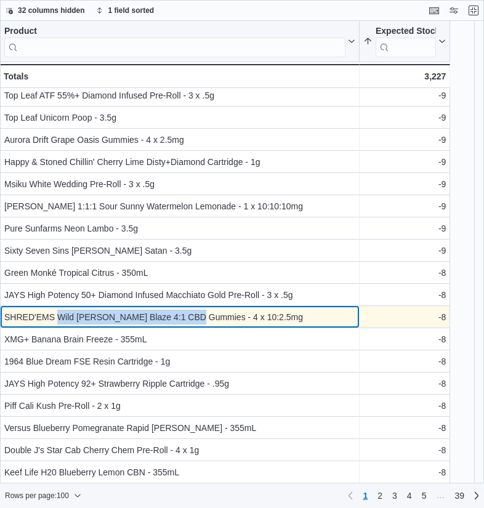
drag, startPoint x: 150, startPoint y: 313, endPoint x: 57, endPoint y: 317, distance: 93.0
click at [57, 317] on div "SHRED'EMS Wild Berry Blaze 4:1 CBD Gummies - 4 x 10:2.5mg" at bounding box center [179, 317] width 351 height 15
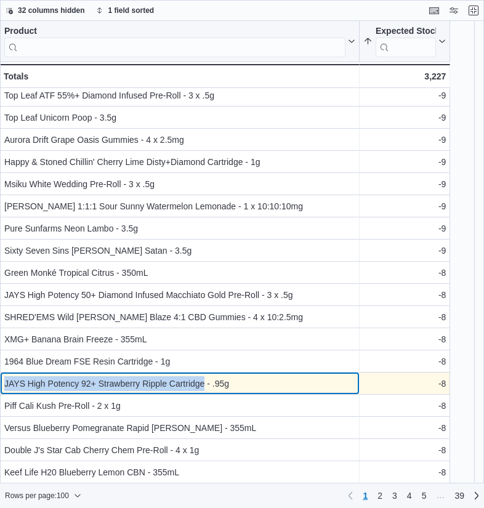
drag, startPoint x: 204, startPoint y: 380, endPoint x: 4, endPoint y: 383, distance: 200.6
click at [4, 383] on div "JAYS High Potency 92+ Strawberry Ripple Cartridge - .95g - Product, column 1, r…" at bounding box center [179, 383] width 359 height 22
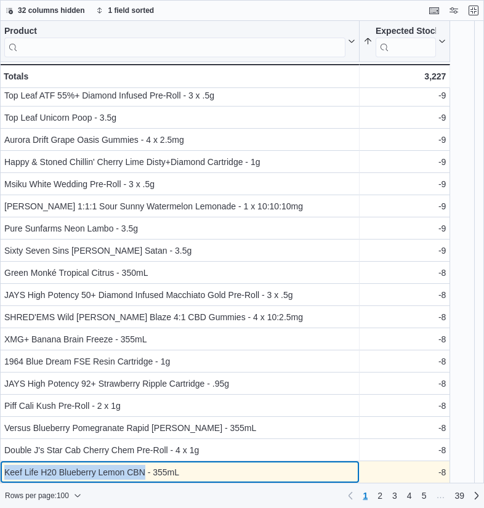
drag, startPoint x: 145, startPoint y: 470, endPoint x: 4, endPoint y: 469, distance: 140.9
click at [4, 469] on div "Keef Life H20 Blueberry Lemon CBN - 355mL - Product, column 1, row 100" at bounding box center [179, 472] width 359 height 22
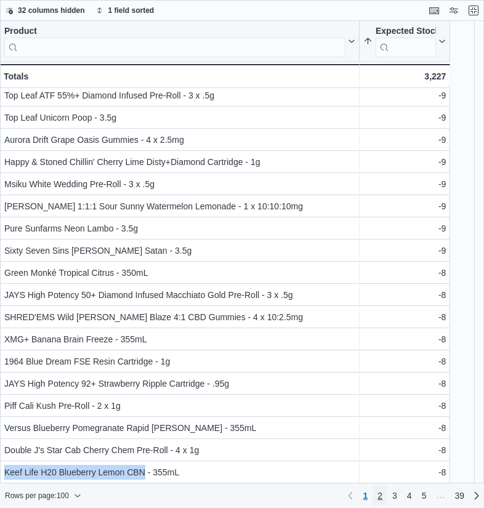
click at [379, 495] on span "2" at bounding box center [379, 495] width 5 height 12
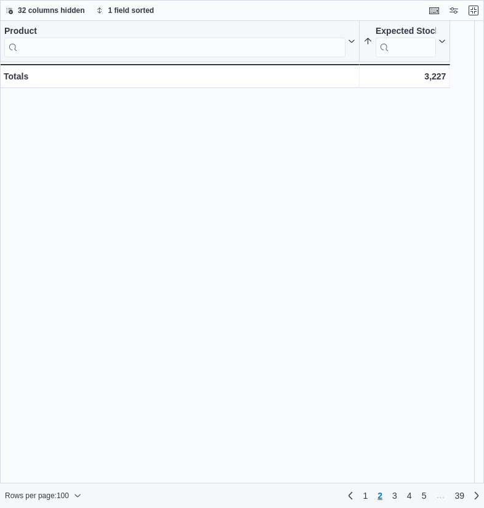
scroll to position [0, 0]
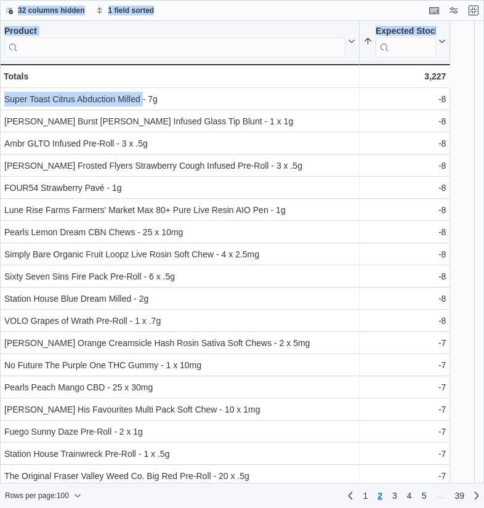
drag, startPoint x: 142, startPoint y: 102, endPoint x: -1, endPoint y: 100, distance: 142.8
click at [0, 100] on html "Feedback Dark Mode Spiritleaf | CG Clayton G Reports Feedback Reorder View your…" at bounding box center [242, 254] width 484 height 508
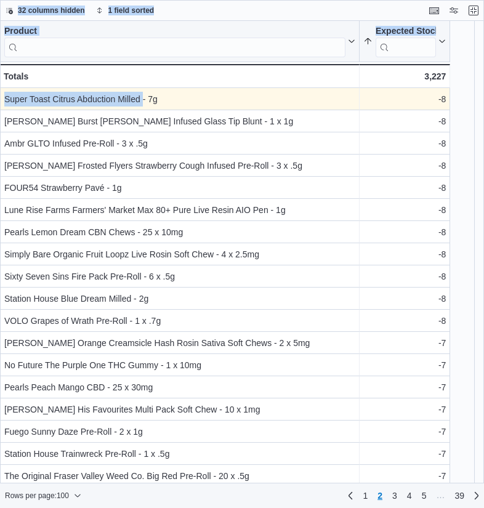
click at [137, 98] on div "Super Toast Citrus Abduction Milled - 7g" at bounding box center [179, 99] width 351 height 15
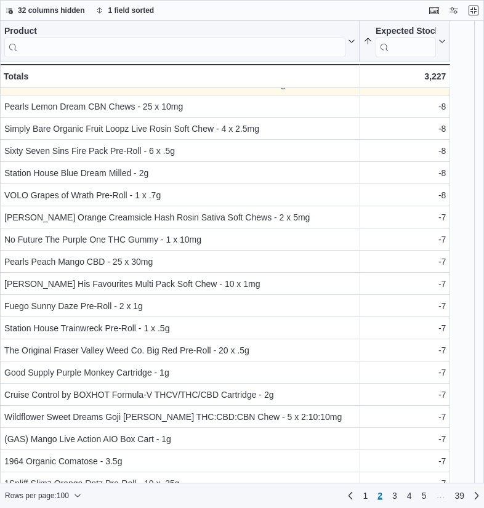
scroll to position [127, 0]
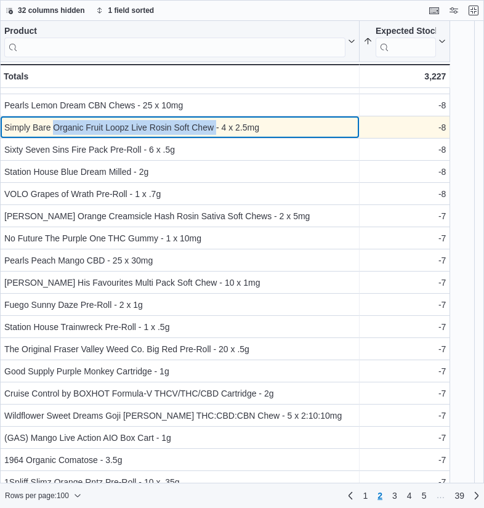
drag, startPoint x: 215, startPoint y: 127, endPoint x: 55, endPoint y: 130, distance: 160.0
click at [55, 130] on div "Simply Bare Organic Fruit Loopz Live Rosin Soft Chew - 4 x 2.5mg" at bounding box center [179, 127] width 351 height 15
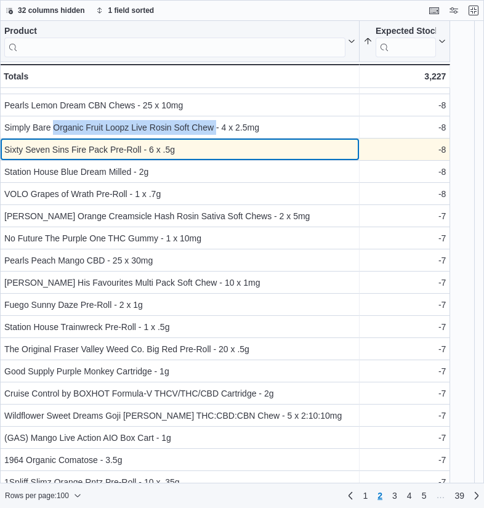
click at [140, 153] on div "Sixty Seven Sins Fire Pack Pre-Roll - 6 x .5g" at bounding box center [179, 149] width 351 height 15
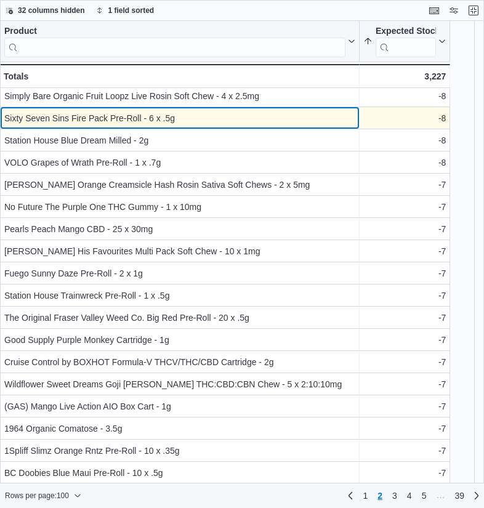
scroll to position [161, 0]
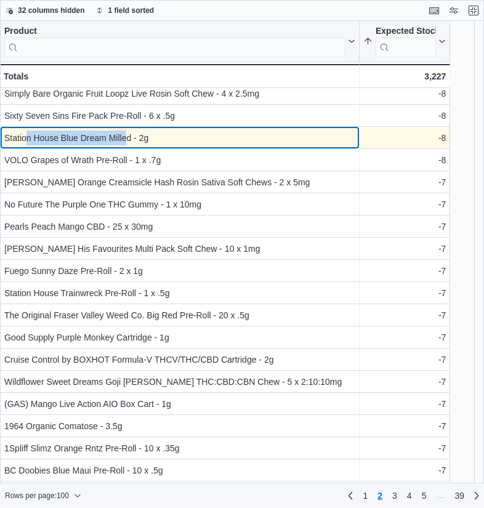
drag, startPoint x: 128, startPoint y: 134, endPoint x: 24, endPoint y: 138, distance: 104.1
click at [24, 138] on div "Station House Blue Dream Milled - 2g" at bounding box center [179, 137] width 351 height 15
drag, startPoint x: 132, startPoint y: 138, endPoint x: 2, endPoint y: 135, distance: 129.9
click at [2, 135] on div "Station House Blue Dream Milled - 2g - Product, column 1, row 110" at bounding box center [179, 138] width 359 height 22
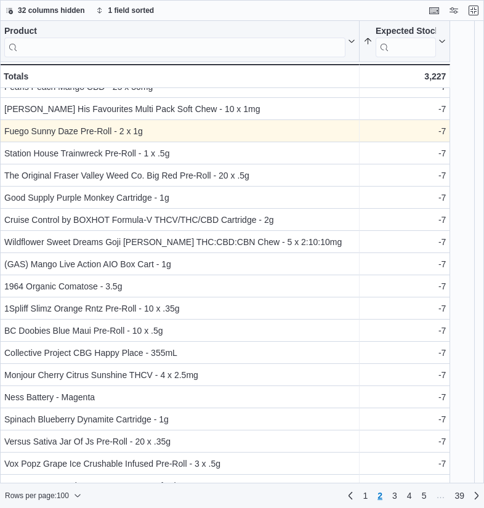
scroll to position [302, 0]
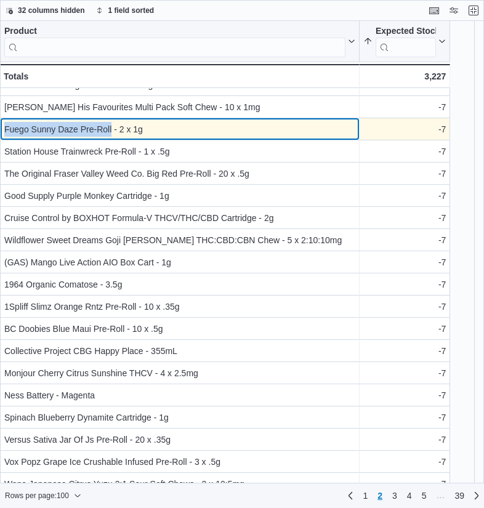
drag, startPoint x: 111, startPoint y: 124, endPoint x: 3, endPoint y: 129, distance: 107.8
click at [3, 129] on div "Fuego Sunny Daze Pre-Roll - 2 x 1g - Product, column 1, row 116" at bounding box center [179, 129] width 359 height 22
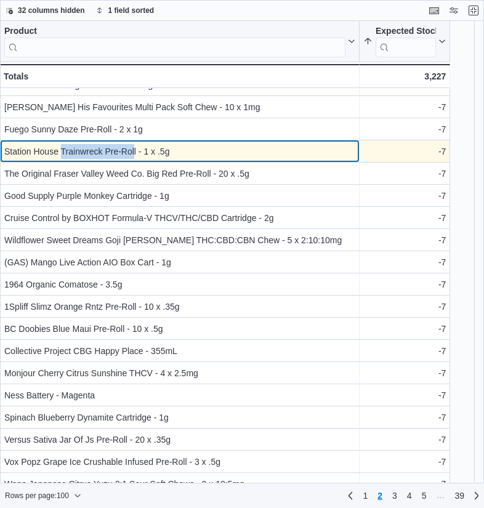
drag, startPoint x: 134, startPoint y: 150, endPoint x: 60, endPoint y: 155, distance: 74.6
click at [60, 155] on div "Station House Trainwreck Pre-Roll - 1 x .5g" at bounding box center [179, 151] width 351 height 15
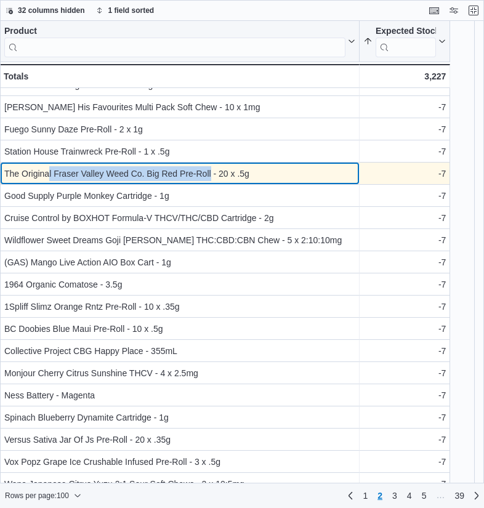
drag, startPoint x: 212, startPoint y: 172, endPoint x: 49, endPoint y: 174, distance: 162.5
click at [49, 174] on div "The Original Fraser Valley Weed Co. Big Red Pre-Roll - 20 x .5g" at bounding box center [179, 173] width 351 height 15
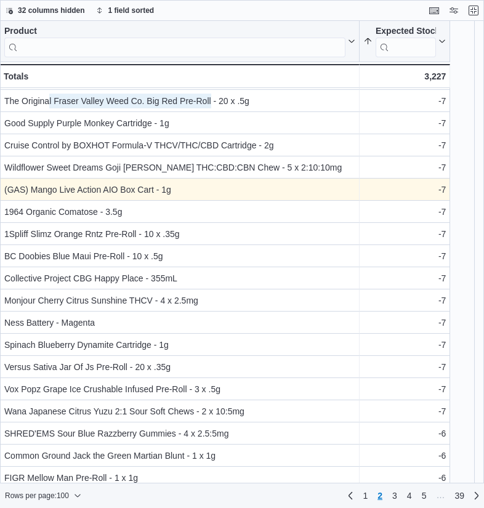
scroll to position [385, 0]
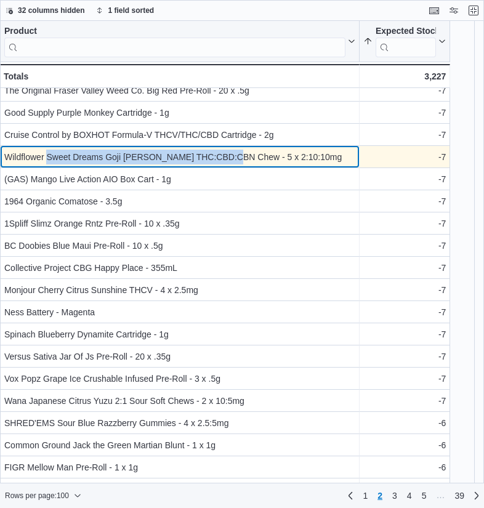
drag, startPoint x: 232, startPoint y: 155, endPoint x: 46, endPoint y: 155, distance: 186.5
click at [46, 155] on div "Wildflower Sweet Dreams Goji Berry THC:CBD:CBN Chew - 5 x 2:10:10mg" at bounding box center [179, 157] width 351 height 15
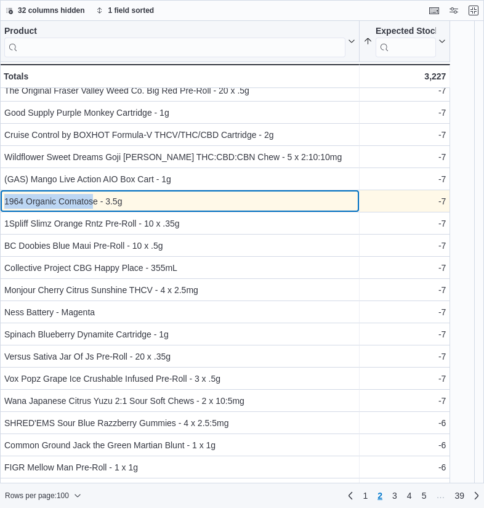
drag, startPoint x: 95, startPoint y: 199, endPoint x: 3, endPoint y: 202, distance: 91.7
click at [3, 202] on div "1964 Organic Comatose - 3.5g - Product, column 1, row 123" at bounding box center [179, 201] width 359 height 22
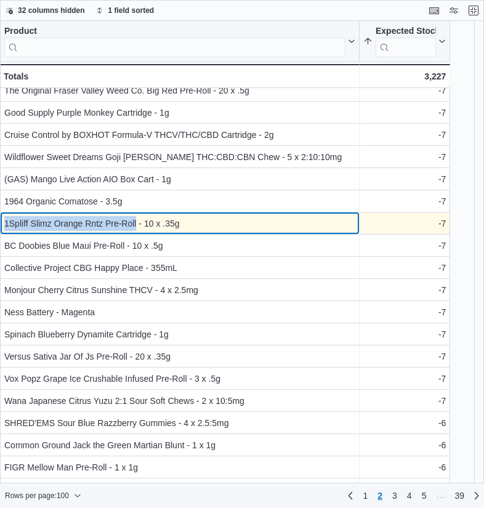
drag, startPoint x: 136, startPoint y: 225, endPoint x: 2, endPoint y: 219, distance: 133.6
click at [2, 219] on div "1Spliff Slimz Orange Rntz Pre-Roll - 10 x .35g - Product, column 1, row 124" at bounding box center [179, 223] width 359 height 22
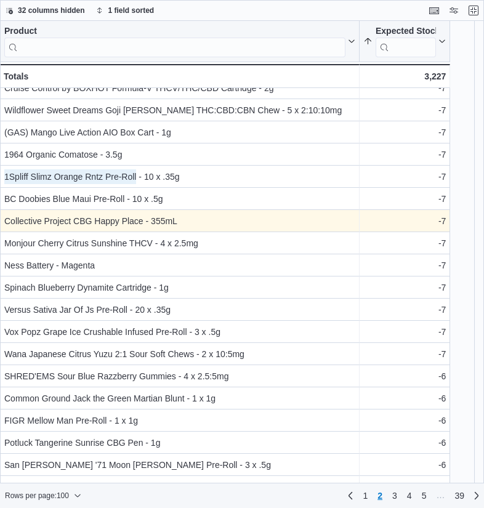
scroll to position [476, 0]
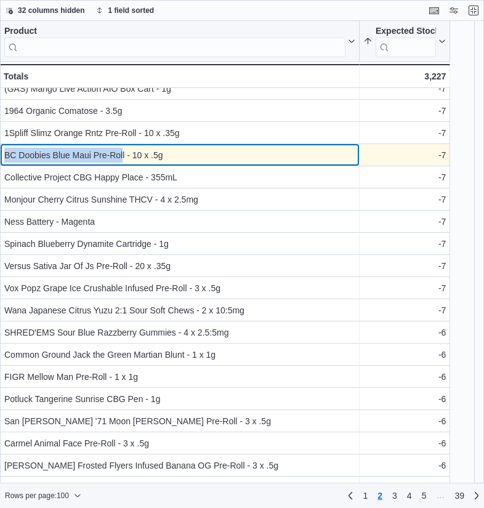
drag, startPoint x: 123, startPoint y: 155, endPoint x: 6, endPoint y: 154, distance: 116.9
click at [6, 154] on div "BC Doobies Blue Maui Pre-Roll - 10 x .5g" at bounding box center [179, 155] width 351 height 15
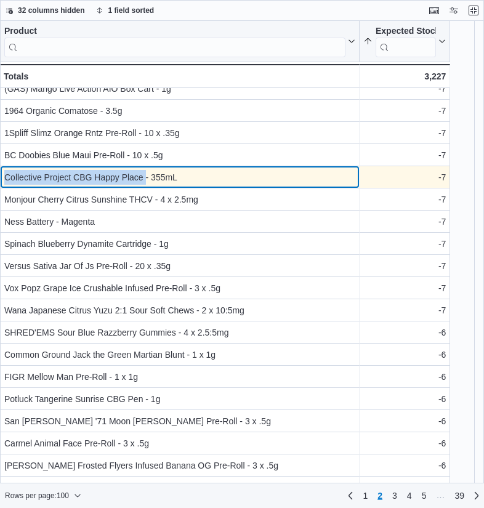
drag, startPoint x: 144, startPoint y: 179, endPoint x: 2, endPoint y: 175, distance: 141.6
click at [2, 175] on div "Collective Project CBG Happy Place - 355mL - Product, column 1, row 126" at bounding box center [179, 177] width 359 height 22
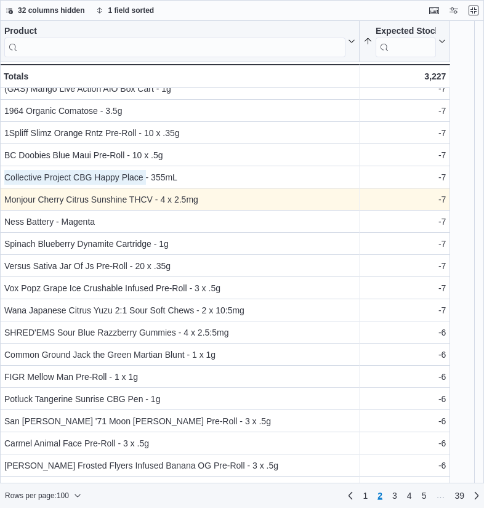
scroll to position [476, 0]
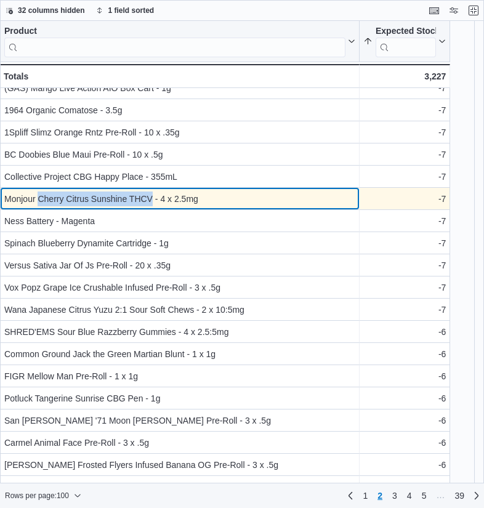
drag, startPoint x: 153, startPoint y: 197, endPoint x: 40, endPoint y: 202, distance: 112.7
click at [40, 202] on div "Monjour Cherry Citrus Sunshine THCV - 4 x 2.5mg" at bounding box center [179, 198] width 351 height 15
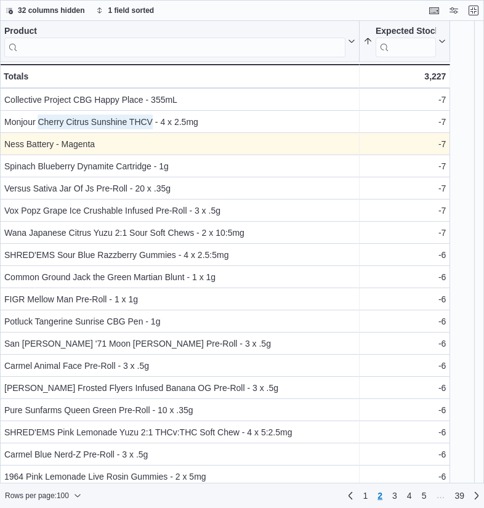
scroll to position [555, 0]
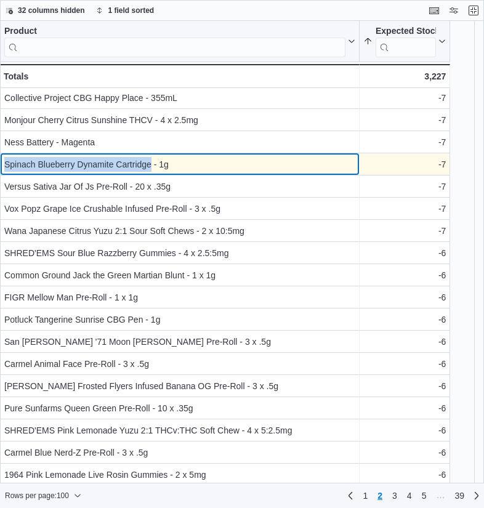
drag, startPoint x: 151, startPoint y: 164, endPoint x: 5, endPoint y: 170, distance: 146.6
click at [5, 170] on div "Spinach Blueberry Dynamite Cartridge - 1g" at bounding box center [179, 164] width 351 height 15
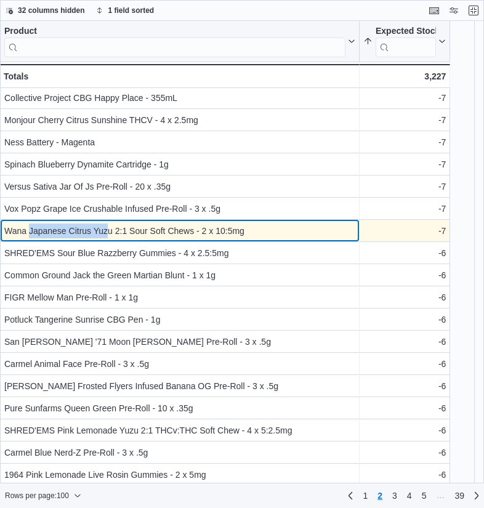
drag, startPoint x: 110, startPoint y: 232, endPoint x: 28, endPoint y: 233, distance: 81.8
click at [28, 233] on div "Wana Japanese Citrus Yuzu 2:1 Sour Soft Chews - 2 x 10:5mg" at bounding box center [179, 230] width 351 height 15
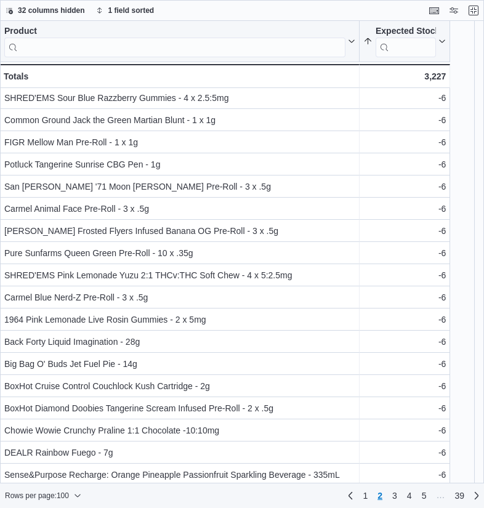
scroll to position [719, 0]
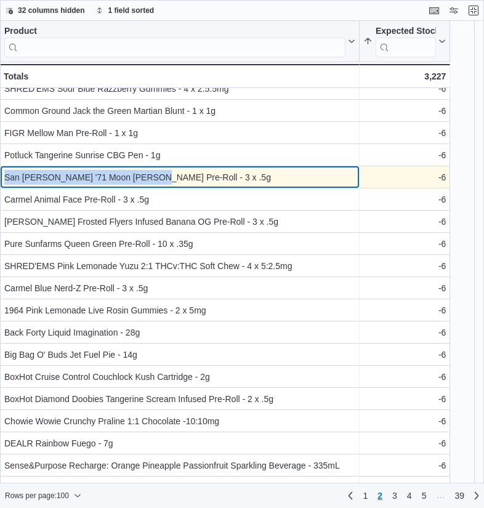
drag, startPoint x: 141, startPoint y: 177, endPoint x: 4, endPoint y: 175, distance: 137.2
click at [4, 175] on div "San Rafael '71 Moon Berry Pre-Roll - 3 x .5g - Product, column 1, row 137" at bounding box center [179, 177] width 359 height 22
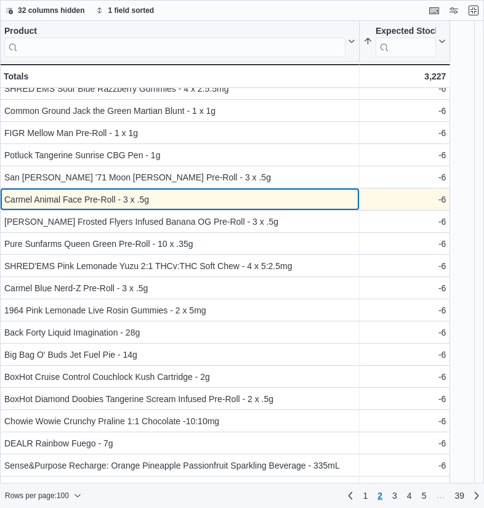
click at [158, 190] on div "Carmel Animal Face Pre-Roll - 3 x .5g - Product, column 1, row 138" at bounding box center [179, 199] width 359 height 22
click at [107, 201] on div "Carmel Animal Face Pre-Roll - 3 x .5g" at bounding box center [179, 199] width 351 height 15
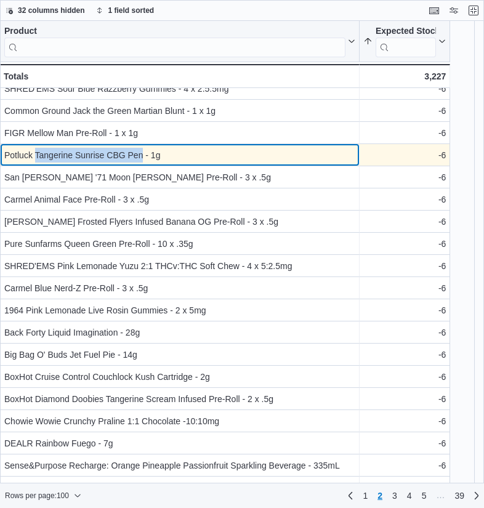
drag, startPoint x: 144, startPoint y: 156, endPoint x: 39, endPoint y: 159, distance: 105.3
click at [39, 159] on div "Potluck Tangerine Sunrise CBG Pen - 1g" at bounding box center [179, 155] width 351 height 15
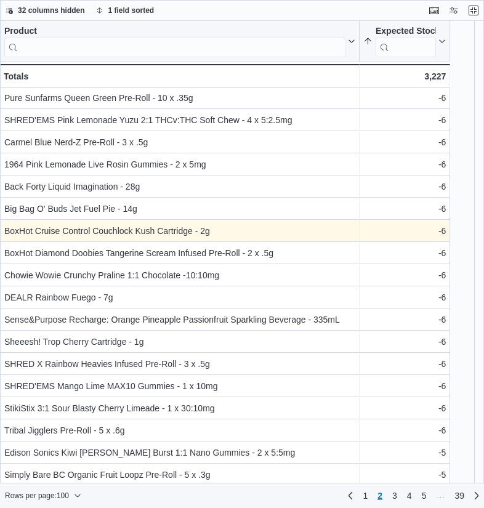
scroll to position [866, 0]
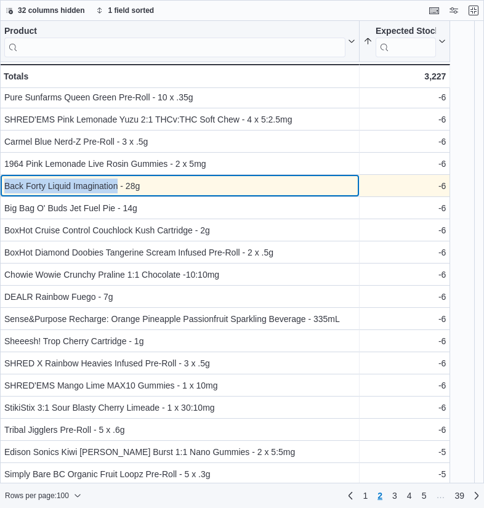
drag, startPoint x: 119, startPoint y: 185, endPoint x: 6, endPoint y: 190, distance: 113.3
click at [6, 190] on div "Back Forty Liquid Imagination - 28g" at bounding box center [179, 185] width 351 height 15
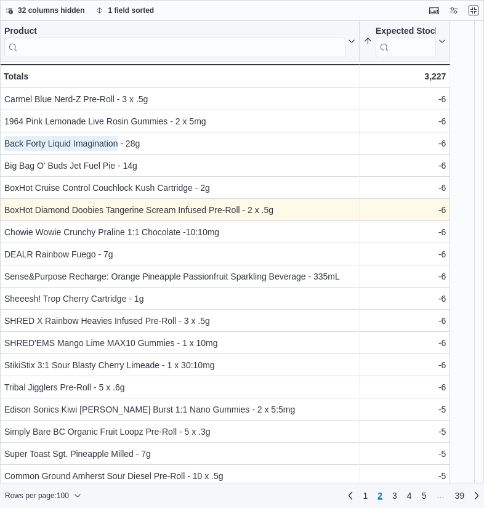
scroll to position [911, 0]
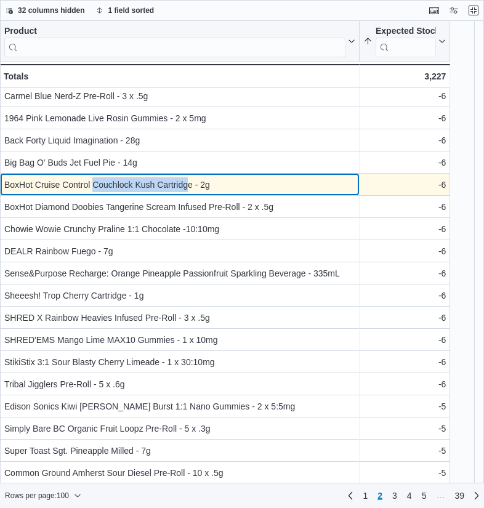
drag, startPoint x: 190, startPoint y: 182, endPoint x: 94, endPoint y: 182, distance: 96.0
click at [94, 182] on div "BoxHot Cruise Control Couchlock Kush Cartridge - 2g" at bounding box center [179, 184] width 351 height 15
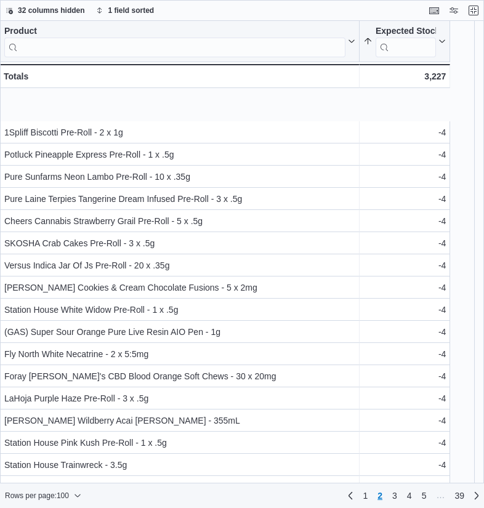
scroll to position [1820, 0]
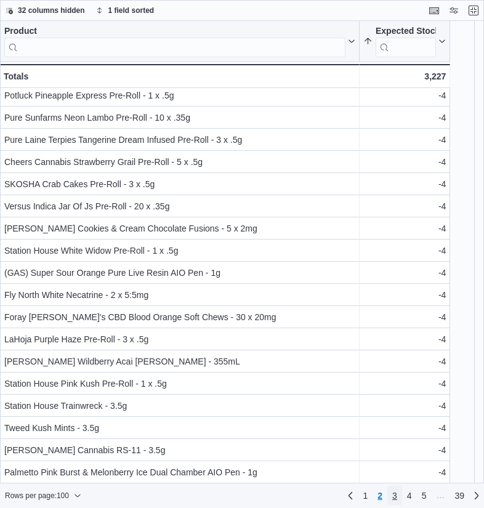
click at [393, 495] on span "3" at bounding box center [394, 495] width 5 height 12
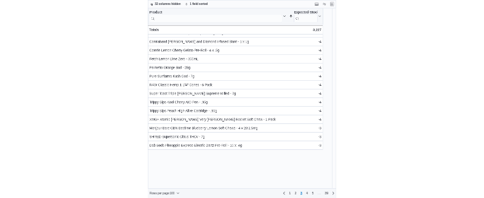
scroll to position [0, 0]
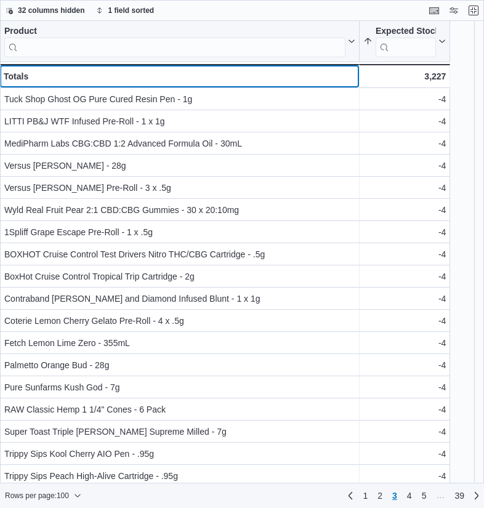
click at [148, 64] on div "Totals - Product, column 1, row 101" at bounding box center [179, 76] width 359 height 24
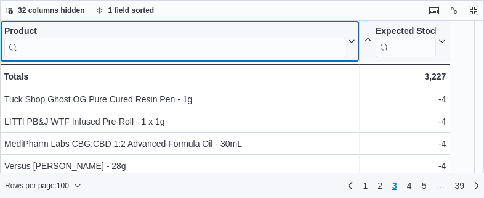
click at [165, 41] on input "search" at bounding box center [174, 48] width 341 height 20
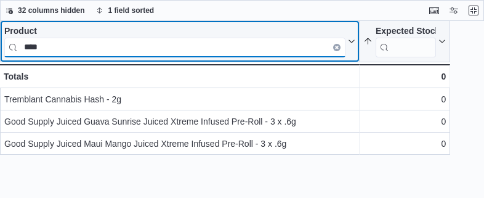
click at [64, 46] on input "****" at bounding box center [174, 48] width 341 height 20
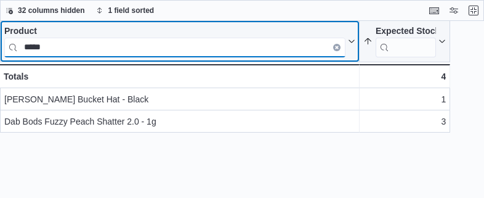
click at [64, 50] on input "*****" at bounding box center [174, 48] width 341 height 20
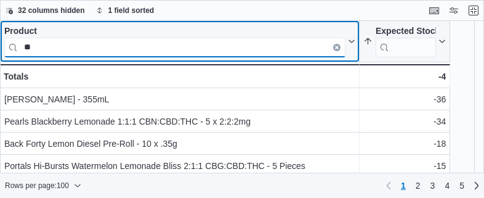
type input "*"
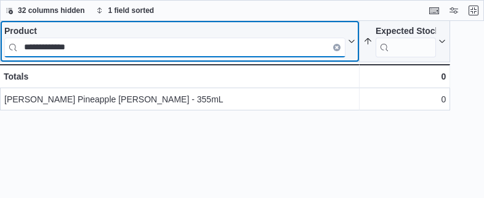
click at [103, 45] on input "**********" at bounding box center [174, 48] width 341 height 20
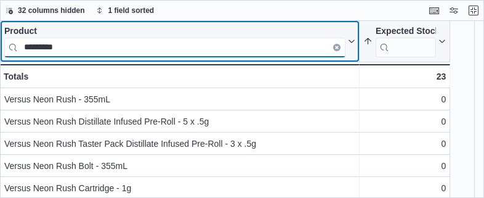
click at [102, 49] on input "*********" at bounding box center [174, 48] width 341 height 20
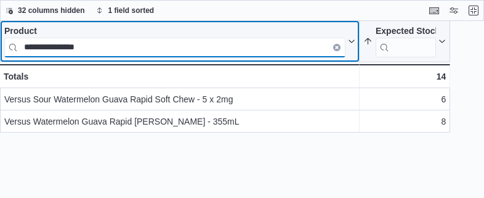
click at [135, 51] on input "**********" at bounding box center [174, 48] width 341 height 20
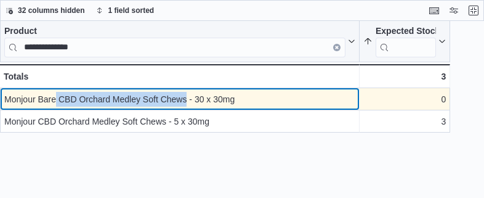
drag, startPoint x: 185, startPoint y: 98, endPoint x: 56, endPoint y: 102, distance: 129.3
click at [56, 102] on div "Monjour Bare CBD Orchard Medley Soft Chews - 30 x 30mg" at bounding box center [179, 99] width 351 height 15
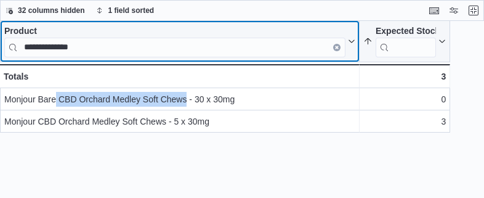
click at [112, 42] on input "**********" at bounding box center [174, 48] width 341 height 20
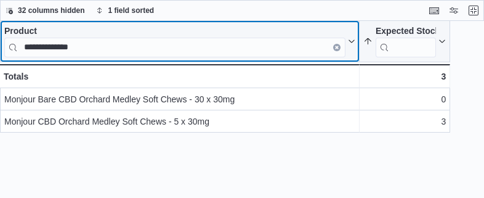
click at [112, 42] on input "**********" at bounding box center [174, 48] width 341 height 20
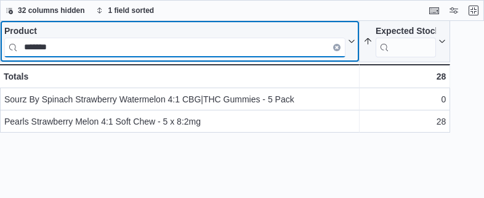
click at [103, 47] on input "*******" at bounding box center [174, 48] width 341 height 20
type input "******"
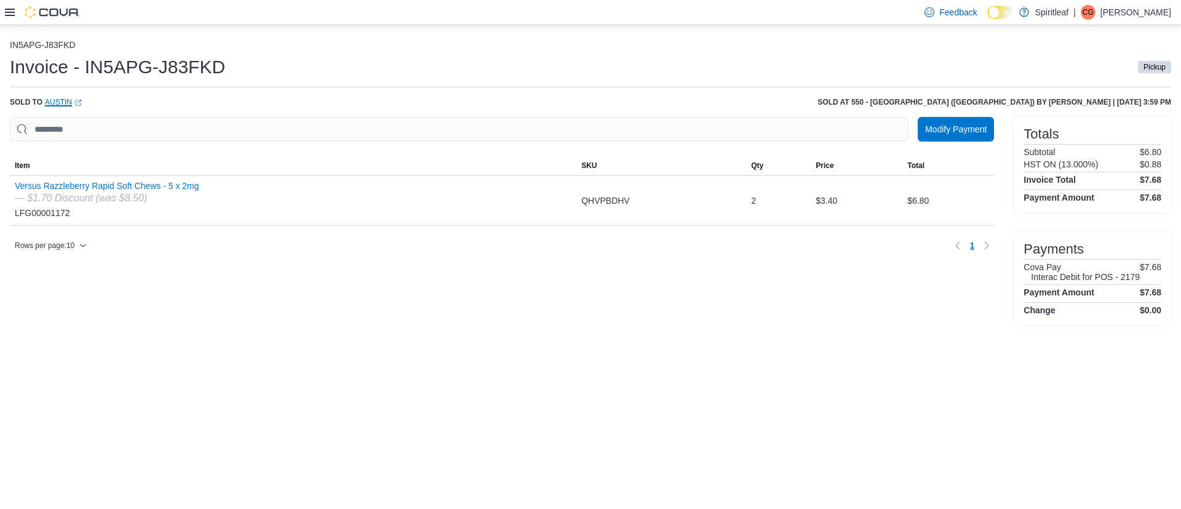
click at [58, 102] on link "Austin (opens in a new tab or window)" at bounding box center [63, 102] width 37 height 10
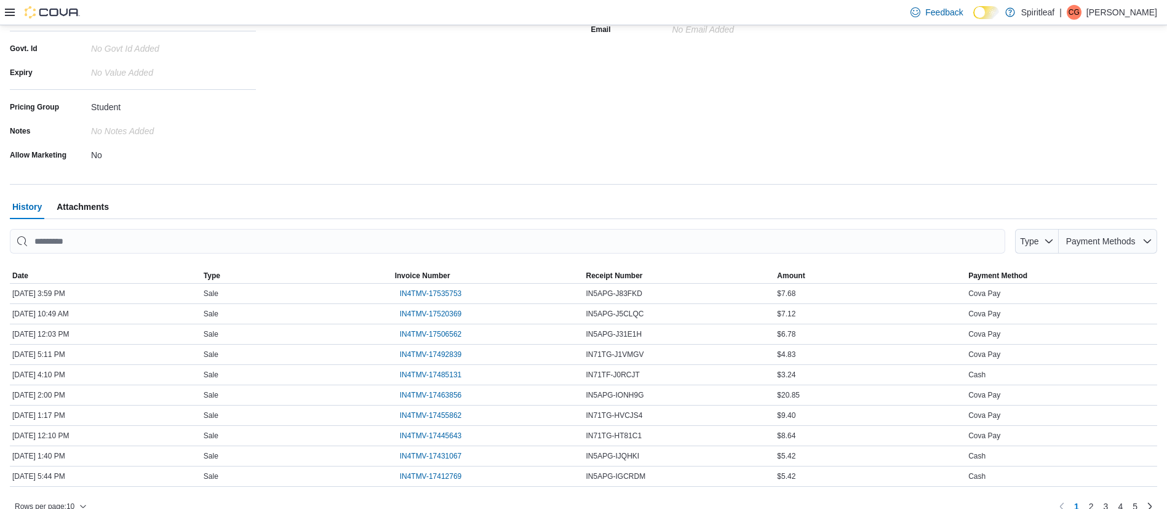
scroll to position [261, 0]
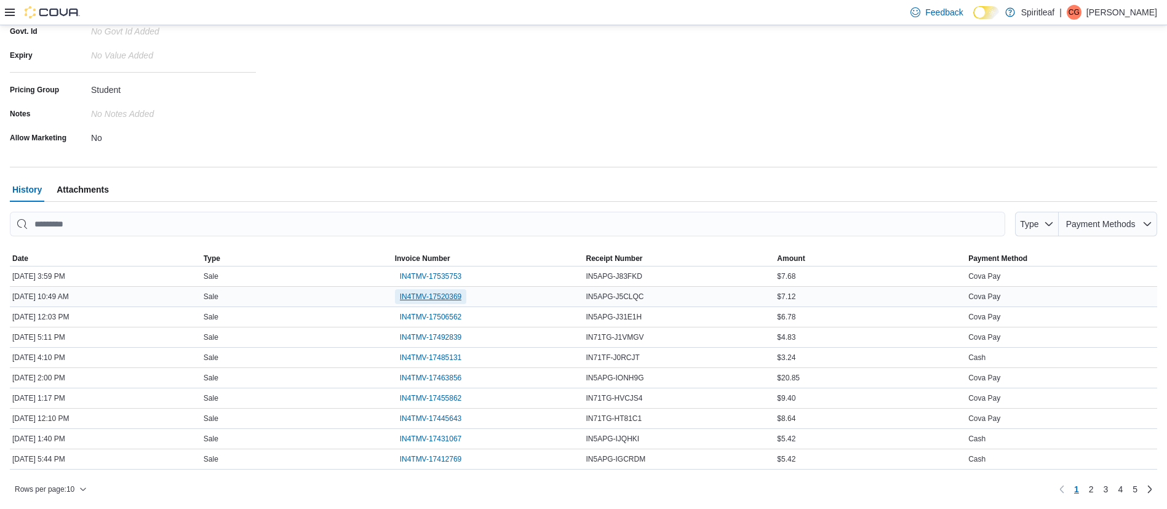
click at [439, 297] on span "IN4TMV-17520369" at bounding box center [431, 297] width 62 height 10
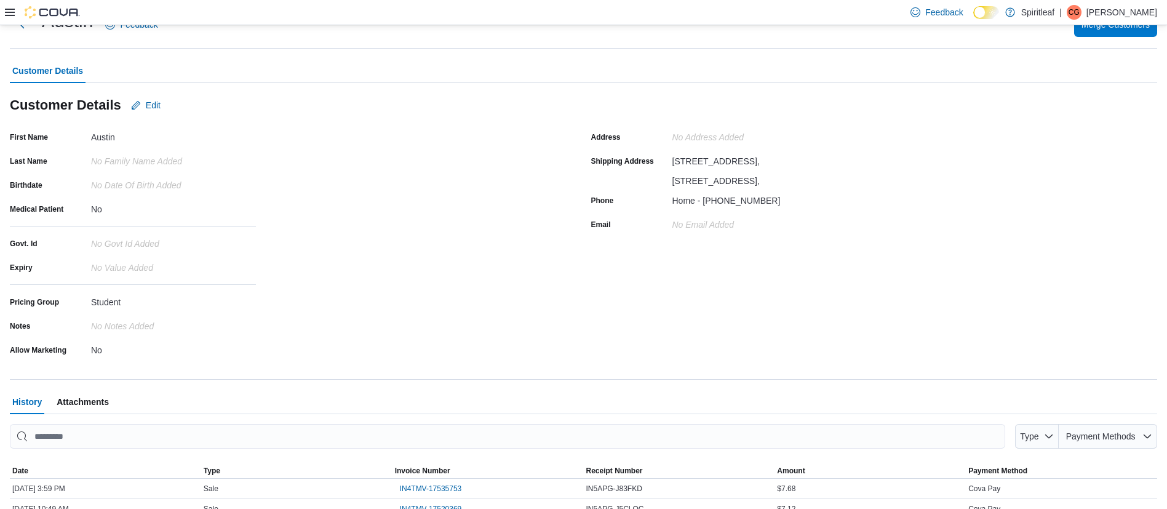
scroll to position [46, 0]
